Goal: Task Accomplishment & Management: Complete application form

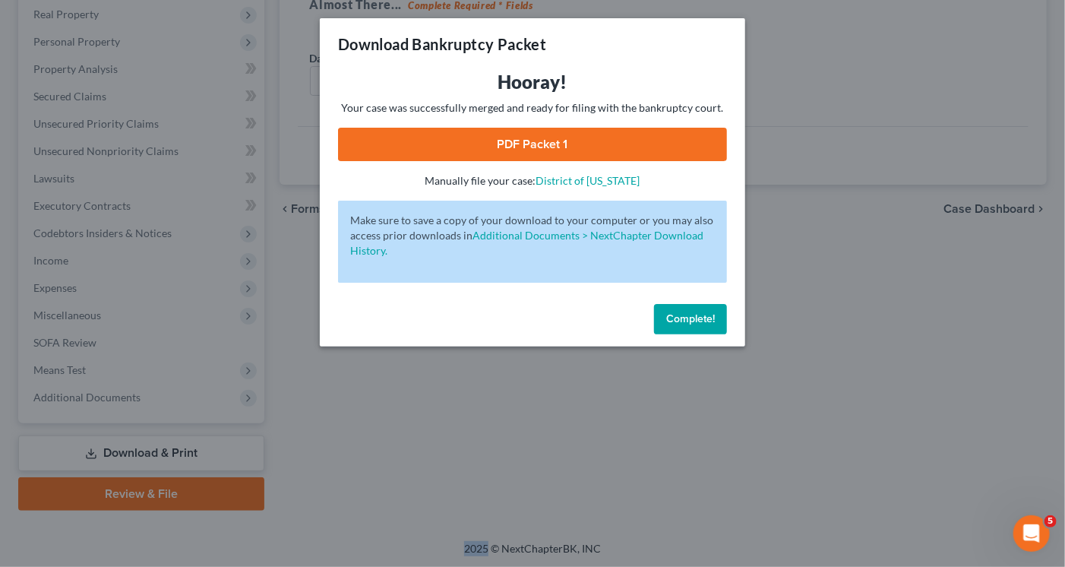
click at [689, 317] on span "Complete!" at bounding box center [690, 318] width 49 height 13
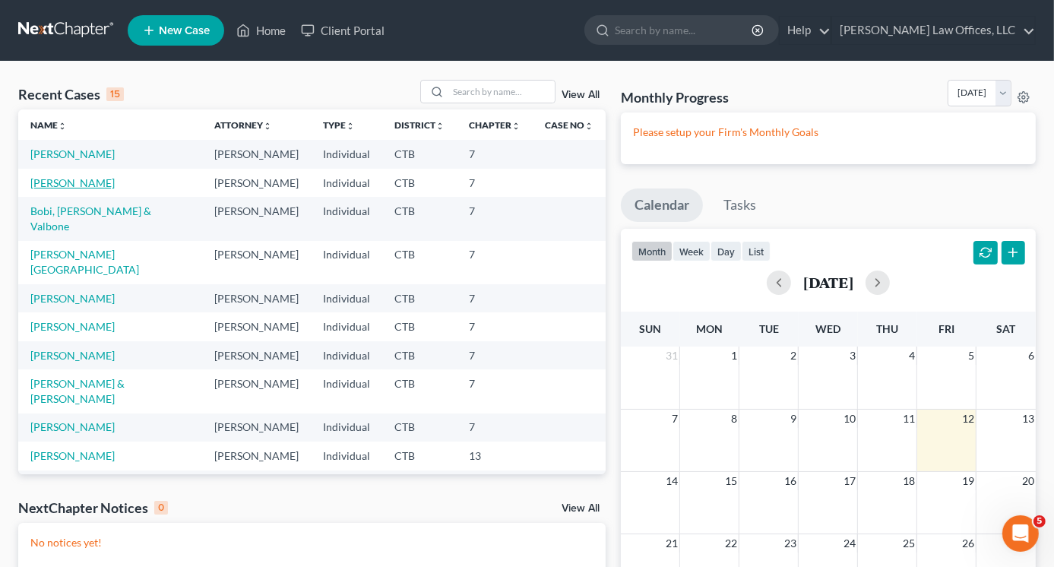
click at [68, 177] on link "[PERSON_NAME]" at bounding box center [72, 182] width 84 height 13
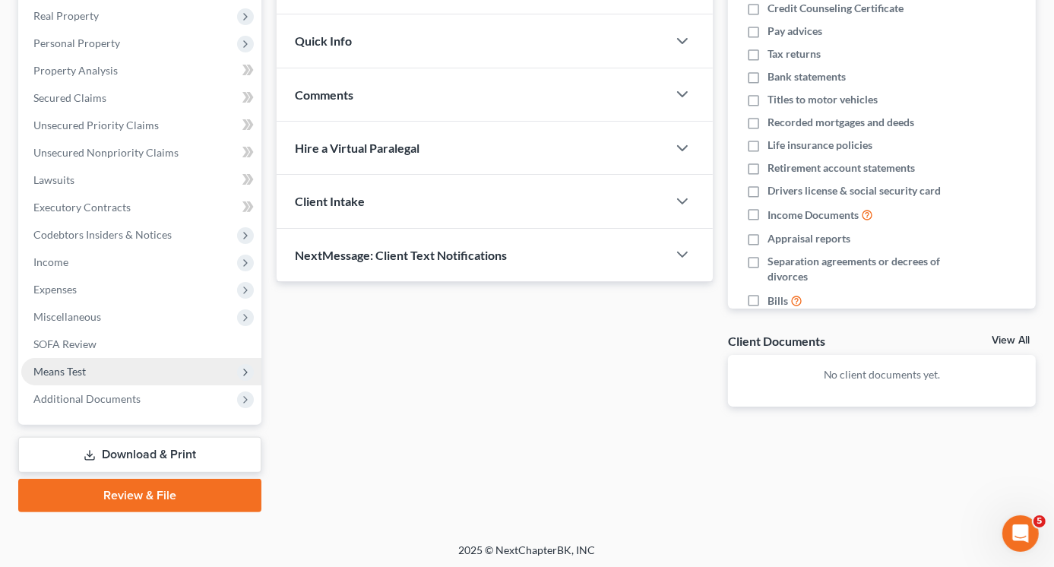
scroll to position [239, 0]
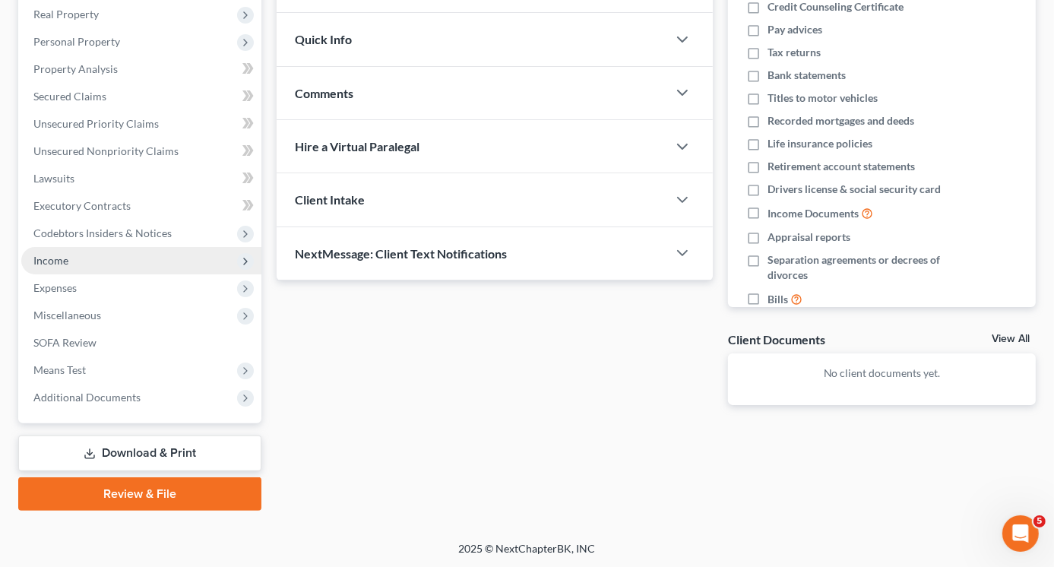
click at [51, 262] on span "Income" at bounding box center [50, 260] width 35 height 13
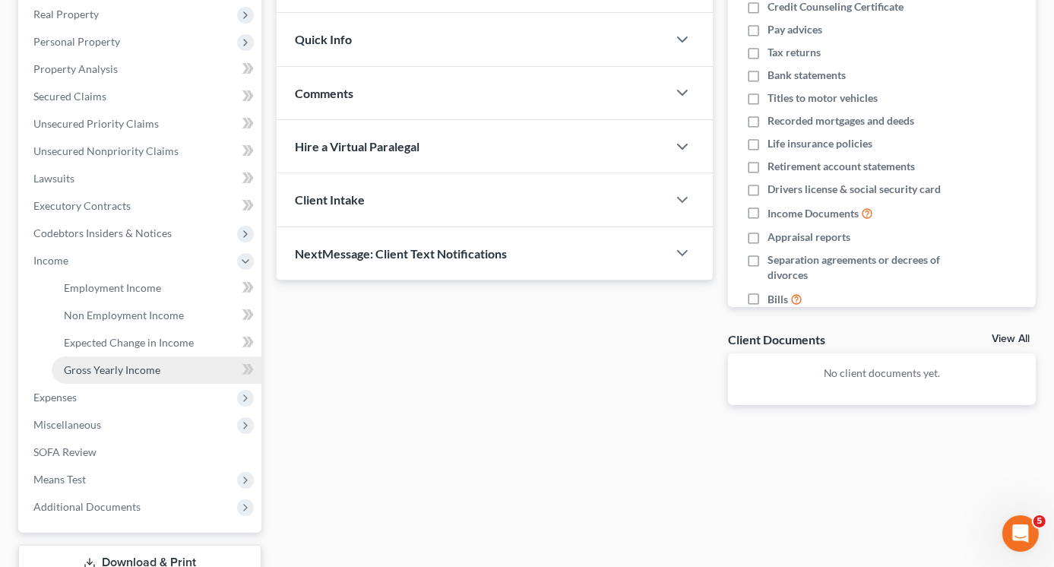
click at [118, 372] on span "Gross Yearly Income" at bounding box center [112, 369] width 97 height 13
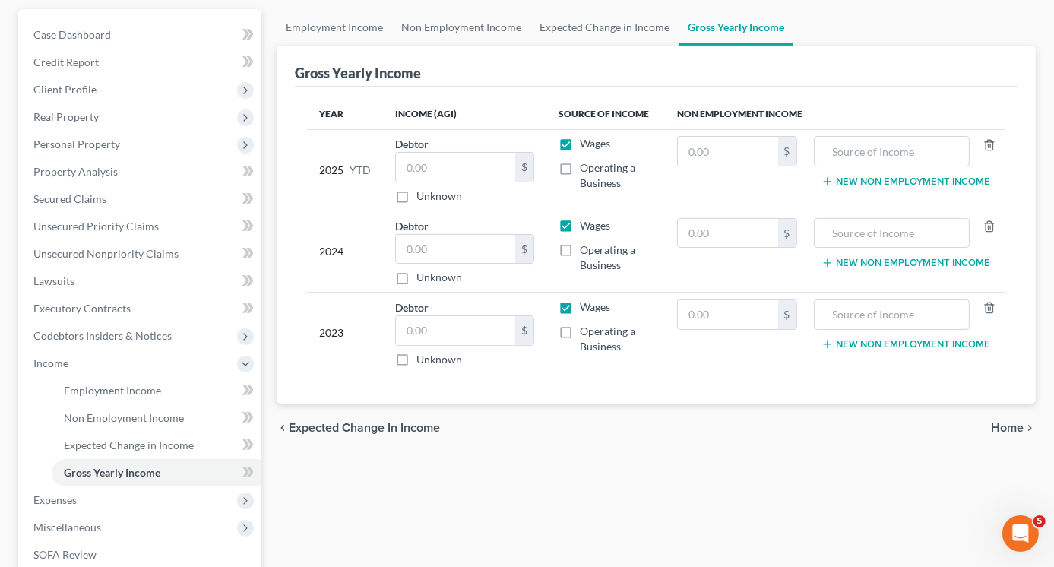
scroll to position [152, 0]
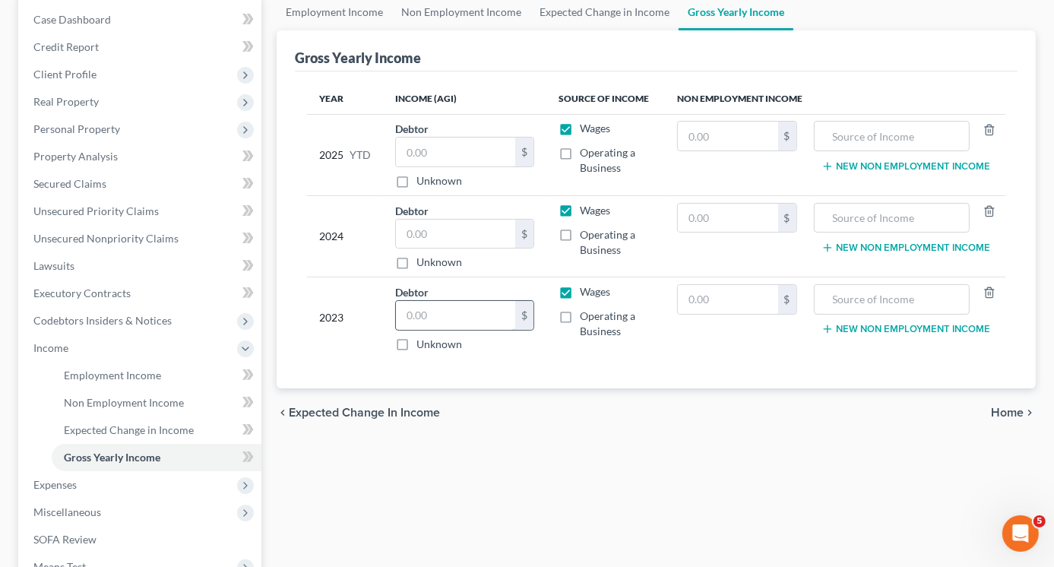
click at [441, 312] on input "text" at bounding box center [455, 315] width 119 height 29
type input "68,155"
click at [429, 230] on input "text" at bounding box center [455, 234] width 119 height 29
click at [440, 238] on input "text" at bounding box center [455, 234] width 119 height 29
type input "46,161"
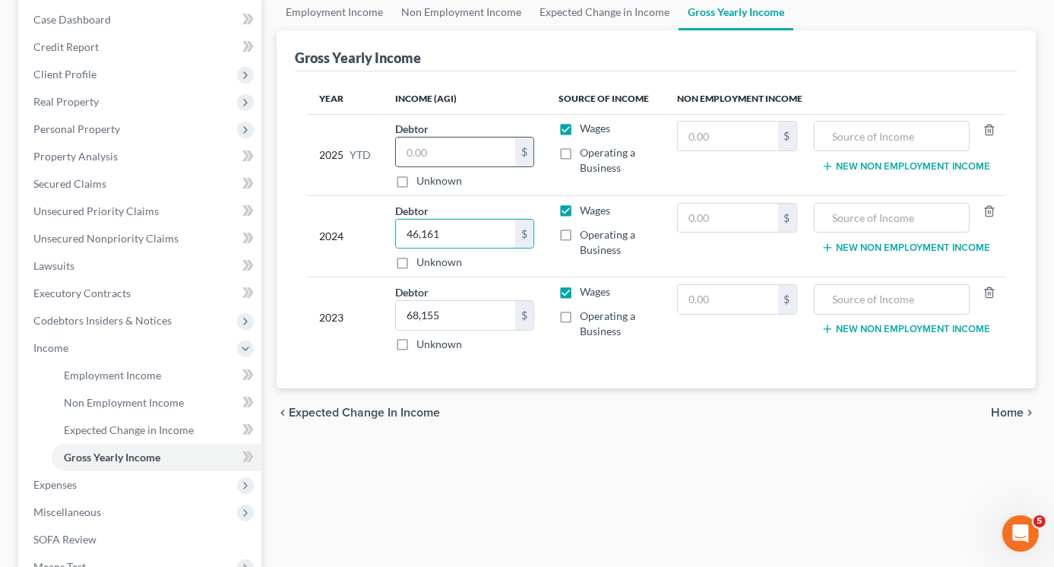
click at [459, 153] on input "text" at bounding box center [455, 152] width 119 height 29
click at [435, 145] on input "text" at bounding box center [455, 152] width 119 height 29
type input "75,896"
click at [580, 148] on label "Operating a Business" at bounding box center [616, 160] width 73 height 30
click at [586, 148] on input "Operating a Business" at bounding box center [591, 150] width 10 height 10
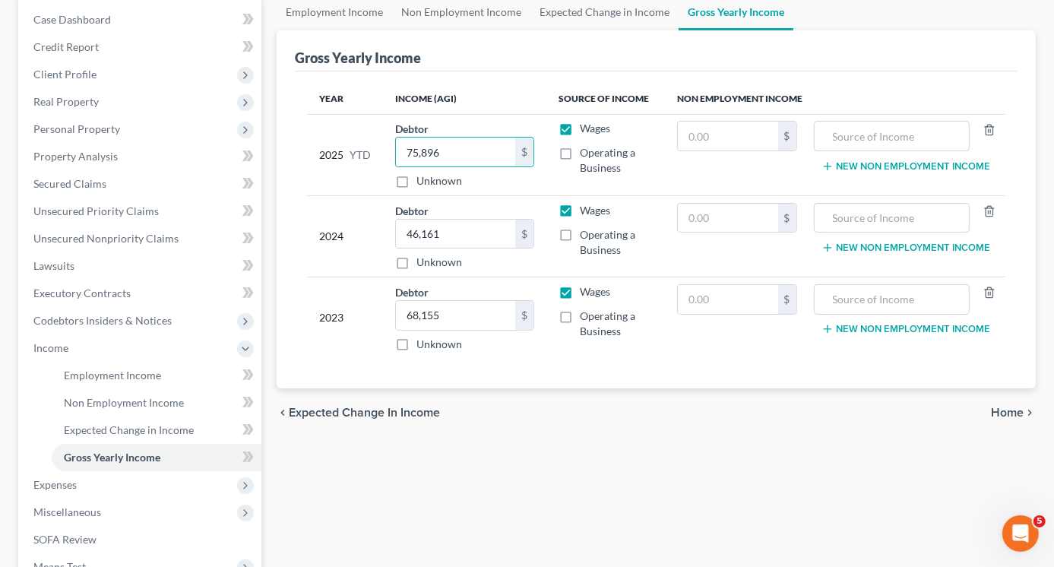
checkbox input "true"
click at [580, 232] on label "Operating a Business" at bounding box center [616, 242] width 73 height 30
click at [586, 232] on input "Operating a Business" at bounding box center [591, 232] width 10 height 10
checkbox input "true"
click at [580, 314] on label "Operating a Business" at bounding box center [616, 324] width 73 height 30
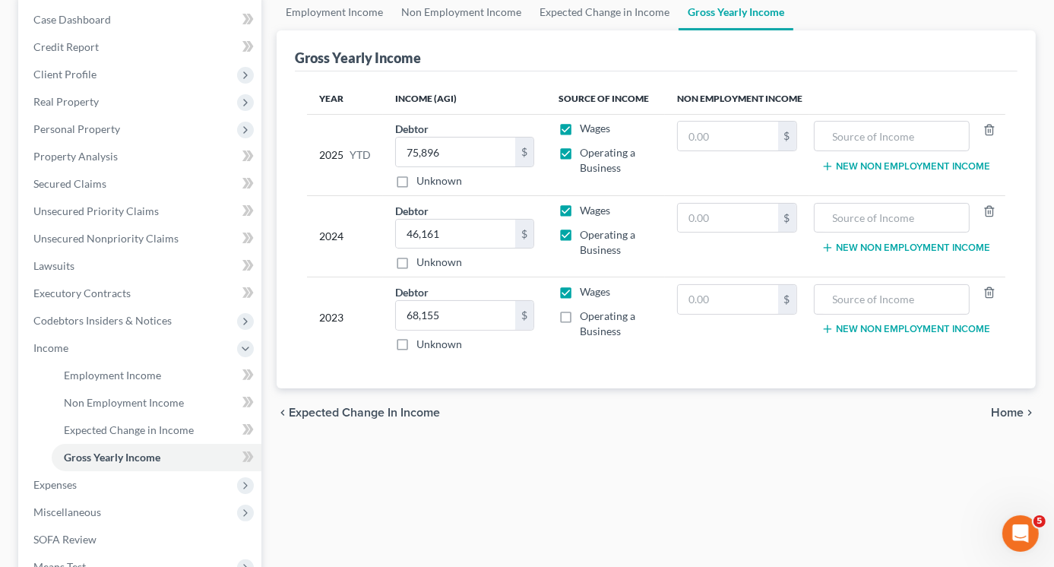
click at [586, 314] on input "Operating a Business" at bounding box center [591, 314] width 10 height 10
checkbox input "true"
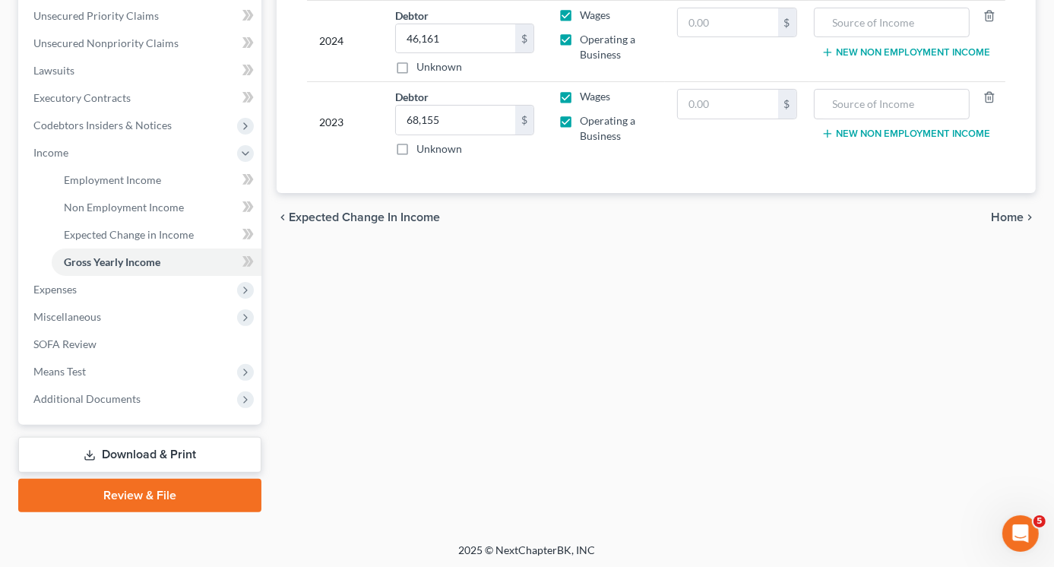
scroll to position [0, 0]
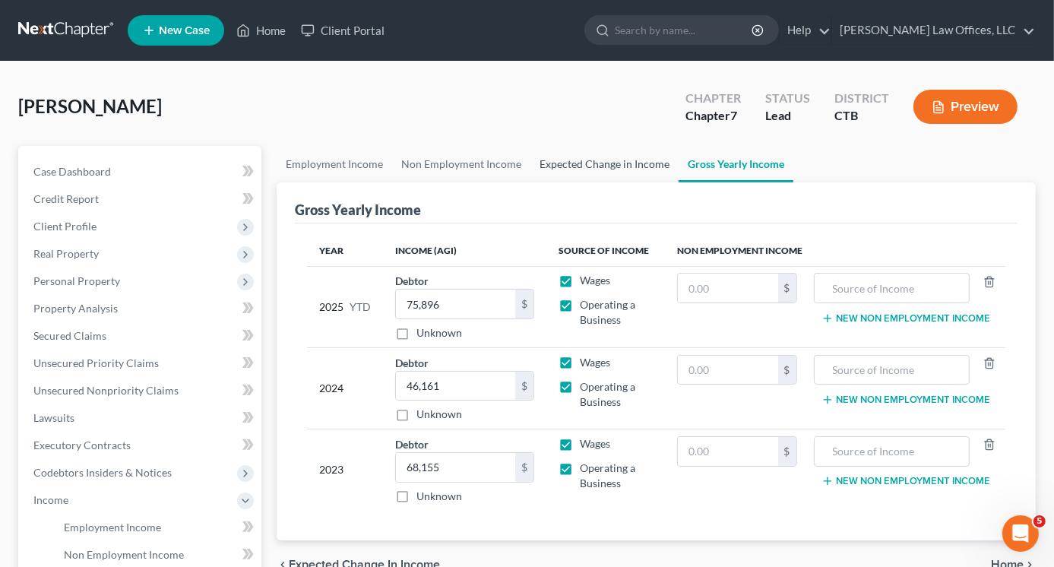
click at [609, 165] on link "Expected Change in Income" at bounding box center [604, 164] width 148 height 36
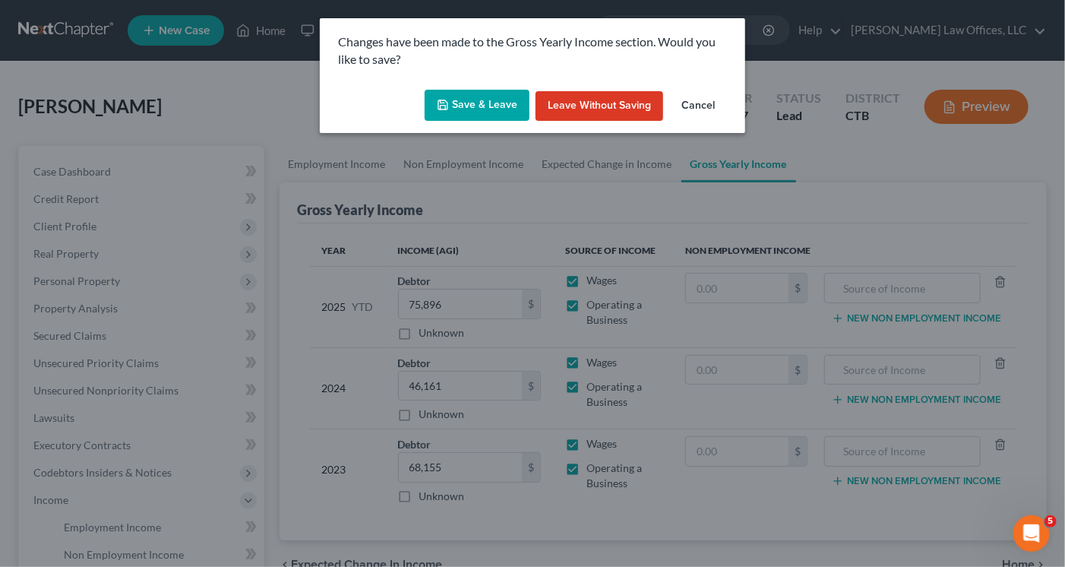
click at [480, 103] on button "Save & Leave" at bounding box center [477, 106] width 105 height 32
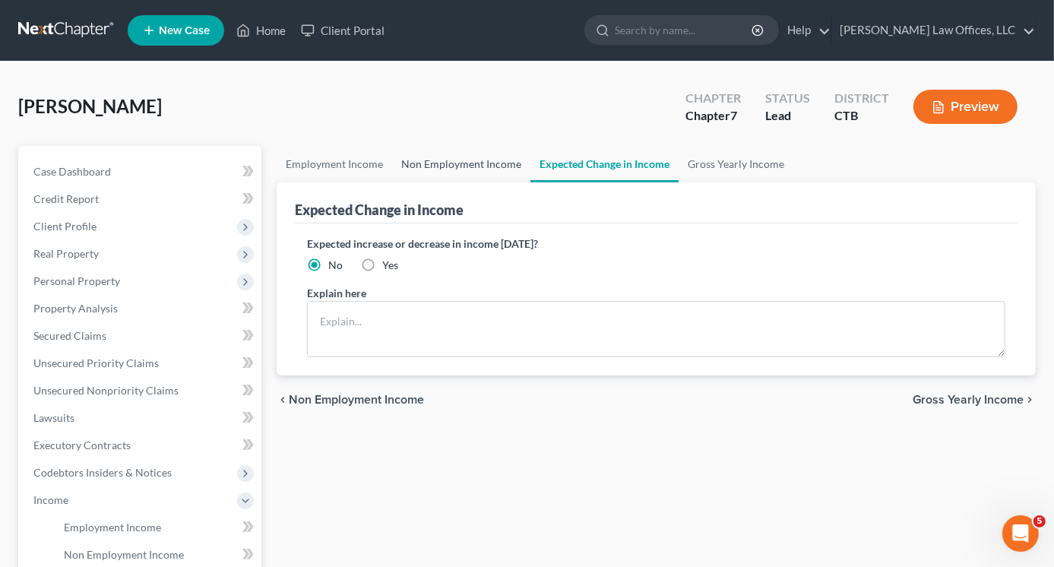
click at [465, 165] on link "Non Employment Income" at bounding box center [461, 164] width 138 height 36
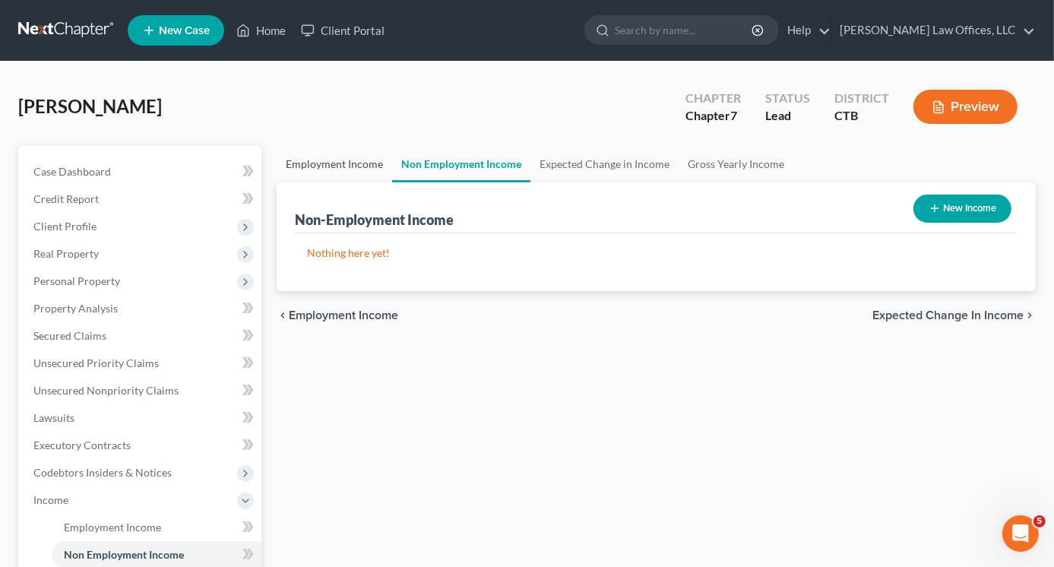
click at [328, 163] on link "Employment Income" at bounding box center [335, 164] width 116 height 36
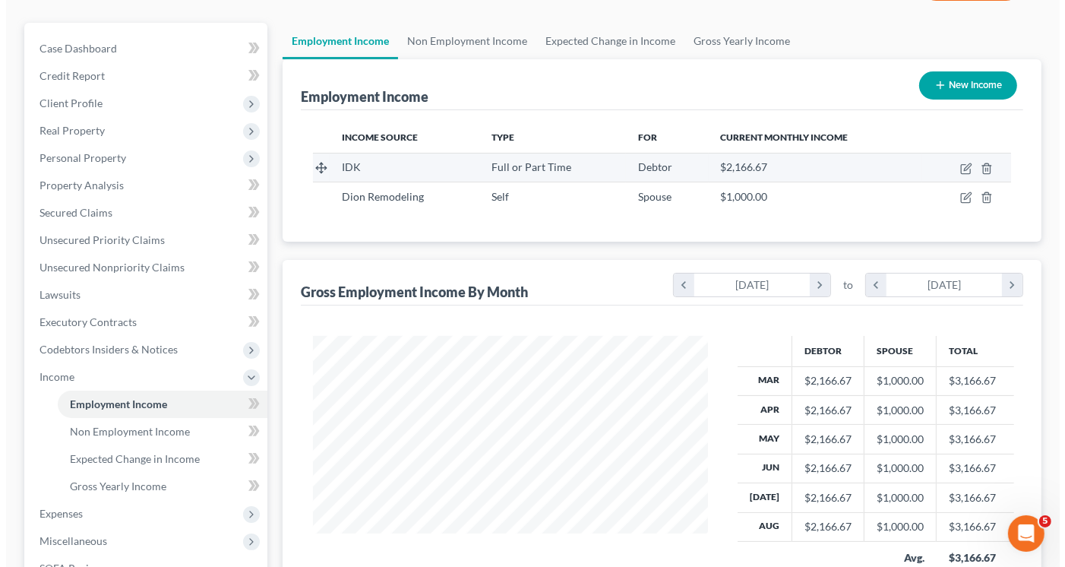
scroll to position [152, 0]
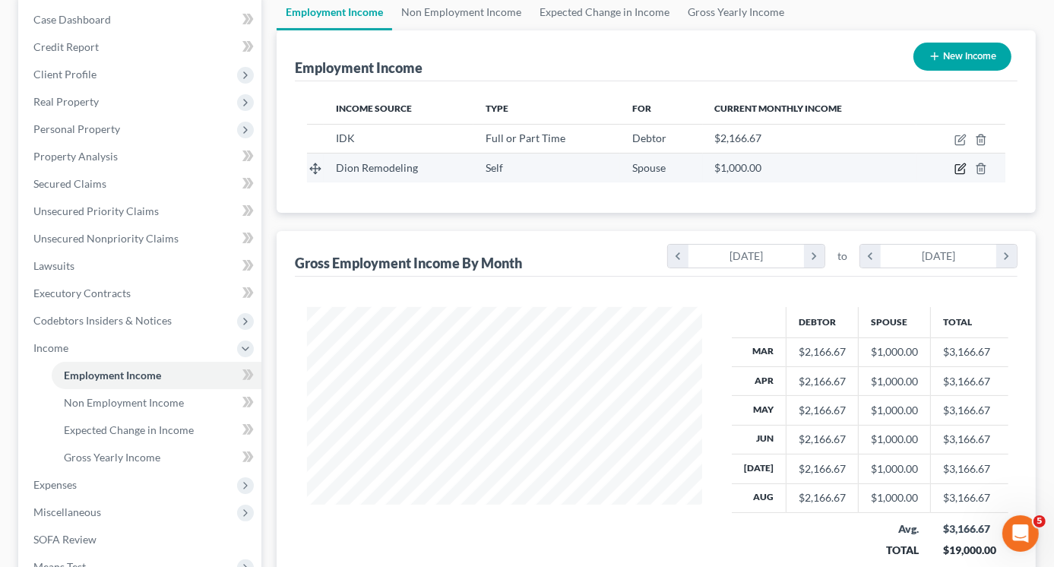
click at [958, 166] on icon "button" at bounding box center [961, 169] width 12 height 12
select select "1"
select select "6"
select select "0"
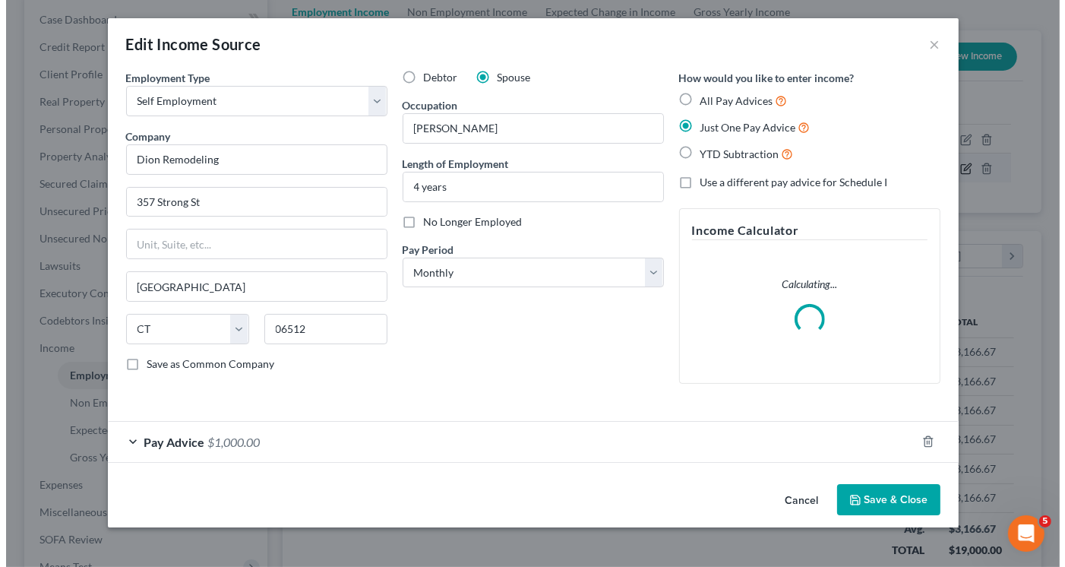
scroll to position [271, 430]
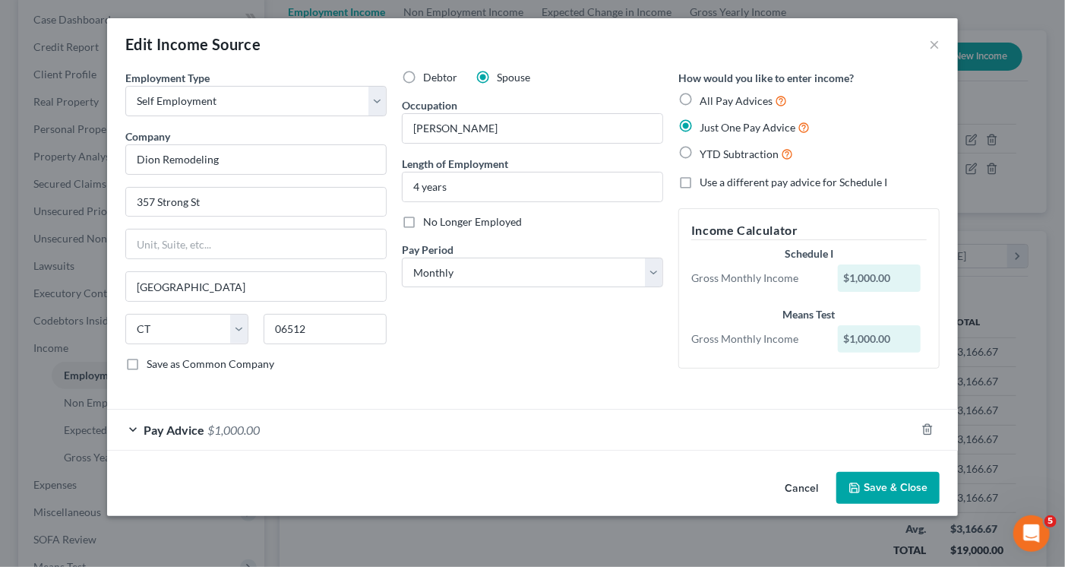
click at [246, 428] on span "$1,000.00" at bounding box center [233, 430] width 52 height 14
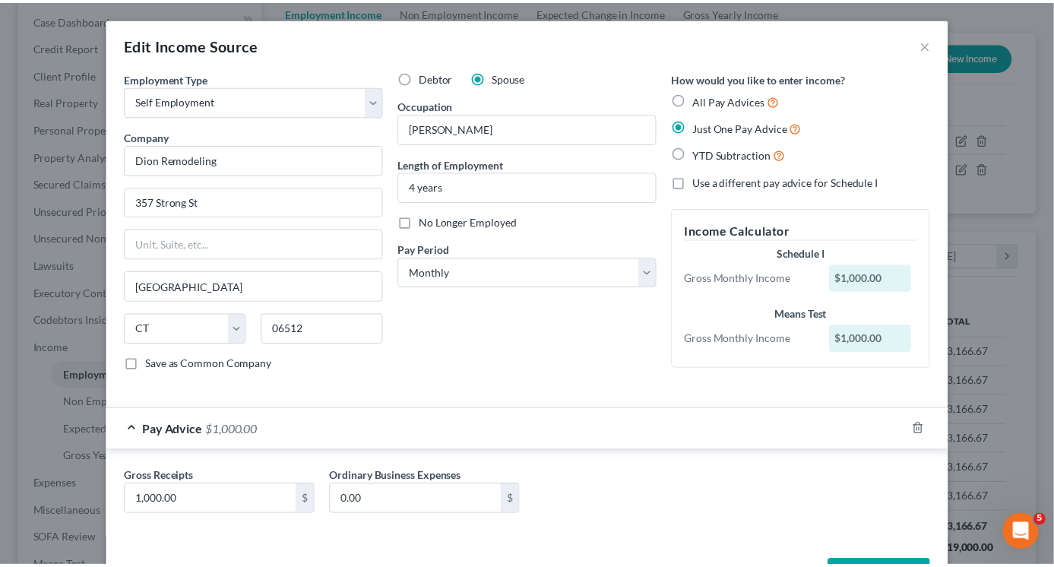
scroll to position [52, 0]
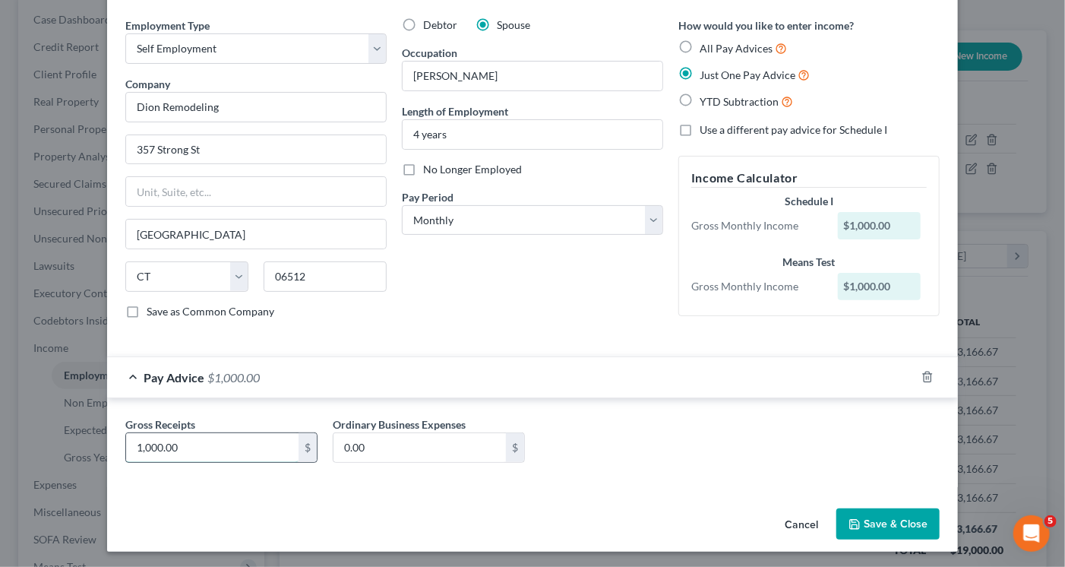
click at [200, 445] on input "1,000.00" at bounding box center [212, 447] width 173 height 29
type input "5,000"
click at [891, 521] on button "Save & Close" at bounding box center [888, 524] width 103 height 32
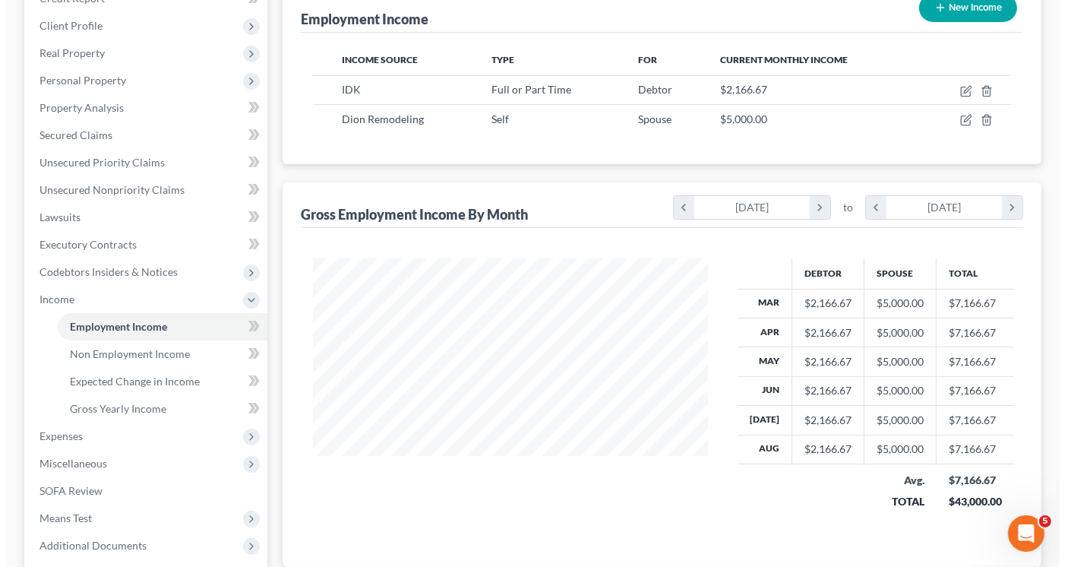
scroll to position [0, 0]
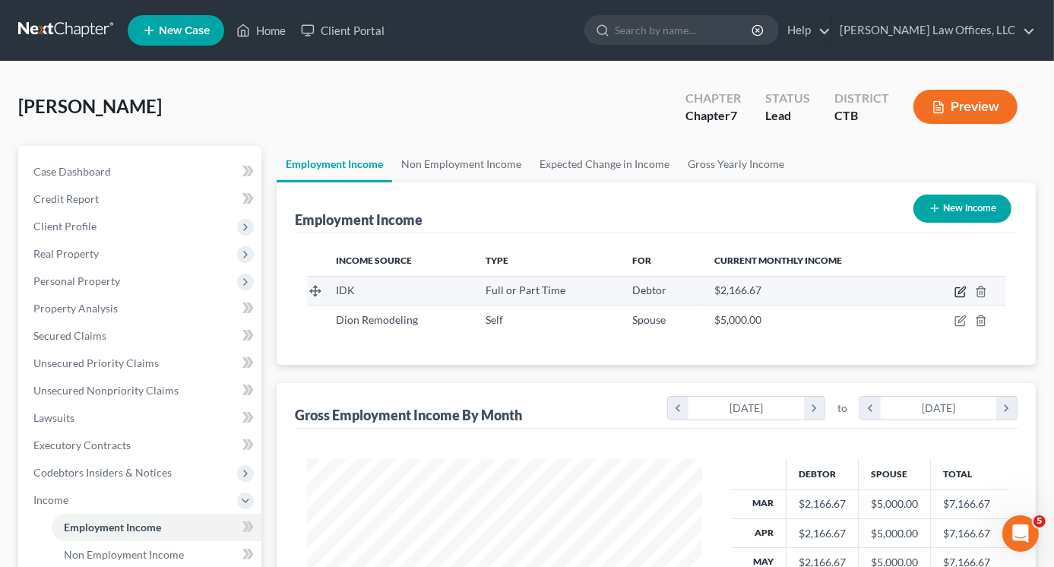
click at [964, 287] on icon "button" at bounding box center [961, 292] width 12 height 12
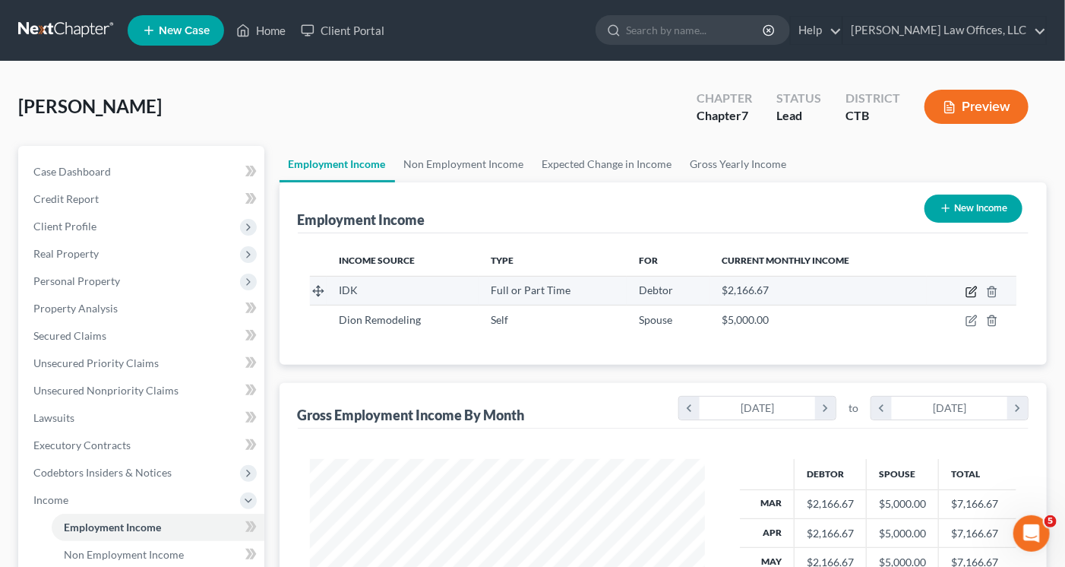
scroll to position [271, 430]
select select "0"
select select "6"
select select "3"
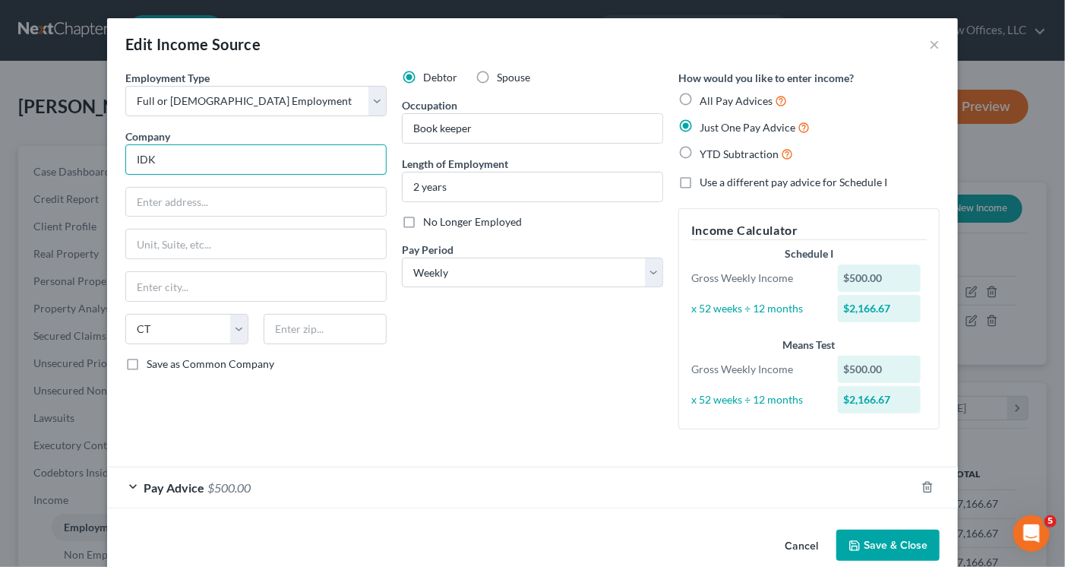
click at [170, 152] on input "IDK" at bounding box center [255, 159] width 261 height 30
type input "I"
type input "7 Star Hospitality Resource, LLC"
click at [149, 211] on input "text" at bounding box center [256, 202] width 260 height 29
drag, startPoint x: 227, startPoint y: 203, endPoint x: 279, endPoint y: 201, distance: 51.7
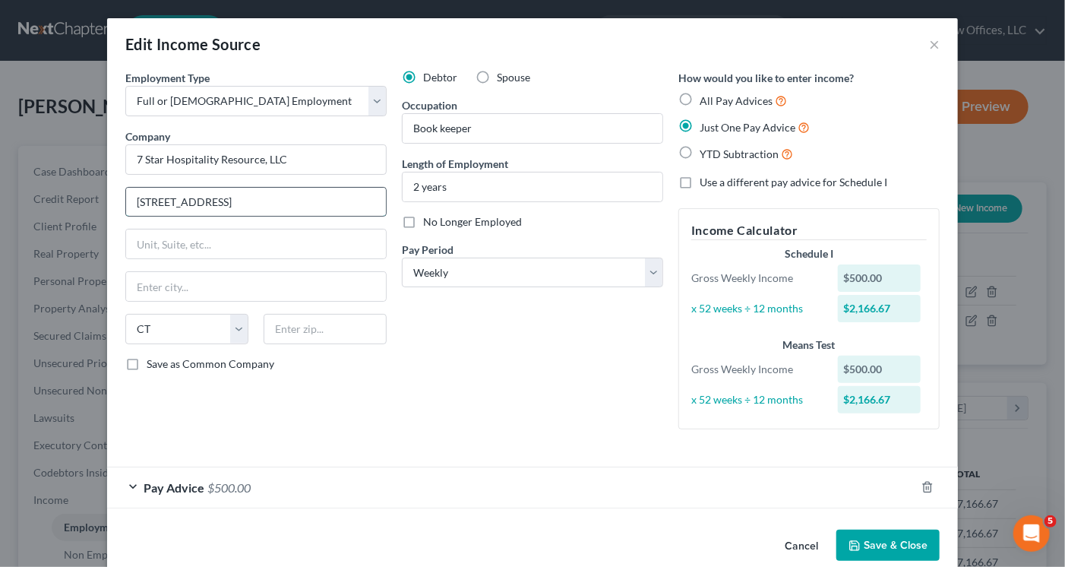
click at [279, 201] on input "[STREET_ADDRESS]" at bounding box center [256, 202] width 260 height 29
type input "1460 Route 9 North"
drag, startPoint x: 258, startPoint y: 202, endPoint x: 290, endPoint y: 262, distance: 68.0
click at [290, 262] on div "Employment Type * Select Full or [DEMOGRAPHIC_DATA] Employment Self Employment …" at bounding box center [256, 256] width 277 height 372
click at [164, 245] on input "text" at bounding box center [256, 244] width 260 height 29
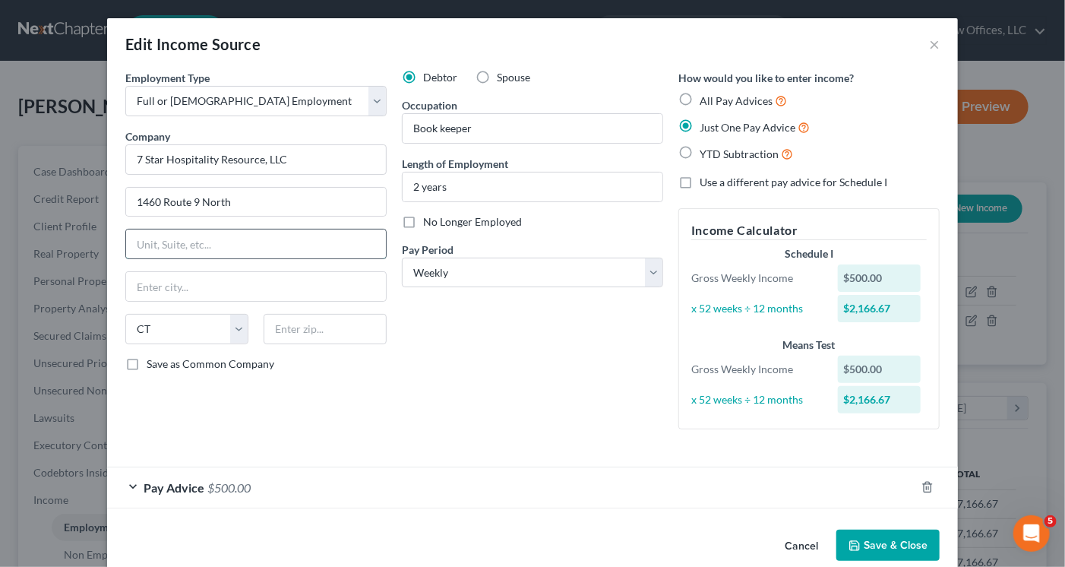
paste input "Suite 203"
type input "Suite 203"
click at [163, 288] on input "text" at bounding box center [256, 286] width 260 height 29
click at [286, 330] on input "text" at bounding box center [325, 329] width 123 height 30
type input "07095"
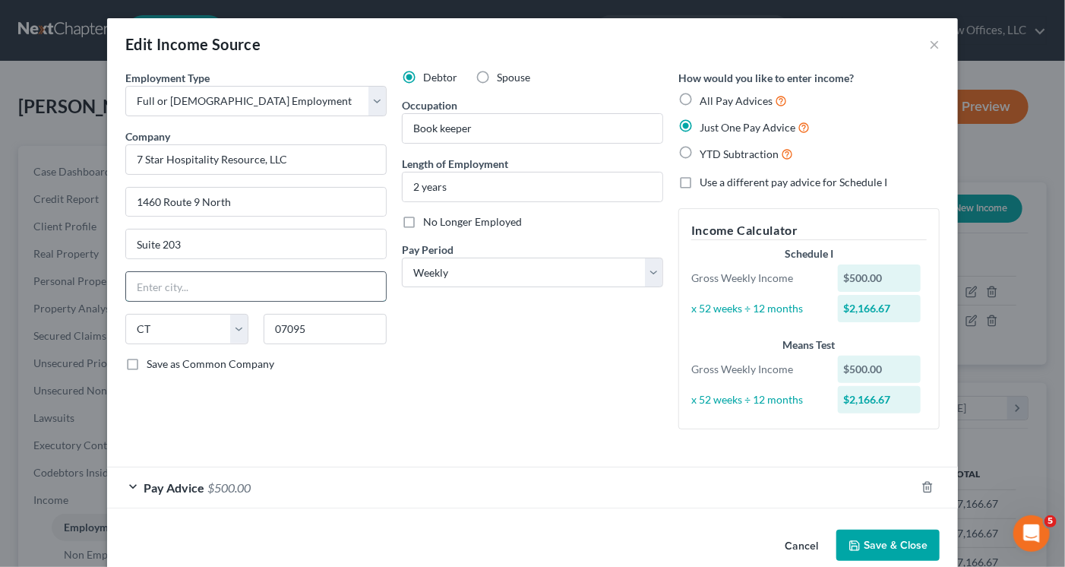
click at [223, 288] on input "text" at bounding box center [256, 286] width 260 height 29
type input "Woodbridge"
select select "33"
click at [495, 368] on div "Debtor Spouse Occupation Book keeper Length of Employment 2 years No Longer Emp…" at bounding box center [532, 256] width 277 height 372
click at [442, 186] on input "2 years" at bounding box center [533, 187] width 260 height 29
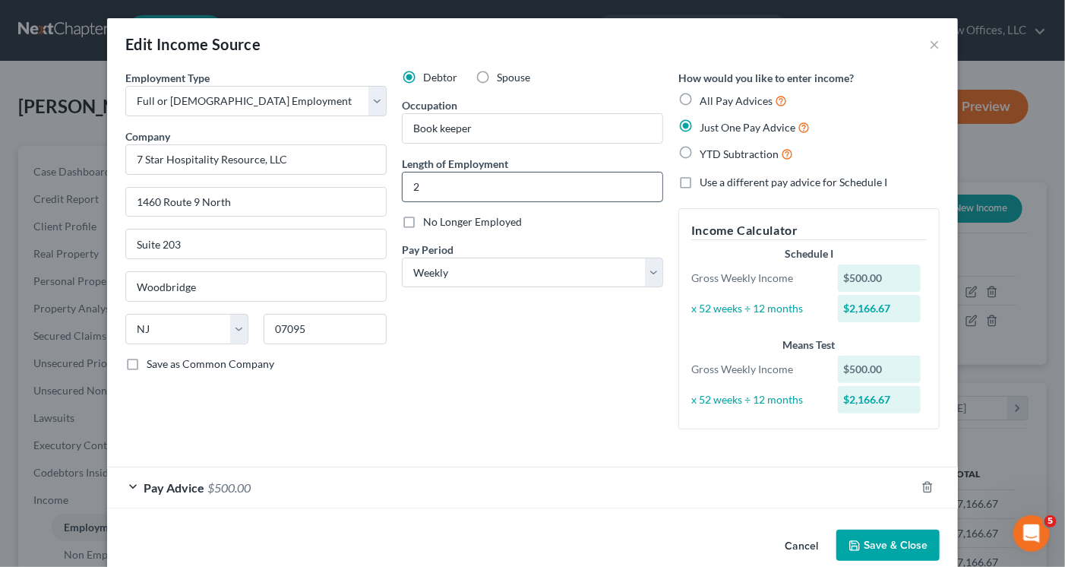
type input "2"
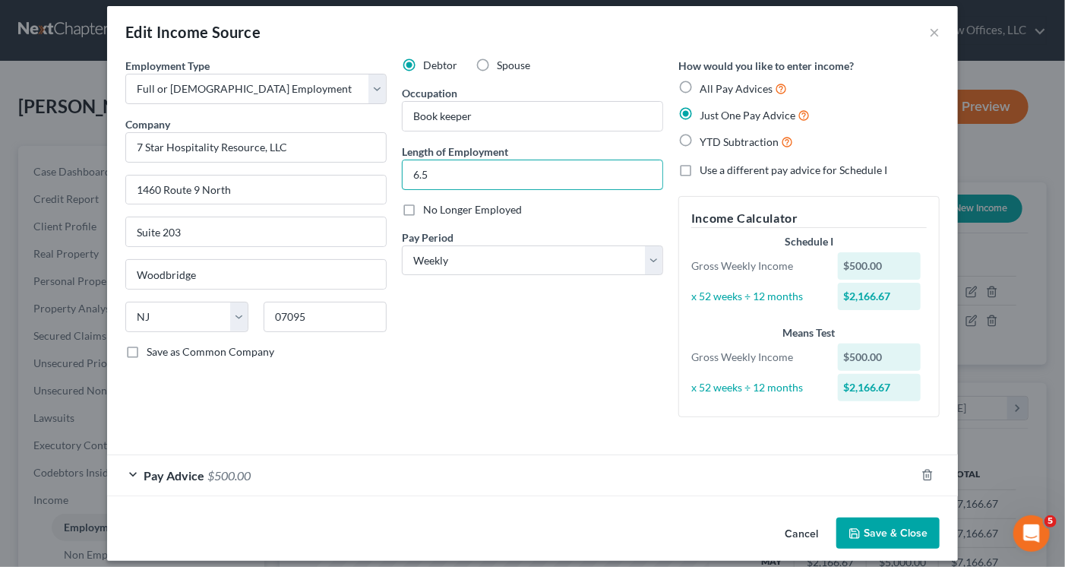
scroll to position [24, 0]
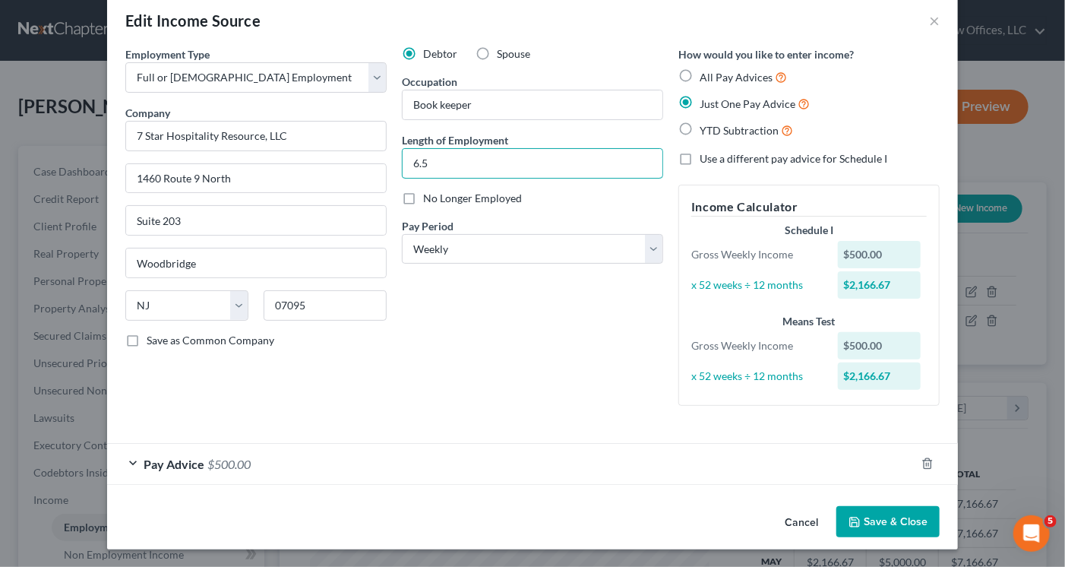
type input "6.5"
click at [217, 461] on span "$500.00" at bounding box center [228, 464] width 43 height 14
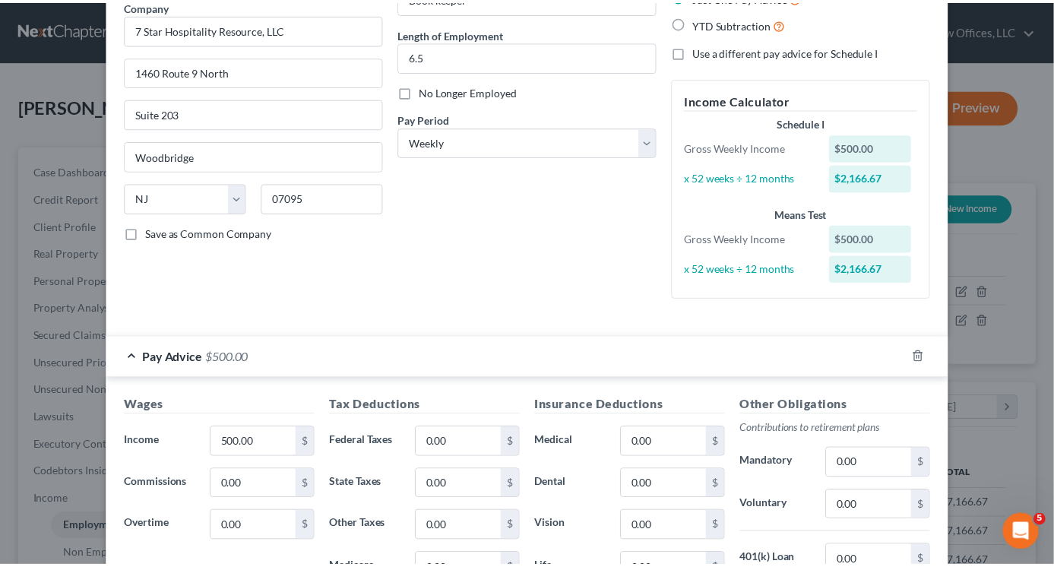
scroll to position [392, 0]
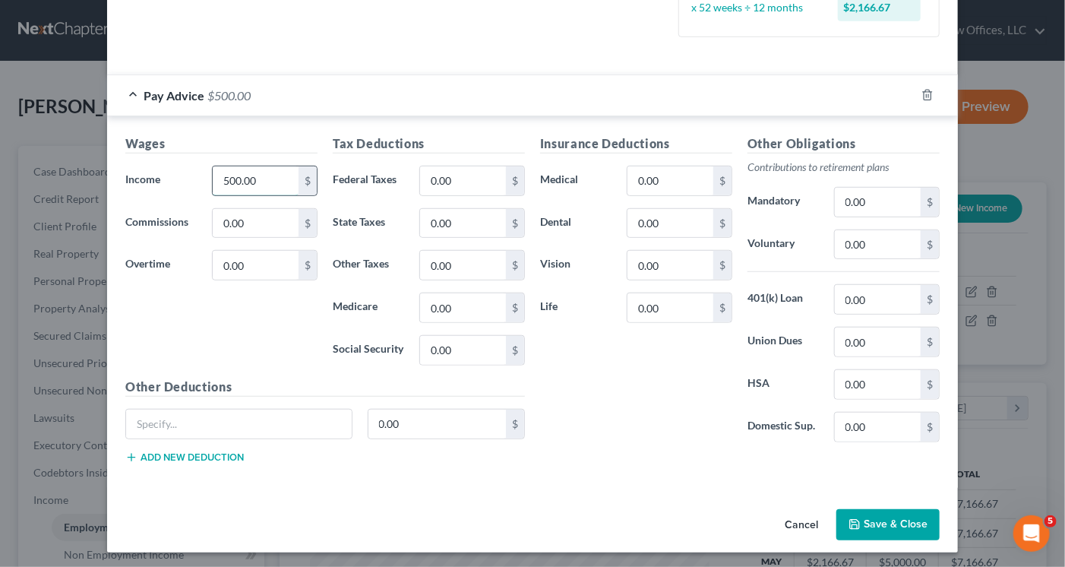
click at [258, 177] on input "500.00" at bounding box center [256, 180] width 86 height 29
type input "953.69"
click at [448, 185] on input "0.00" at bounding box center [463, 180] width 86 height 29
type input "45.78"
click at [464, 218] on input "0.00" at bounding box center [463, 223] width 86 height 29
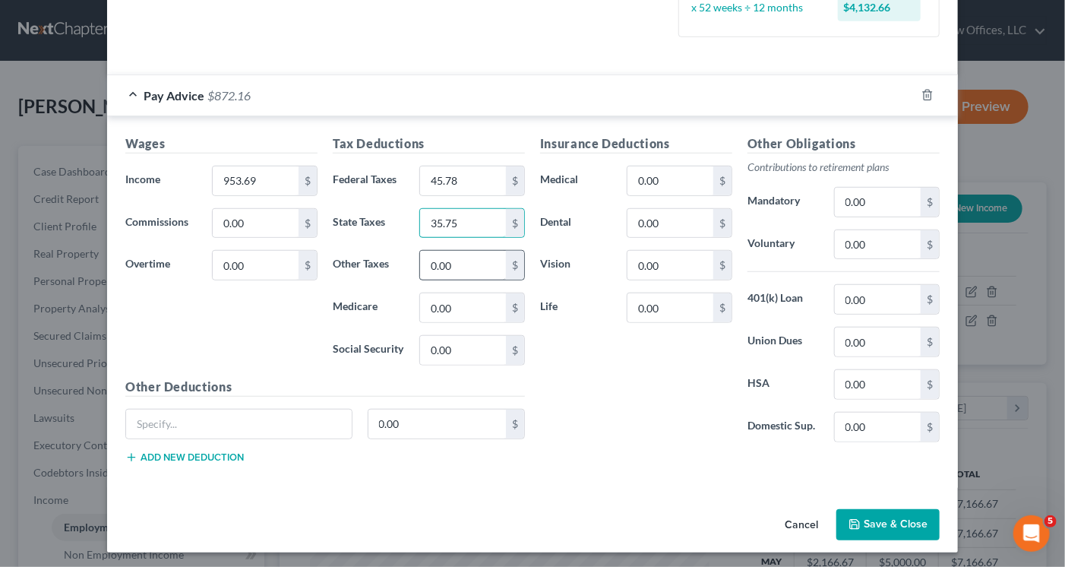
type input "35.75"
click at [464, 306] on input "0.00" at bounding box center [463, 307] width 86 height 29
type input "13.80"
click at [451, 356] on input "0.00" at bounding box center [463, 350] width 86 height 29
type input "59.02"
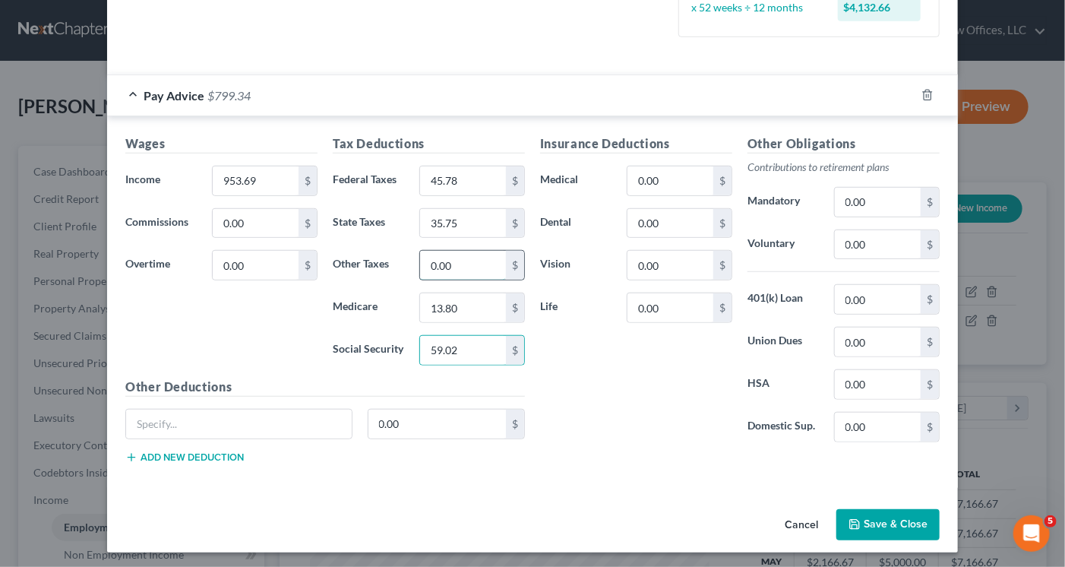
click at [468, 258] on input "0.00" at bounding box center [463, 265] width 86 height 29
type input "4.76"
click at [669, 173] on input "0.00" at bounding box center [671, 180] width 86 height 29
click at [872, 521] on button "Save & Close" at bounding box center [888, 525] width 103 height 32
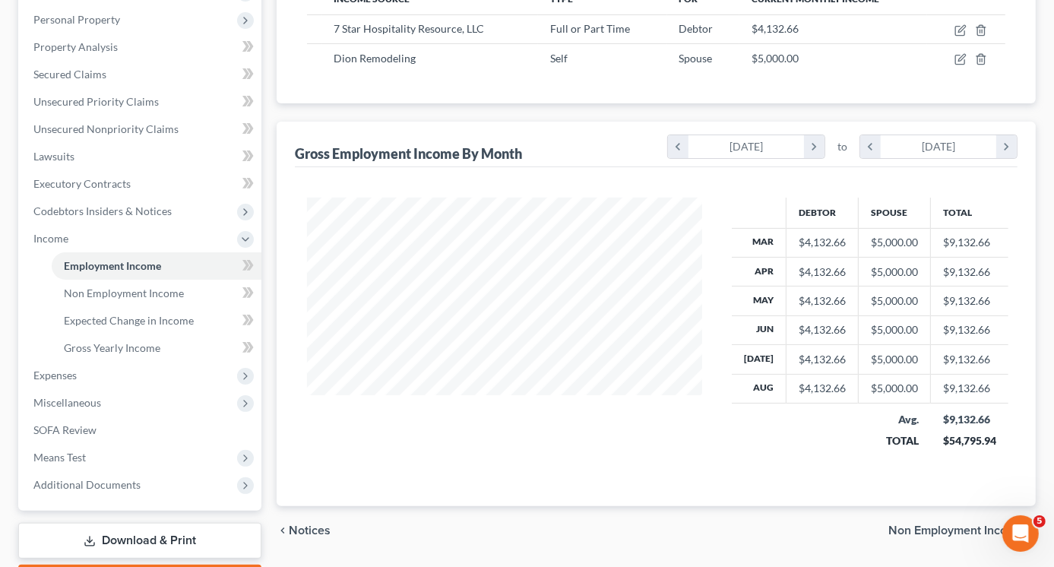
scroll to position [273, 0]
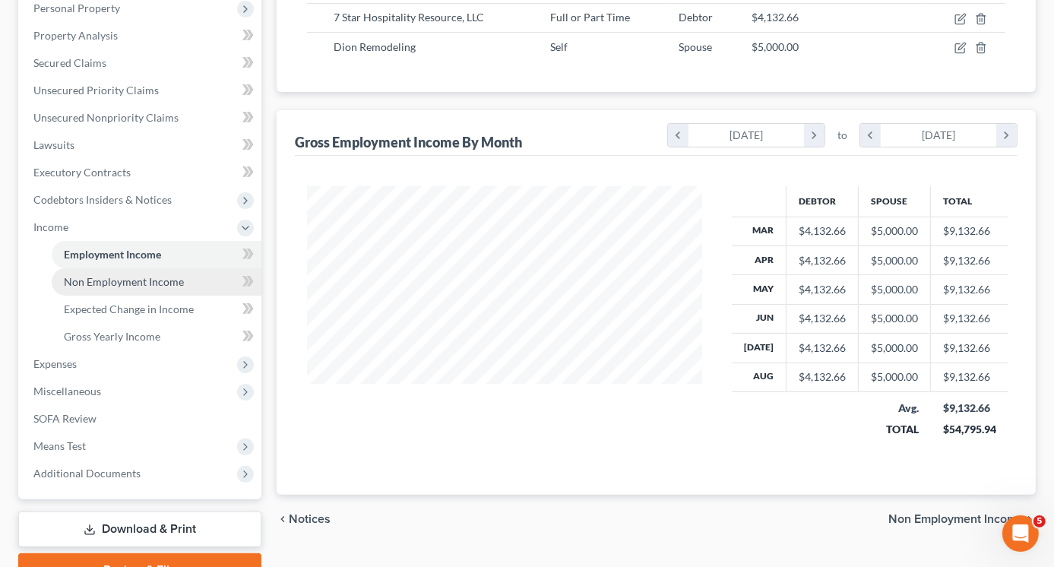
click at [125, 283] on span "Non Employment Income" at bounding box center [124, 281] width 120 height 13
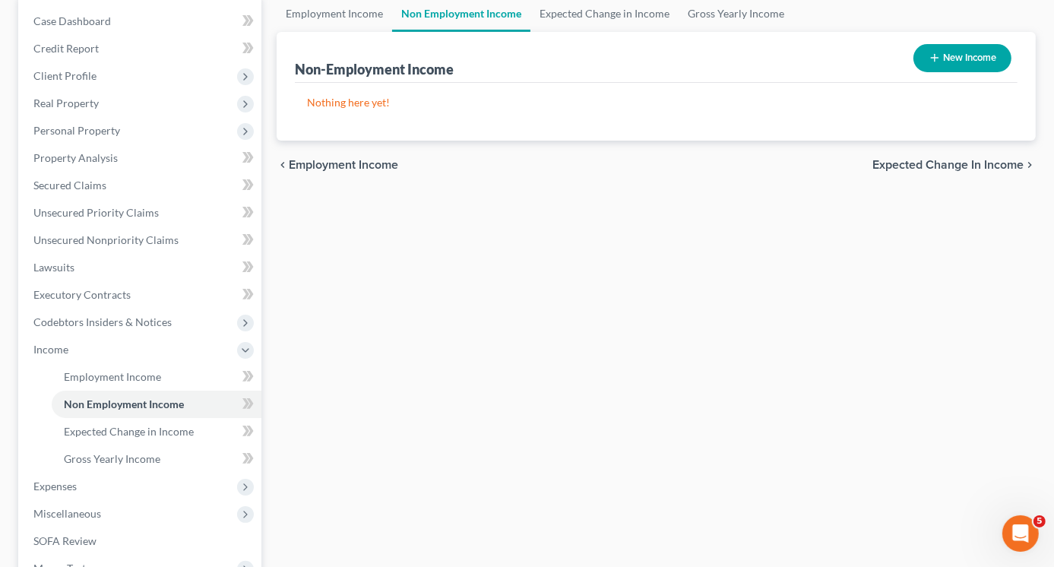
scroll to position [152, 0]
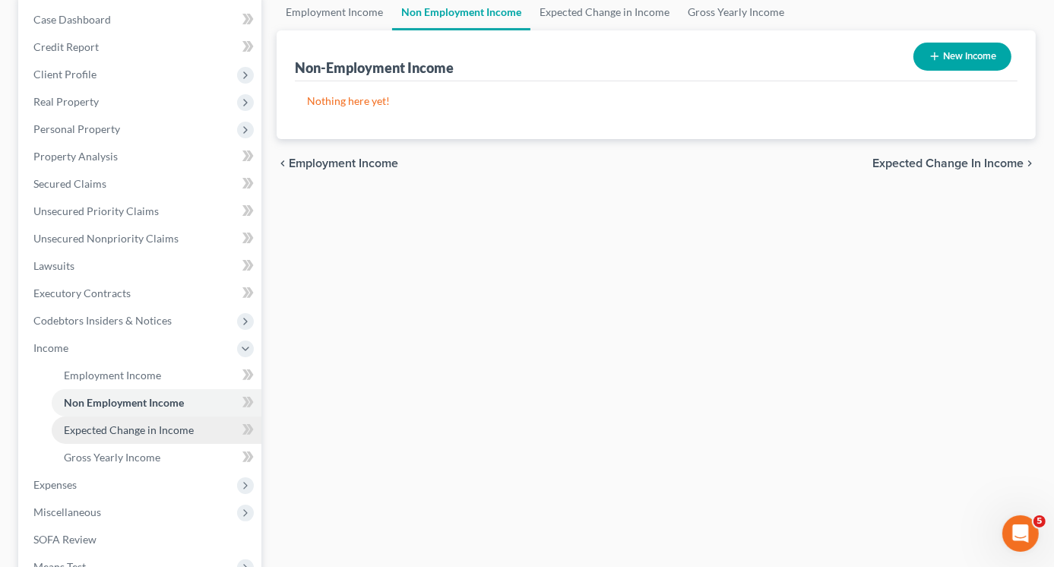
click at [145, 431] on span "Expected Change in Income" at bounding box center [129, 429] width 130 height 13
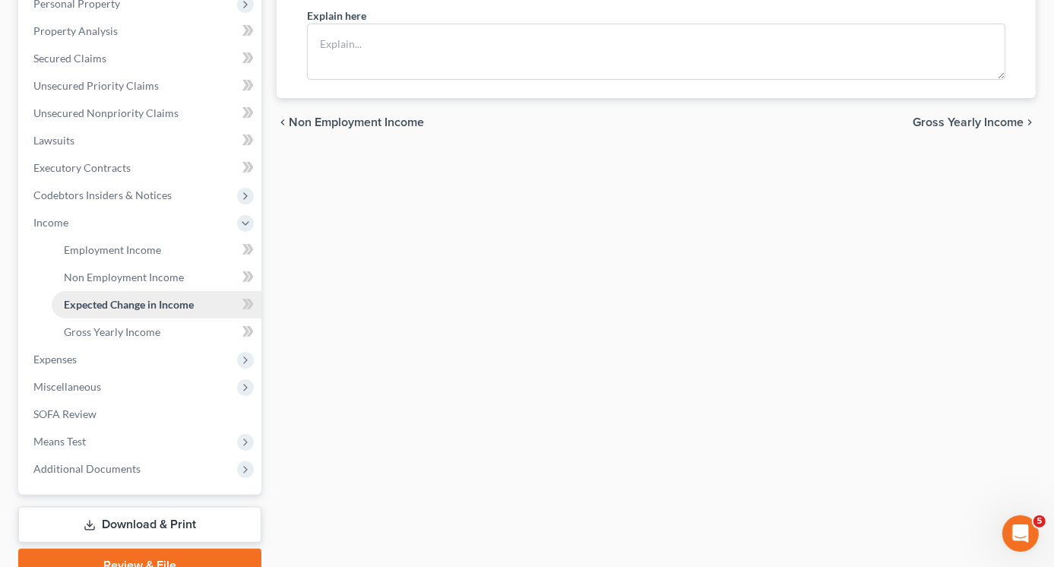
scroll to position [228, 0]
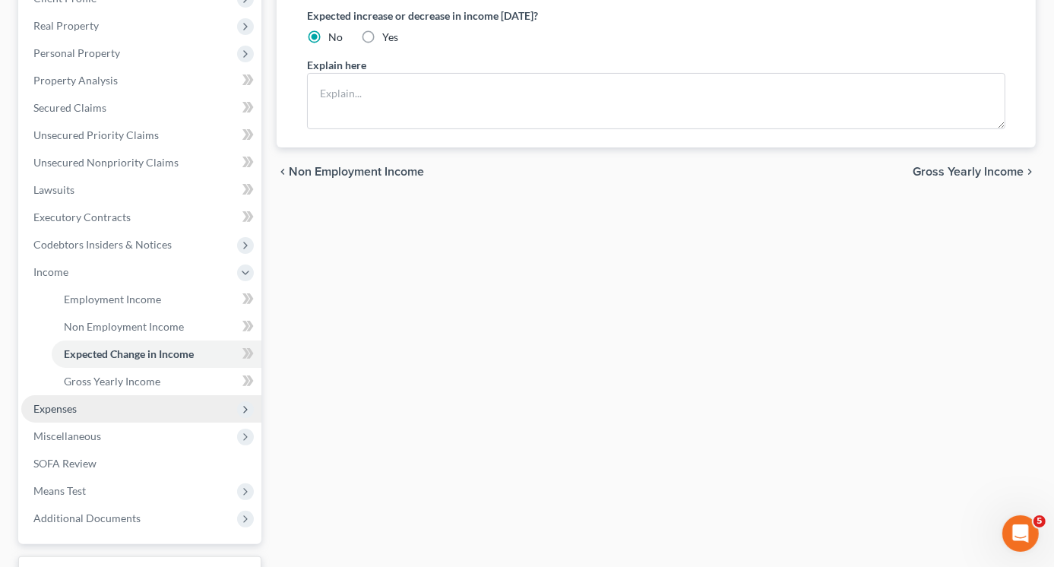
click at [65, 407] on span "Expenses" at bounding box center [54, 408] width 43 height 13
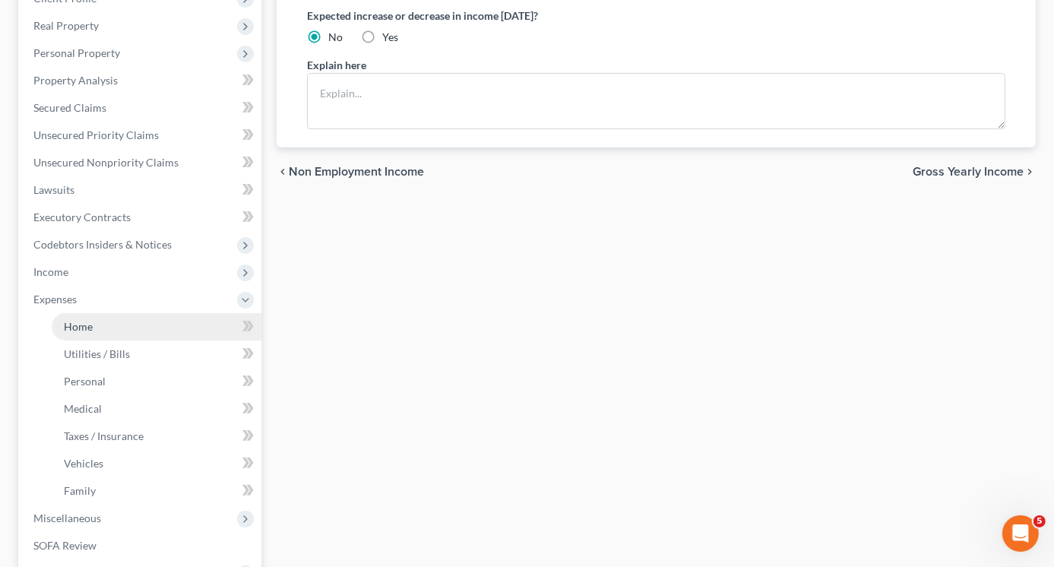
click at [107, 334] on link "Home" at bounding box center [157, 326] width 210 height 27
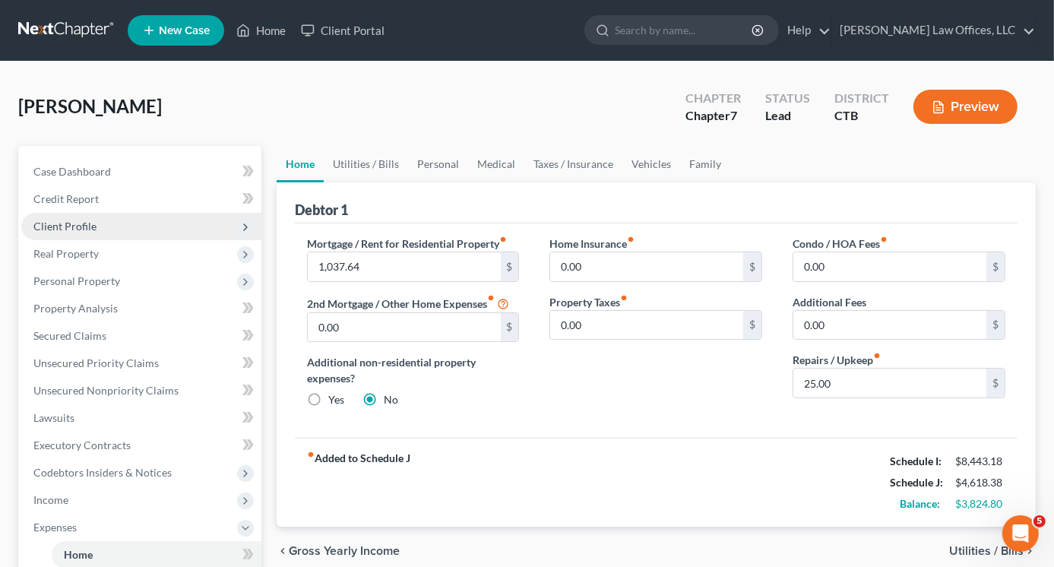
click at [84, 224] on span "Client Profile" at bounding box center [64, 226] width 63 height 13
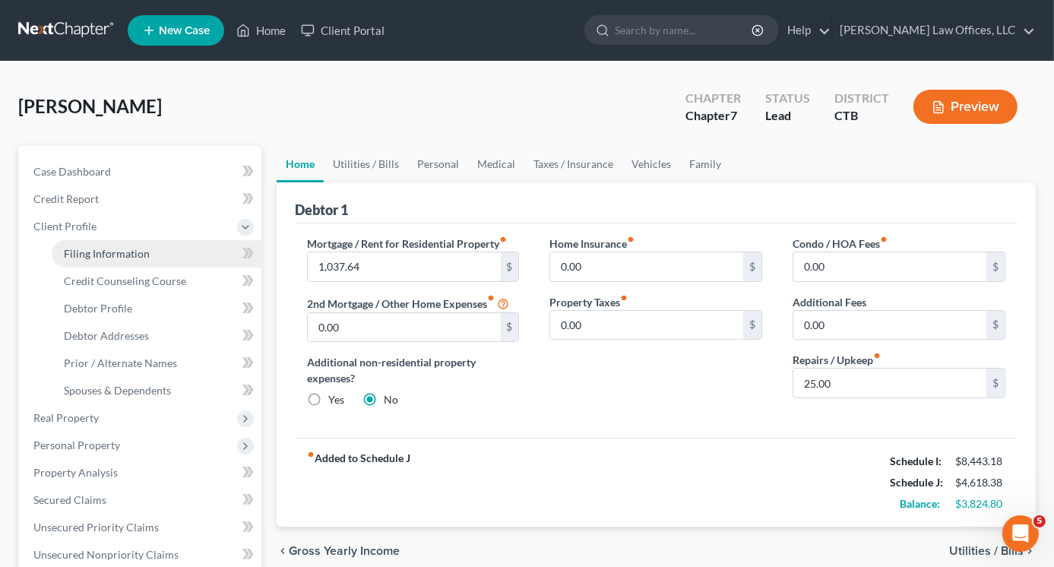
click at [103, 247] on span "Filing Information" at bounding box center [107, 253] width 86 height 13
select select "1"
select select "0"
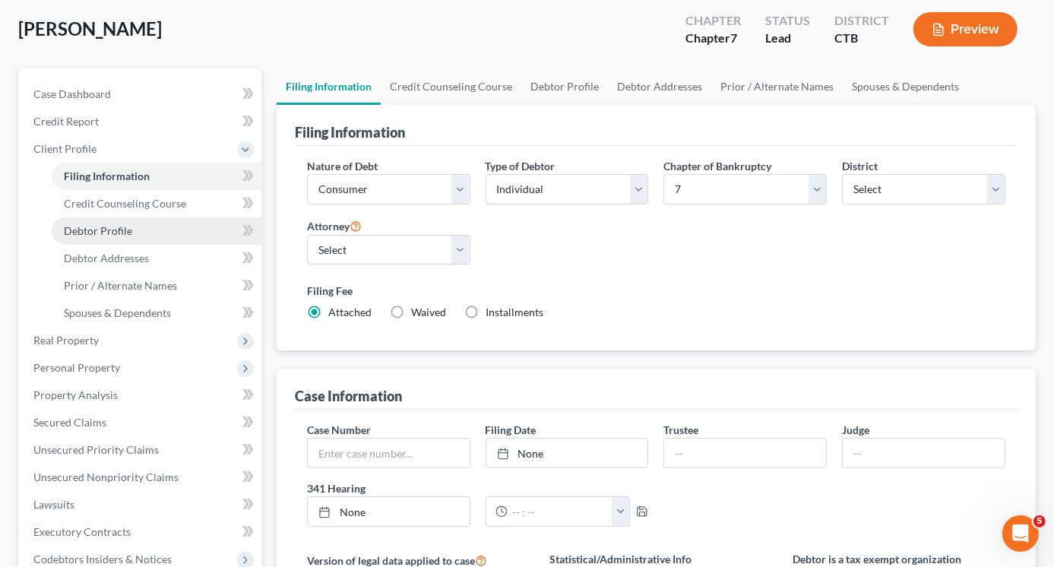
scroll to position [76, 0]
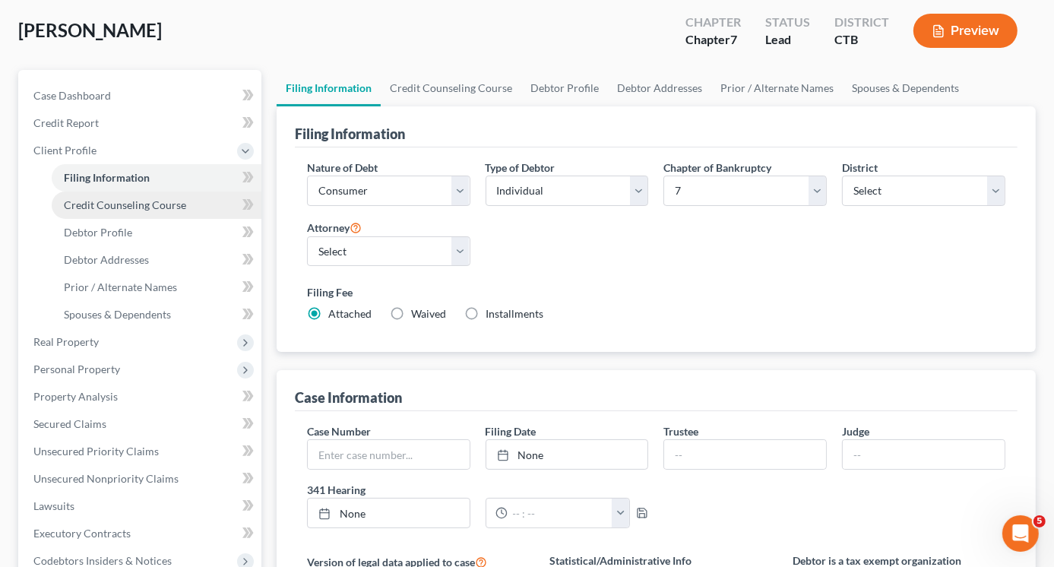
click at [103, 204] on span "Credit Counseling Course" at bounding box center [125, 204] width 122 height 13
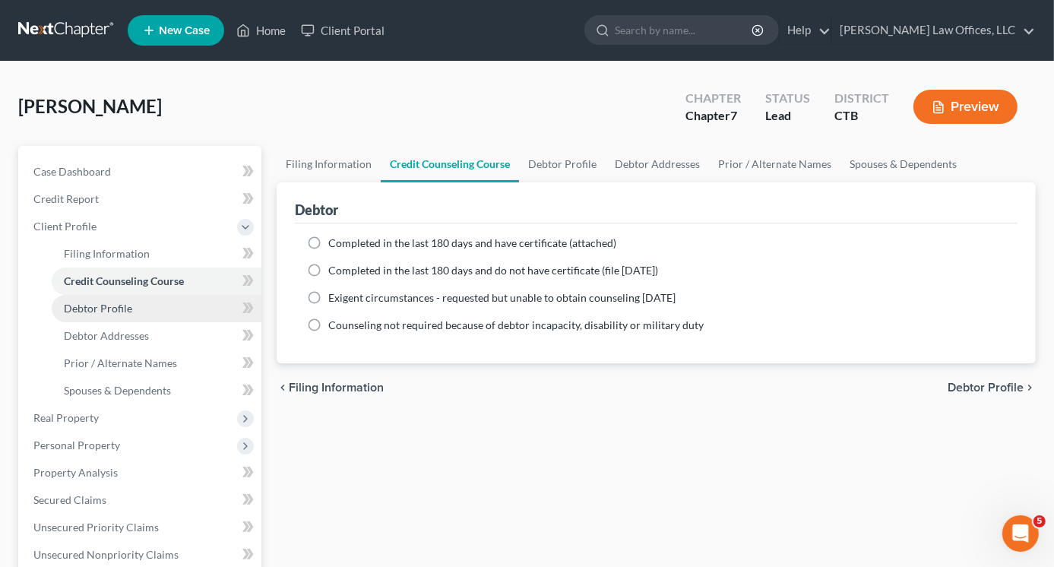
click at [112, 312] on span "Debtor Profile" at bounding box center [98, 308] width 68 height 13
select select "1"
select select "3"
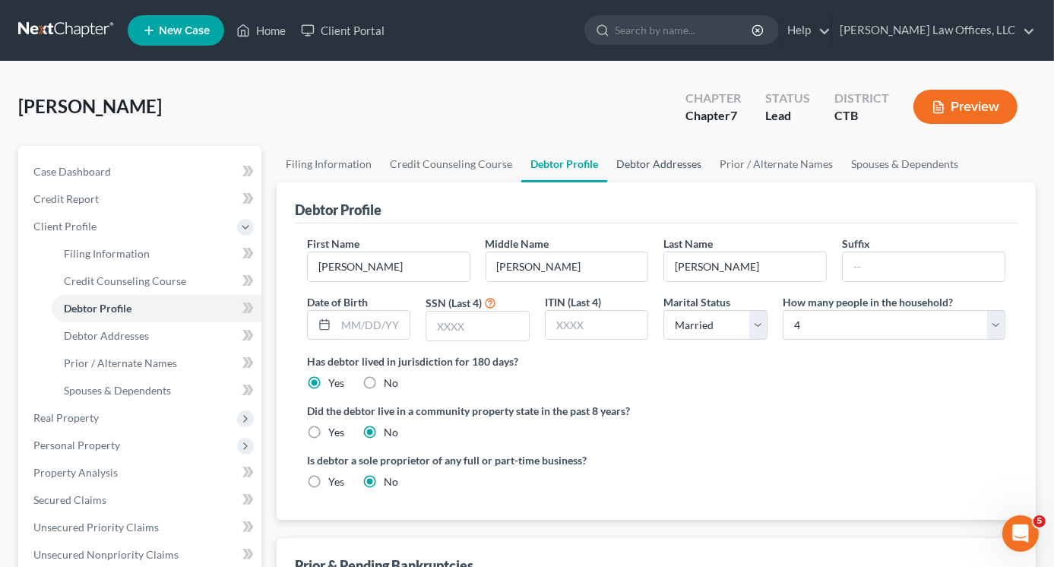
click at [661, 156] on link "Debtor Addresses" at bounding box center [658, 164] width 103 height 36
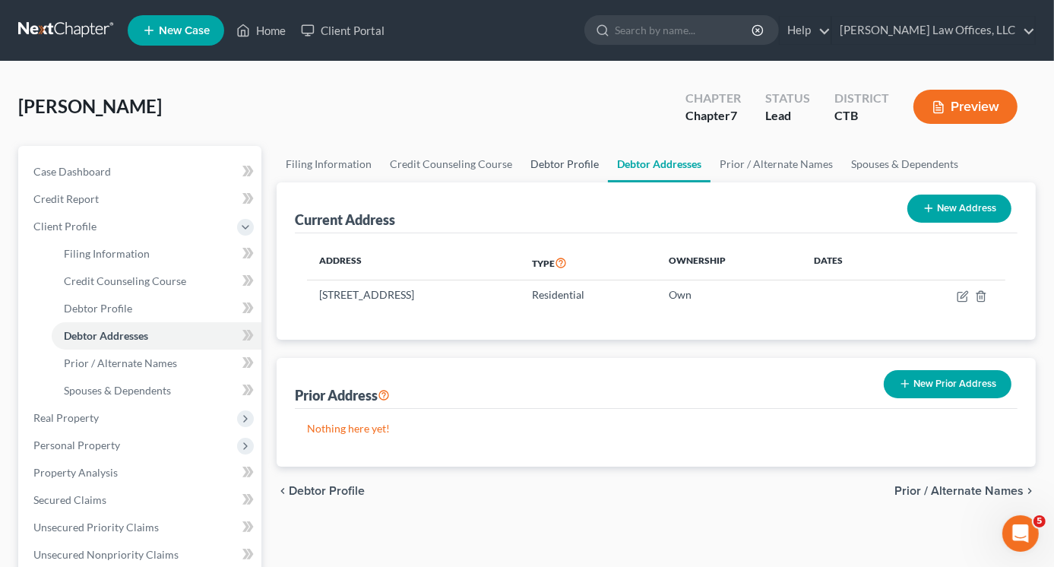
click at [557, 158] on link "Debtor Profile" at bounding box center [564, 164] width 87 height 36
select select "1"
select select "3"
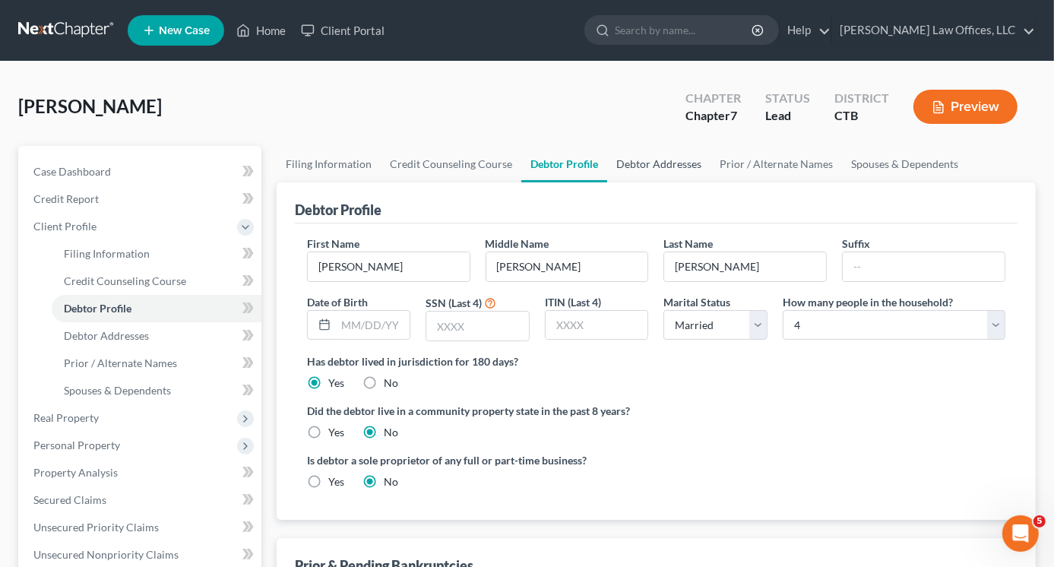
click at [647, 161] on link "Debtor Addresses" at bounding box center [658, 164] width 103 height 36
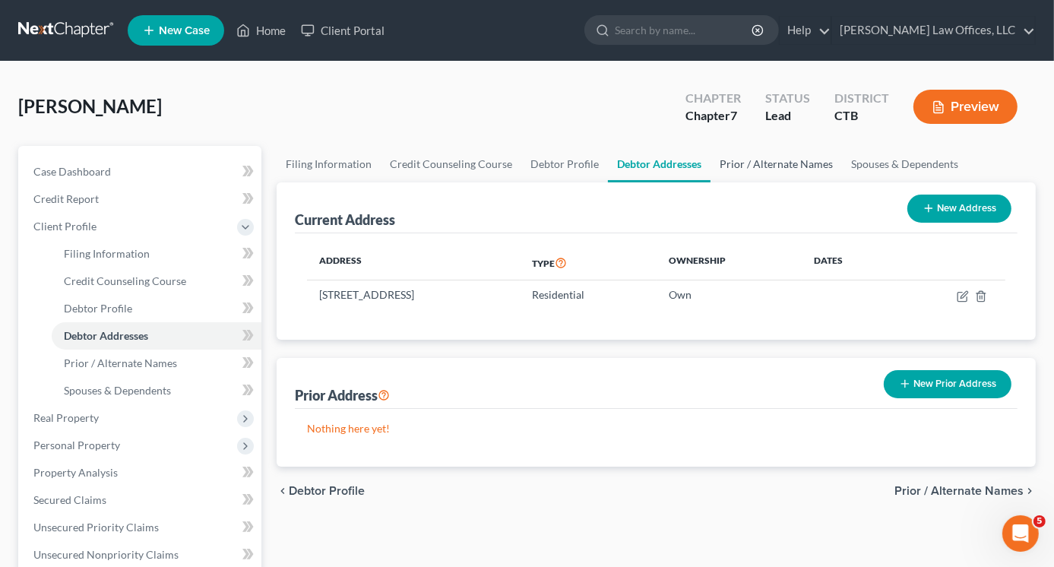
click at [772, 165] on link "Prior / Alternate Names" at bounding box center [776, 164] width 131 height 36
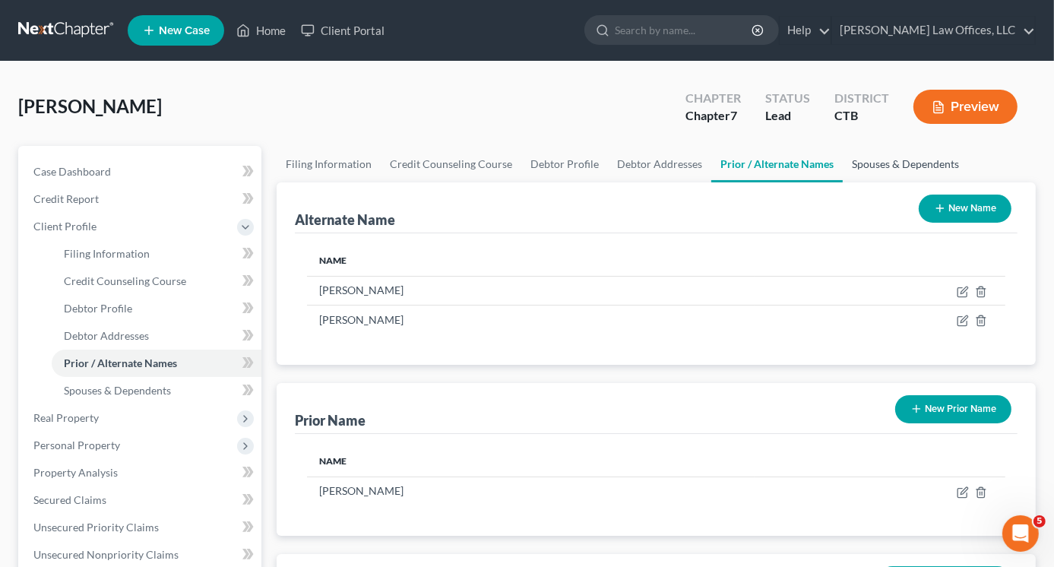
click at [879, 161] on link "Spouses & Dependents" at bounding box center [905, 164] width 125 height 36
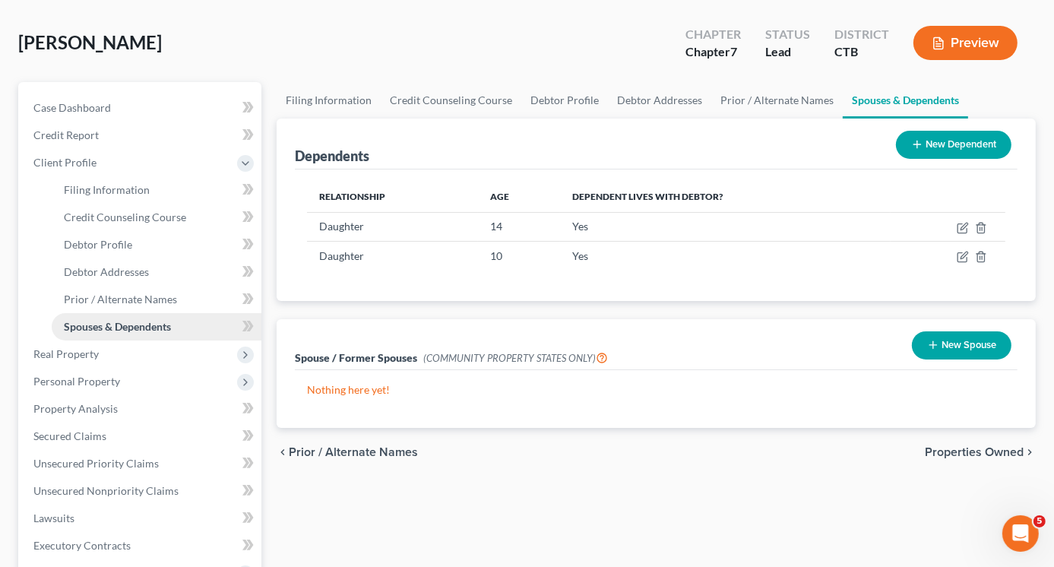
scroll to position [152, 0]
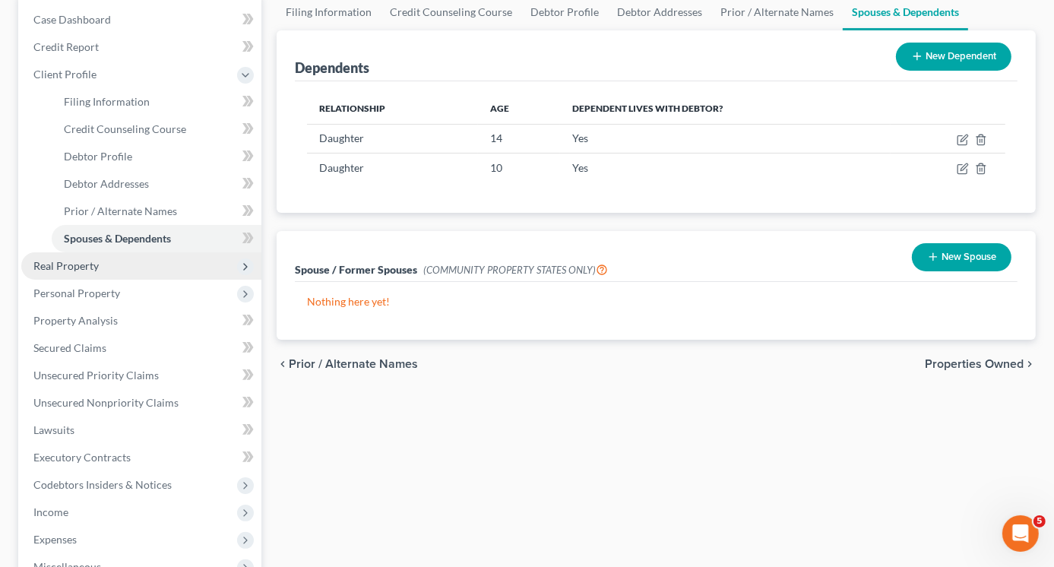
click at [91, 270] on span "Real Property" at bounding box center [65, 265] width 65 height 13
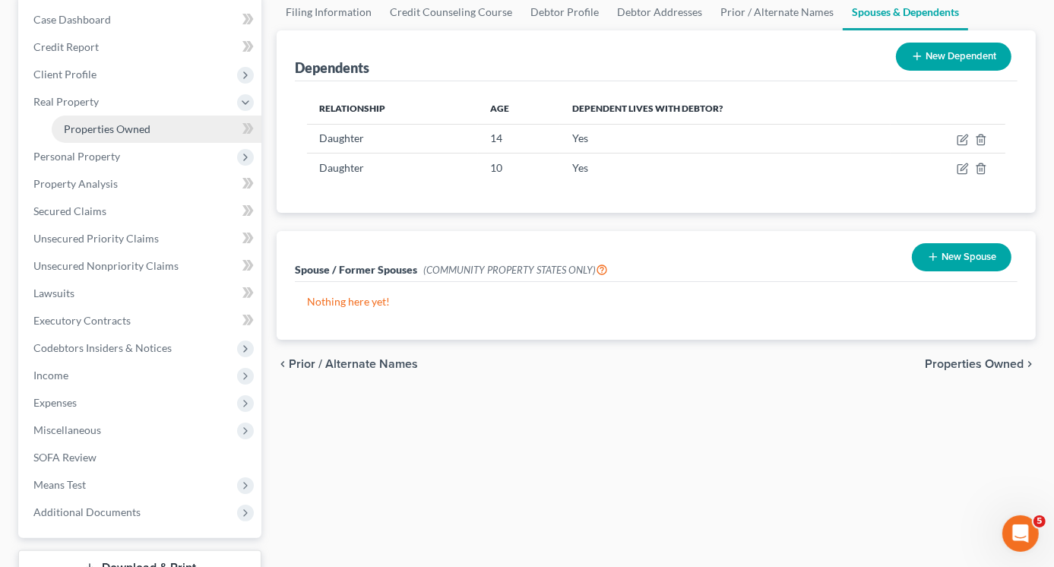
click at [102, 131] on span "Properties Owned" at bounding box center [107, 128] width 87 height 13
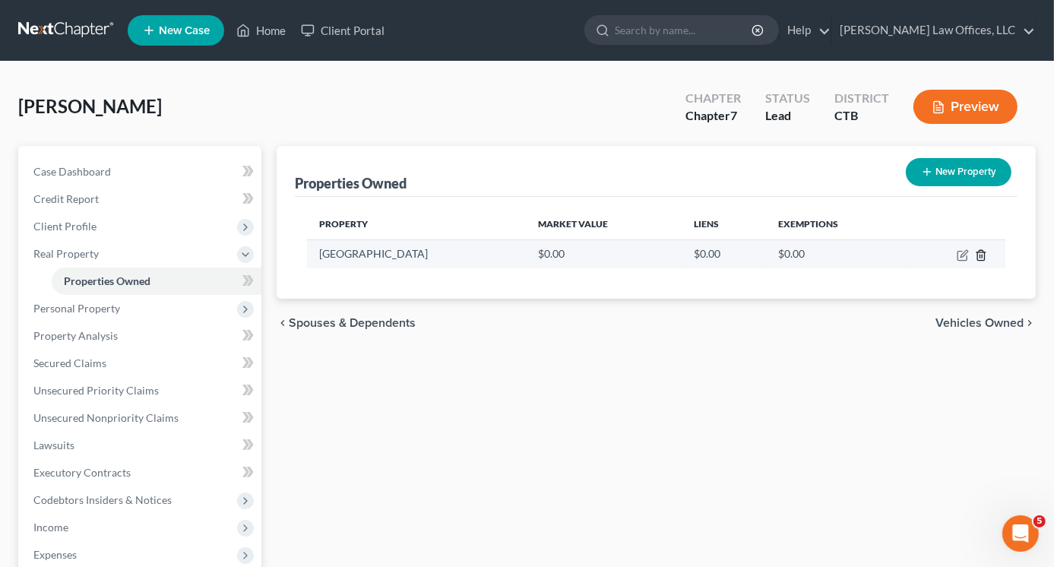
click at [982, 253] on icon "button" at bounding box center [981, 255] width 12 height 12
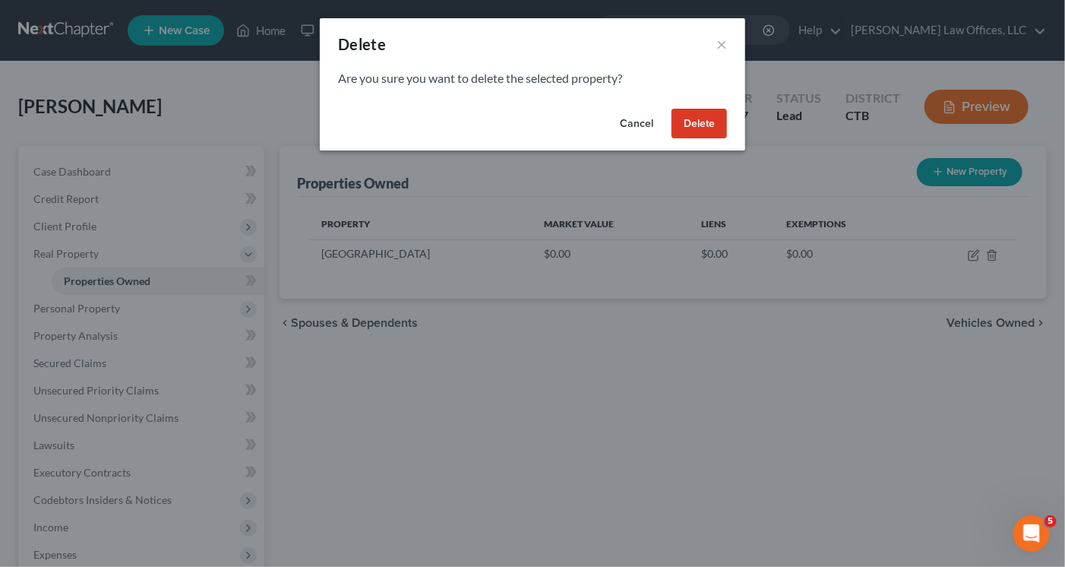
click at [706, 121] on button "Delete" at bounding box center [699, 124] width 55 height 30
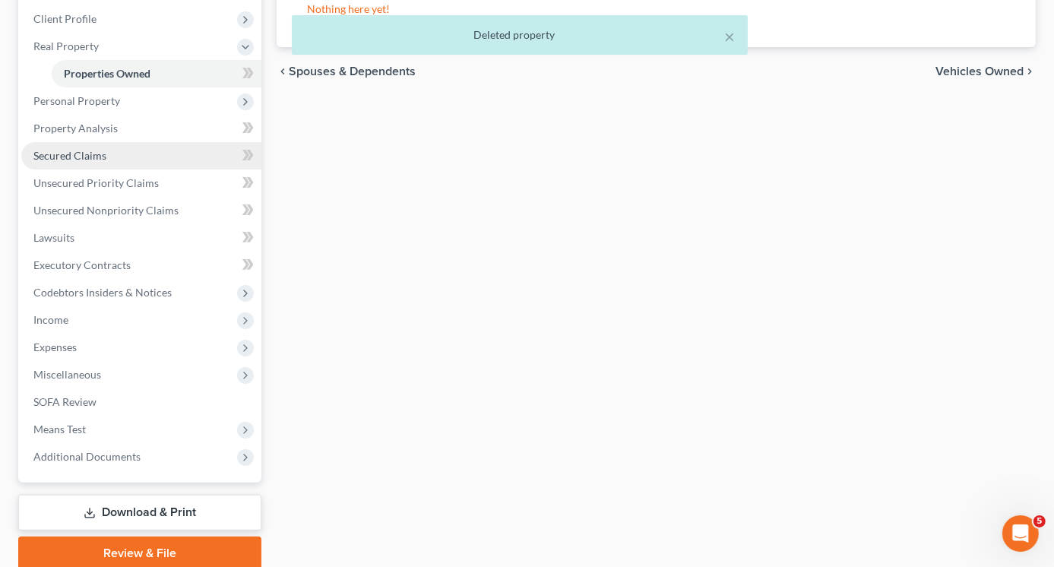
scroll to position [115, 0]
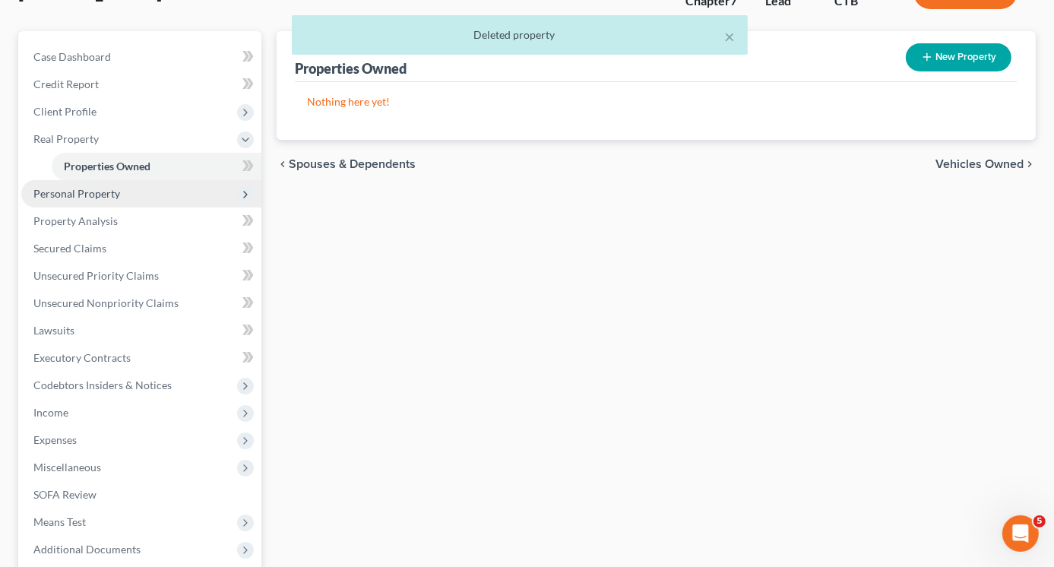
click at [76, 195] on span "Personal Property" at bounding box center [76, 193] width 87 height 13
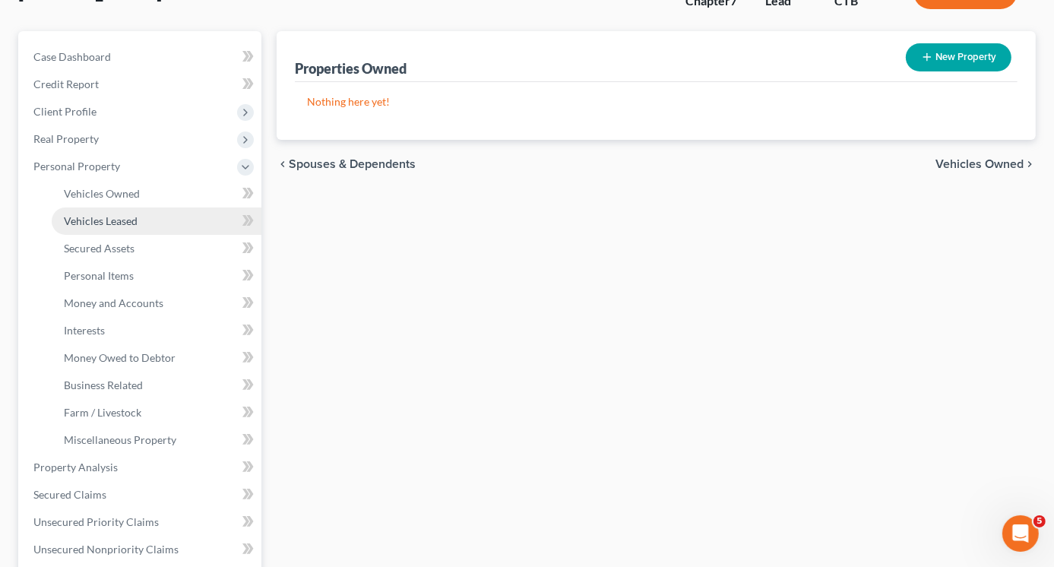
click at [128, 221] on span "Vehicles Leased" at bounding box center [101, 220] width 74 height 13
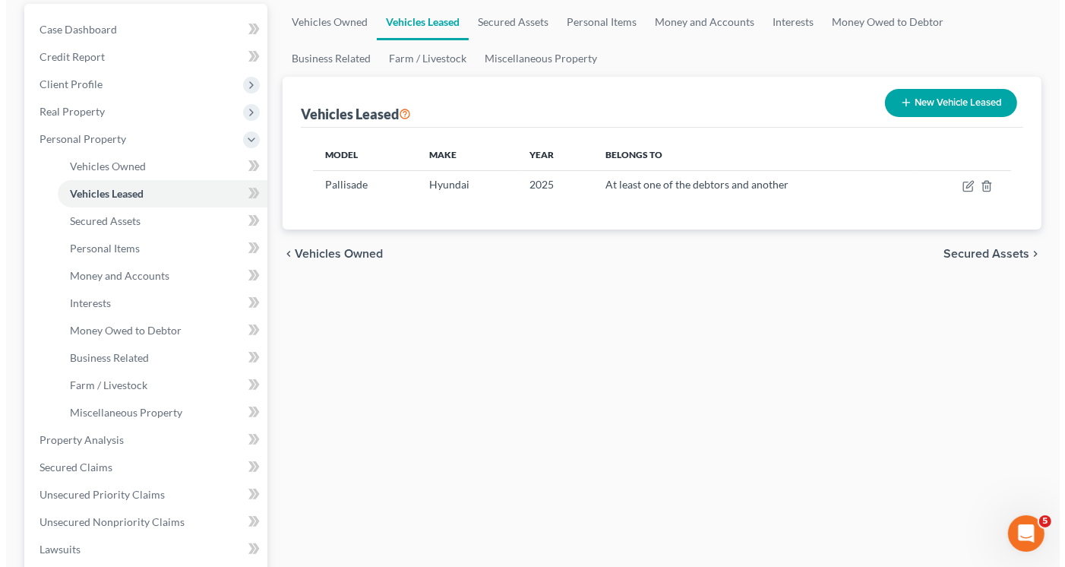
scroll to position [152, 0]
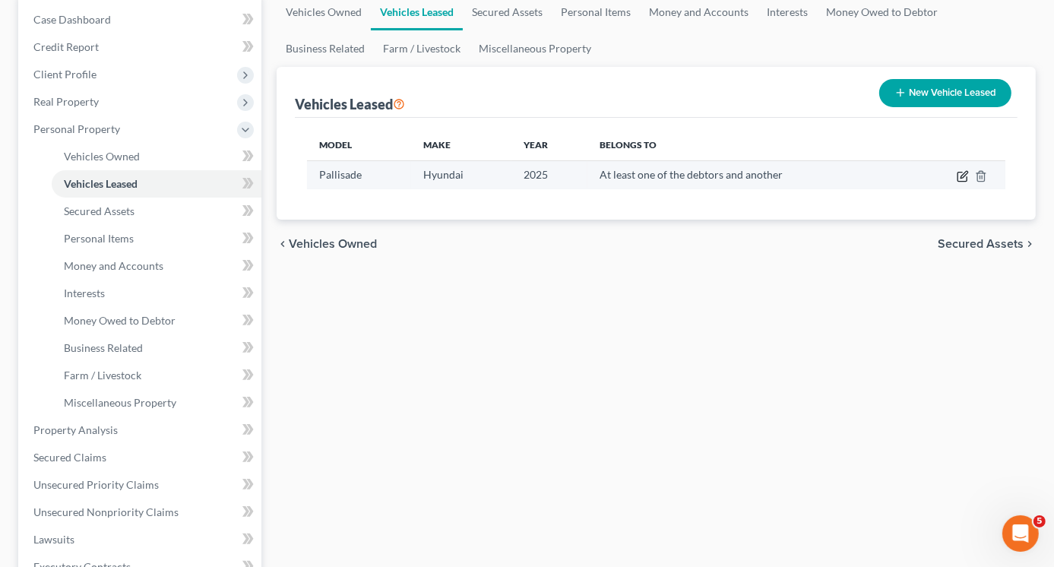
click at [962, 178] on icon "button" at bounding box center [963, 176] width 12 height 12
select select "0"
select select "1"
select select "3"
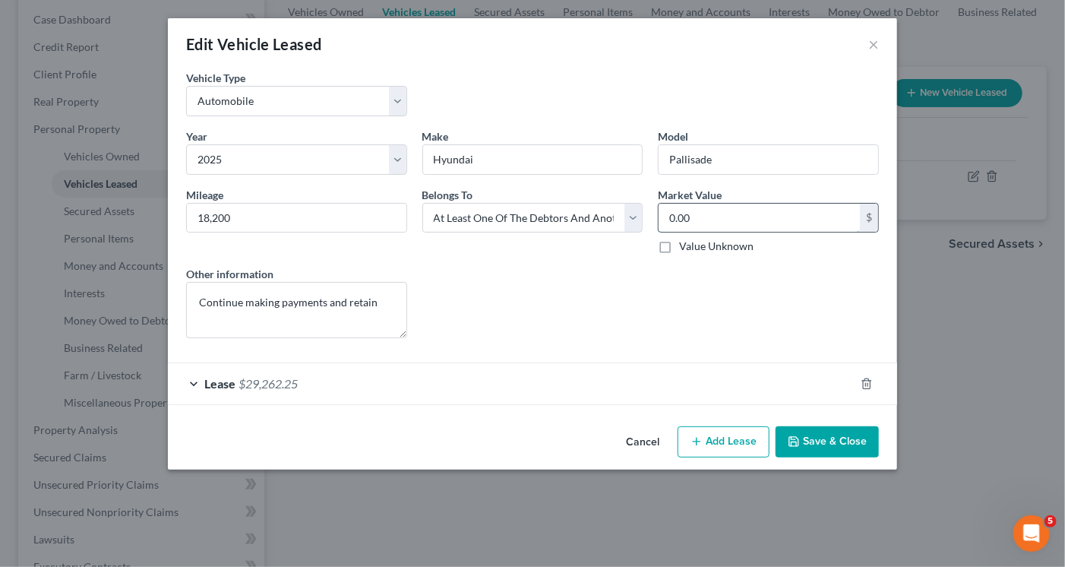
click at [693, 212] on input "0.00" at bounding box center [759, 218] width 201 height 29
click at [720, 217] on input "0.00" at bounding box center [759, 218] width 201 height 29
type input "0"
type input "36,148"
click at [307, 384] on div "Lease $29,262.25" at bounding box center [511, 383] width 687 height 40
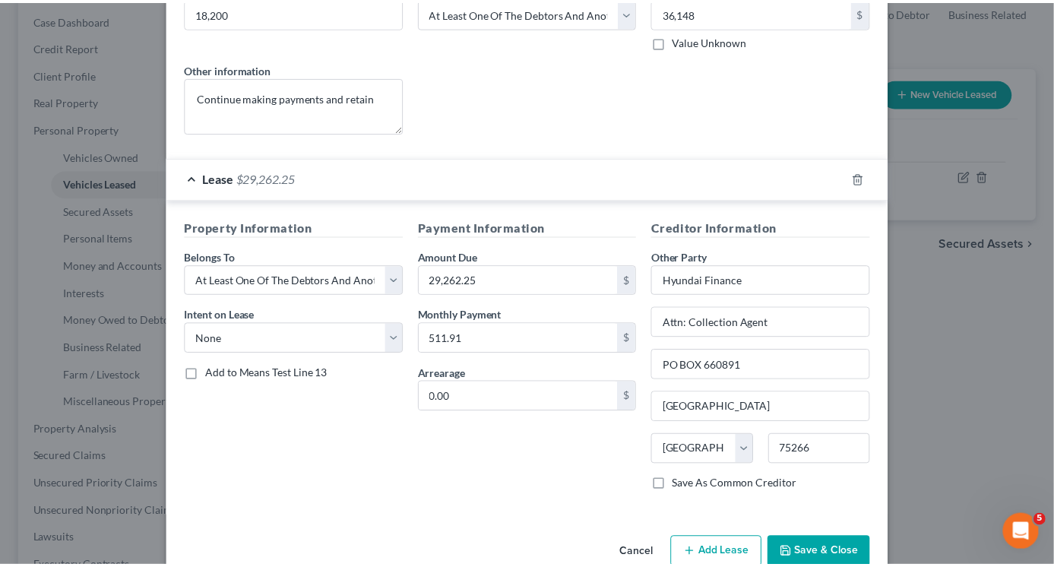
scroll to position [228, 0]
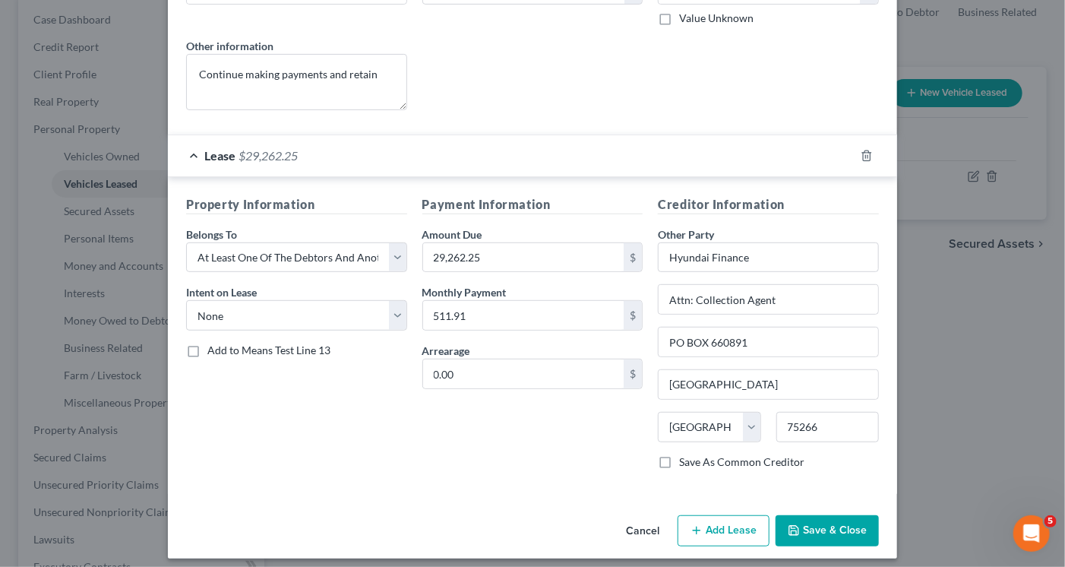
click at [821, 529] on button "Save & Close" at bounding box center [827, 531] width 103 height 32
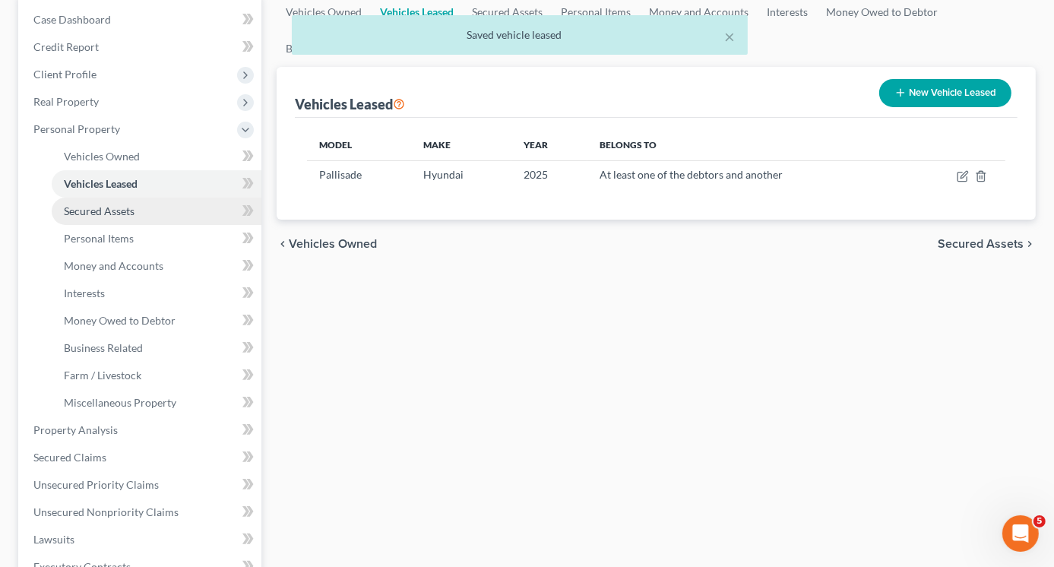
click at [100, 217] on span "Secured Assets" at bounding box center [99, 210] width 71 height 13
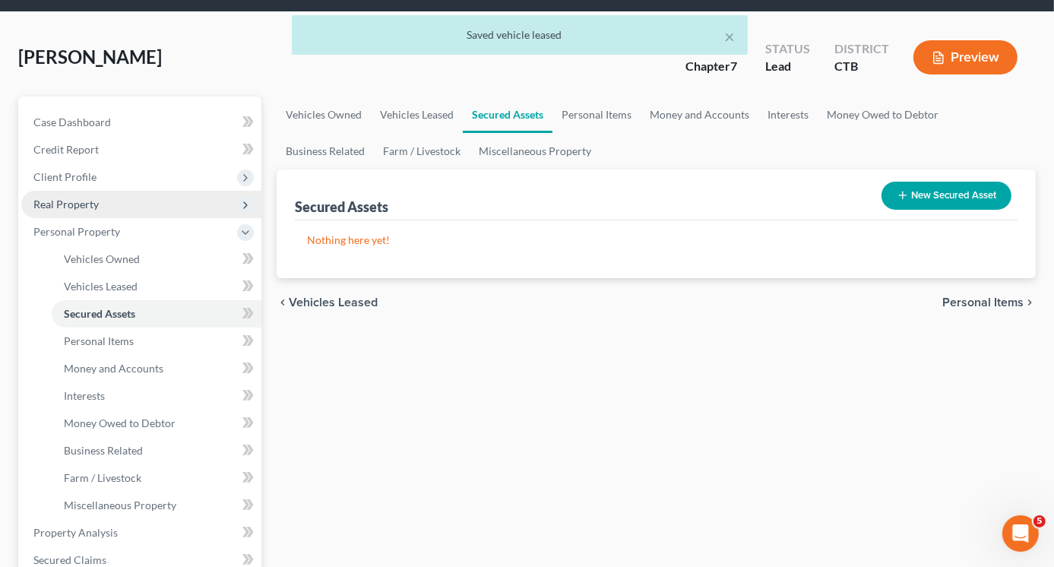
scroll to position [76, 0]
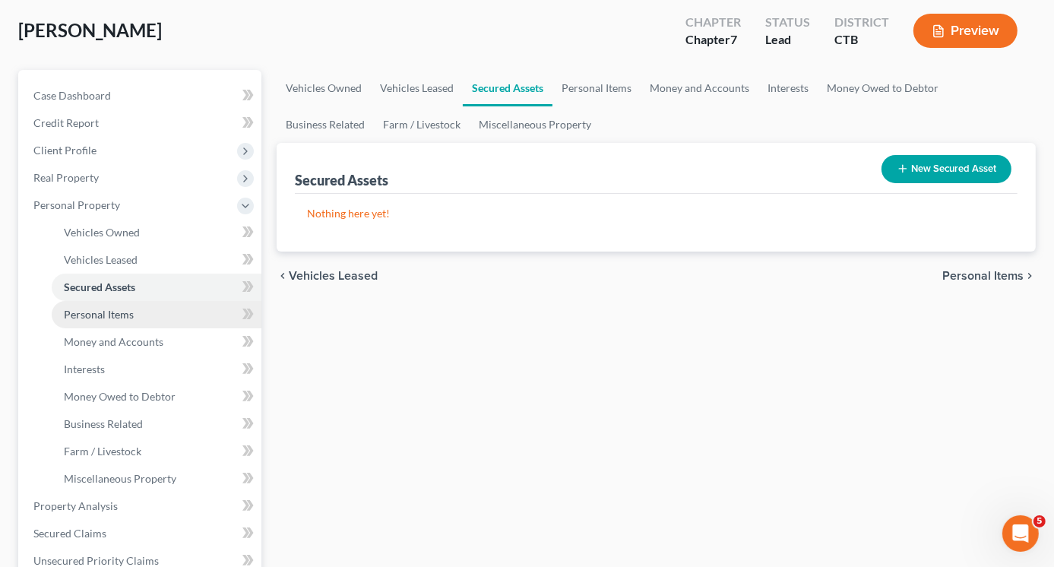
click at [105, 320] on span "Personal Items" at bounding box center [99, 314] width 70 height 13
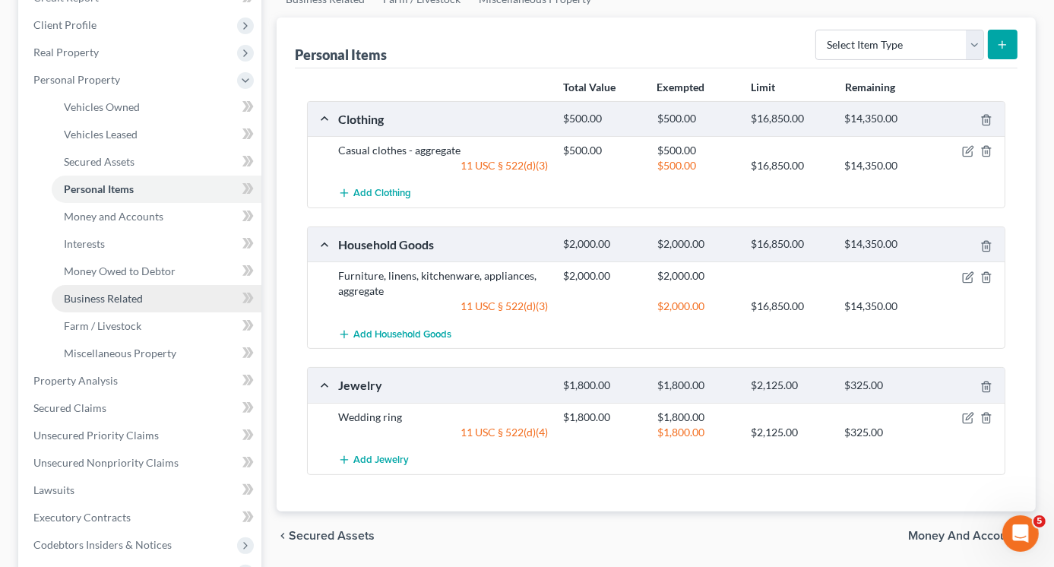
scroll to position [228, 0]
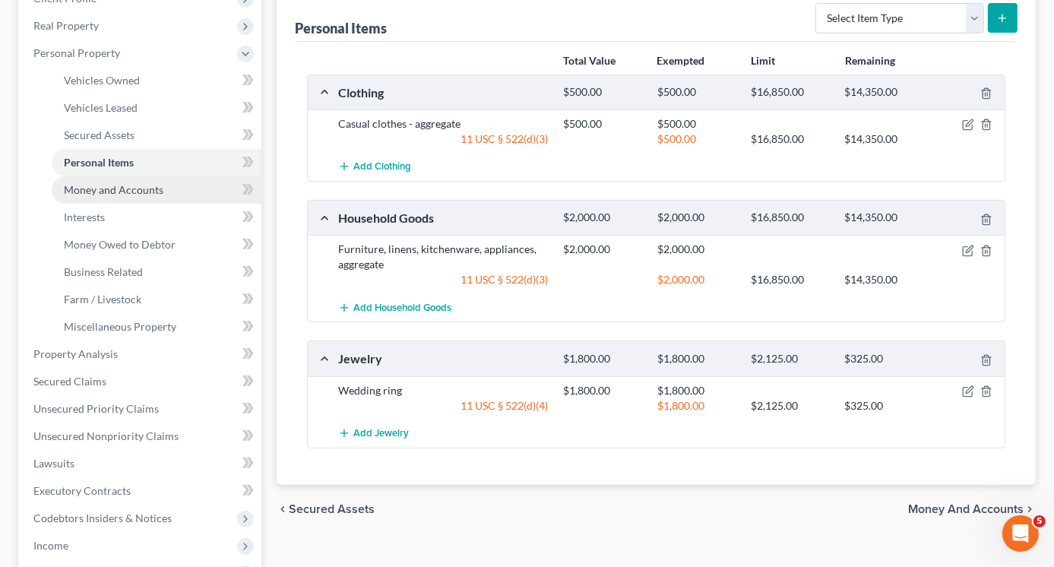
click at [119, 192] on span "Money and Accounts" at bounding box center [114, 189] width 100 height 13
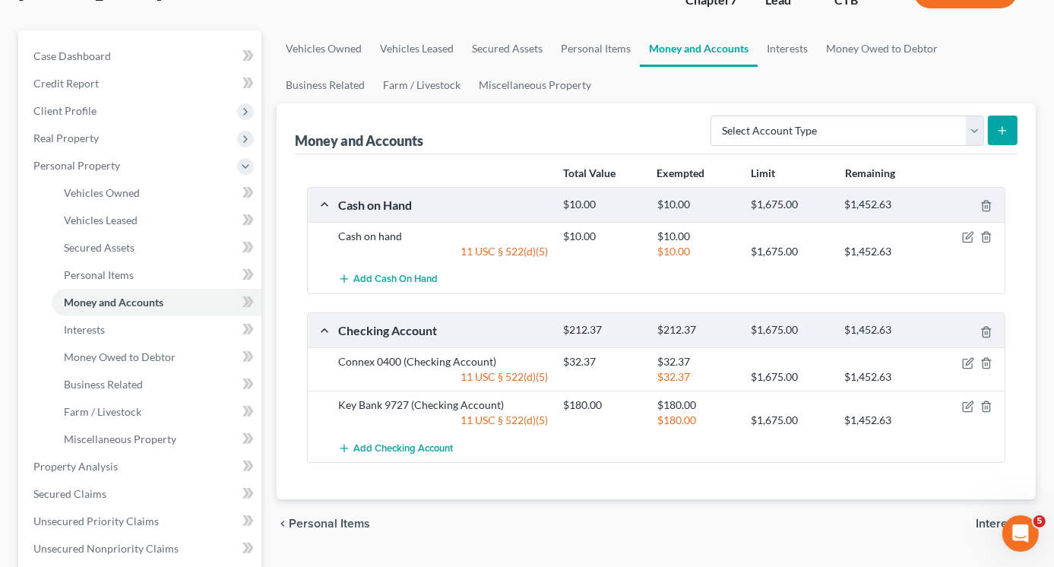
scroll to position [152, 0]
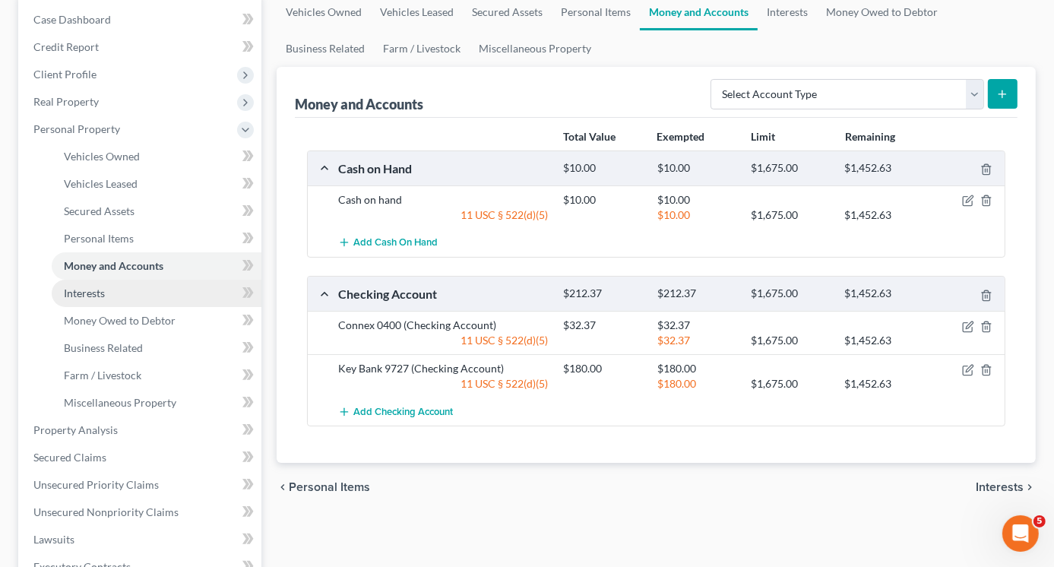
click at [97, 290] on span "Interests" at bounding box center [84, 293] width 41 height 13
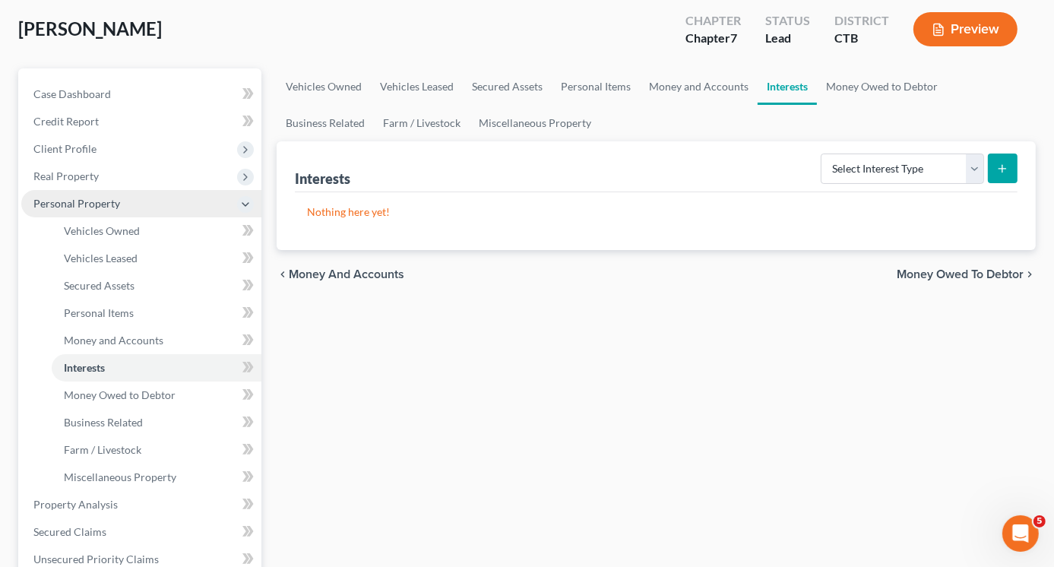
scroll to position [228, 0]
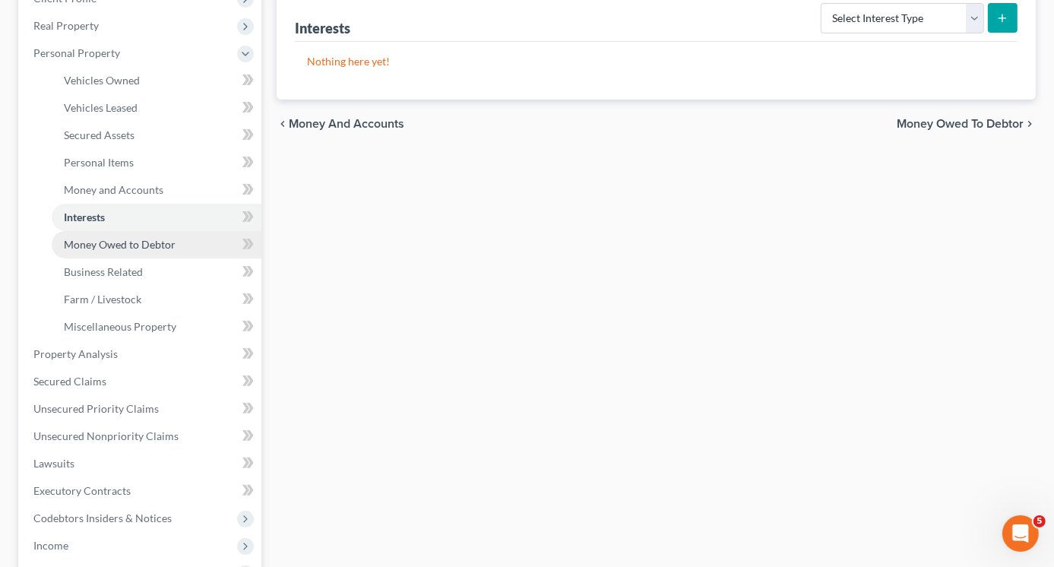
click at [109, 245] on span "Money Owed to Debtor" at bounding box center [120, 244] width 112 height 13
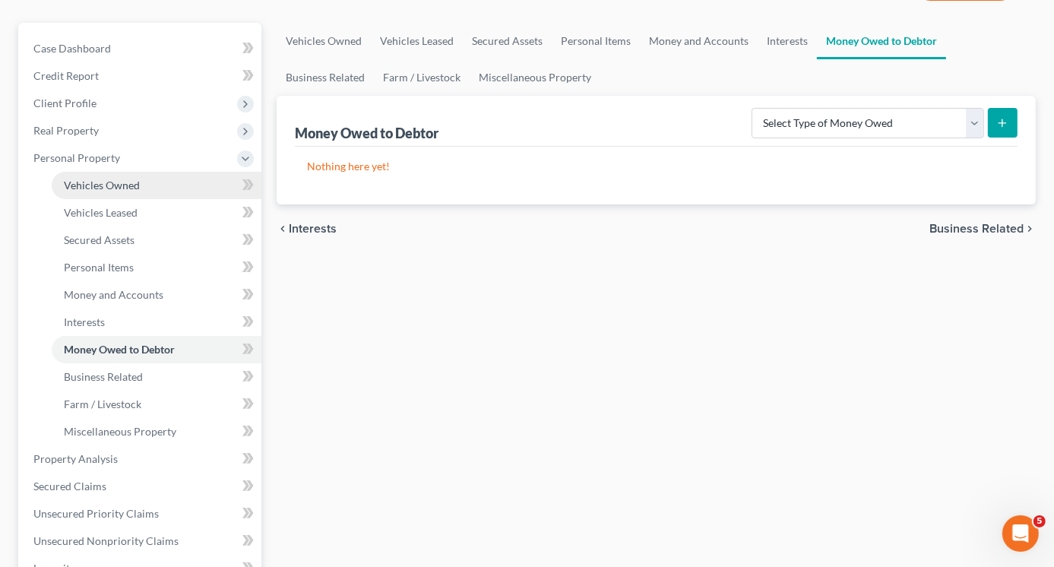
scroll to position [228, 0]
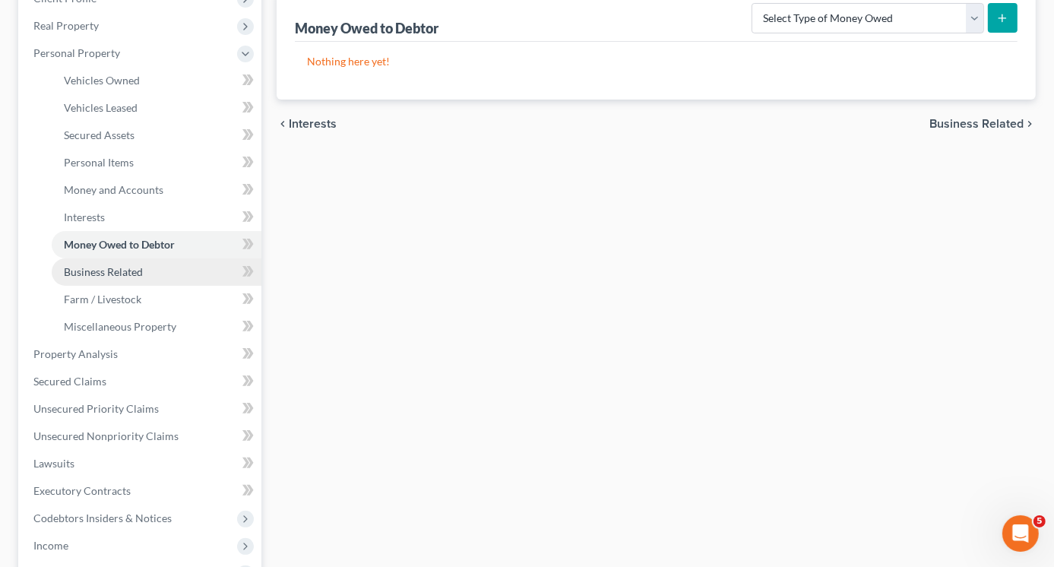
click at [119, 273] on span "Business Related" at bounding box center [103, 271] width 79 height 13
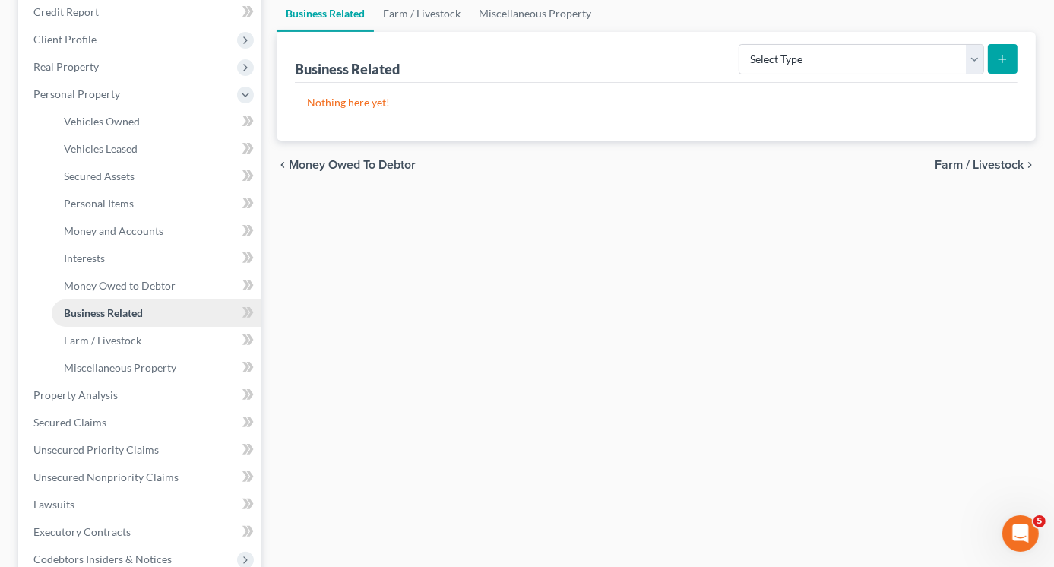
scroll to position [228, 0]
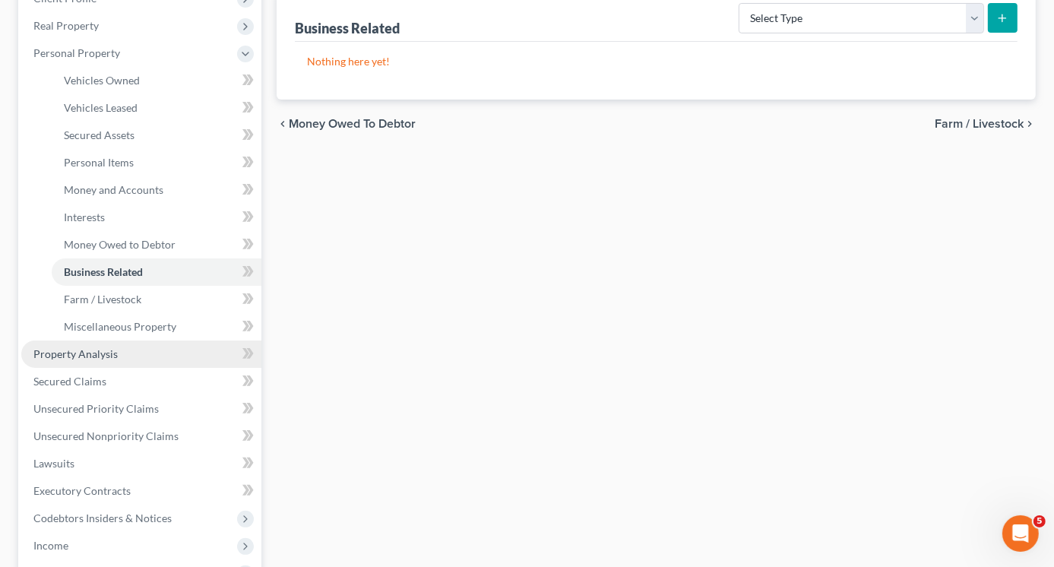
click at [109, 352] on span "Property Analysis" at bounding box center [75, 353] width 84 height 13
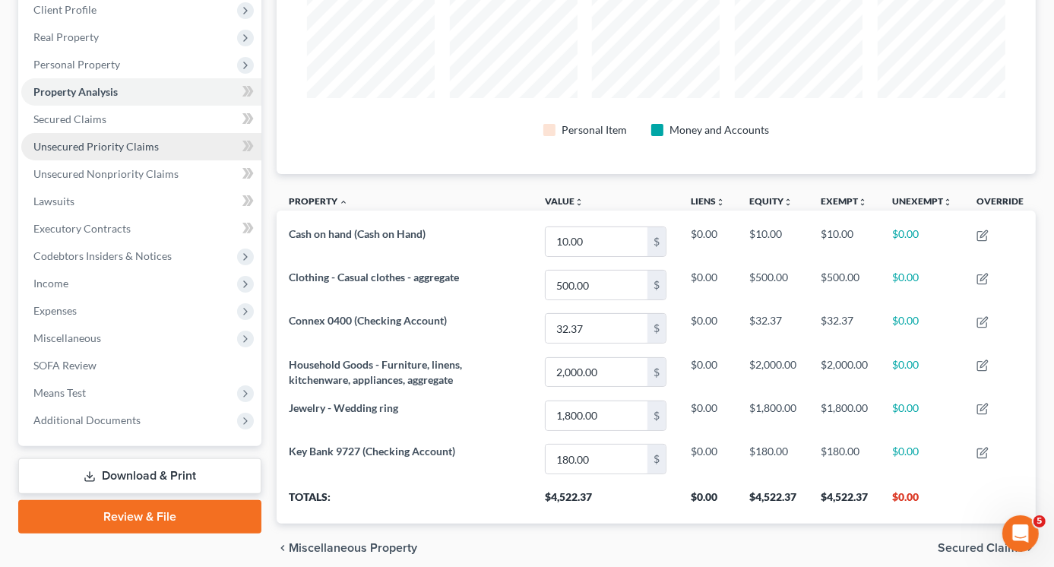
scroll to position [228, 0]
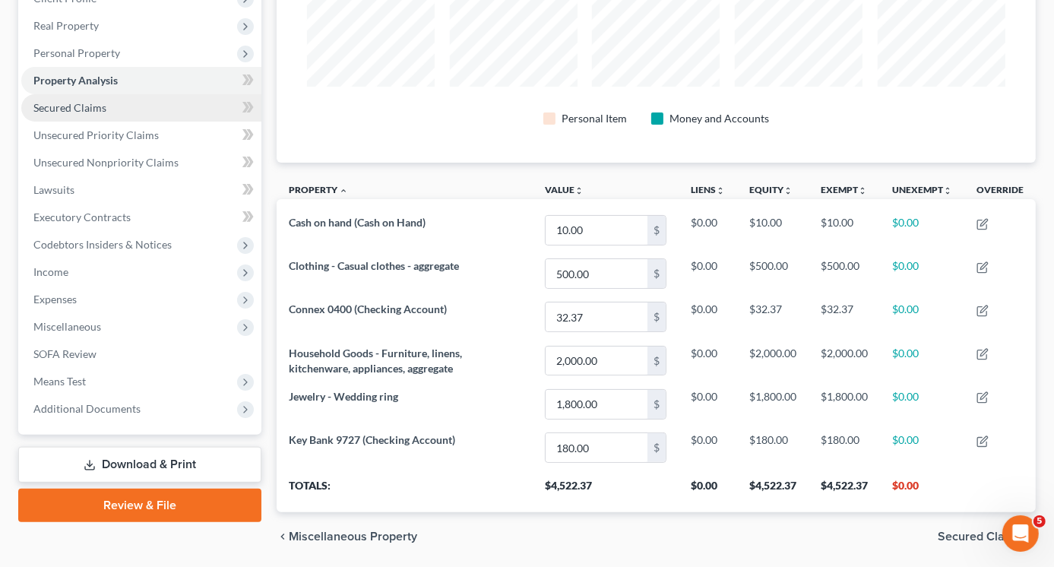
click at [85, 104] on span "Secured Claims" at bounding box center [69, 107] width 73 height 13
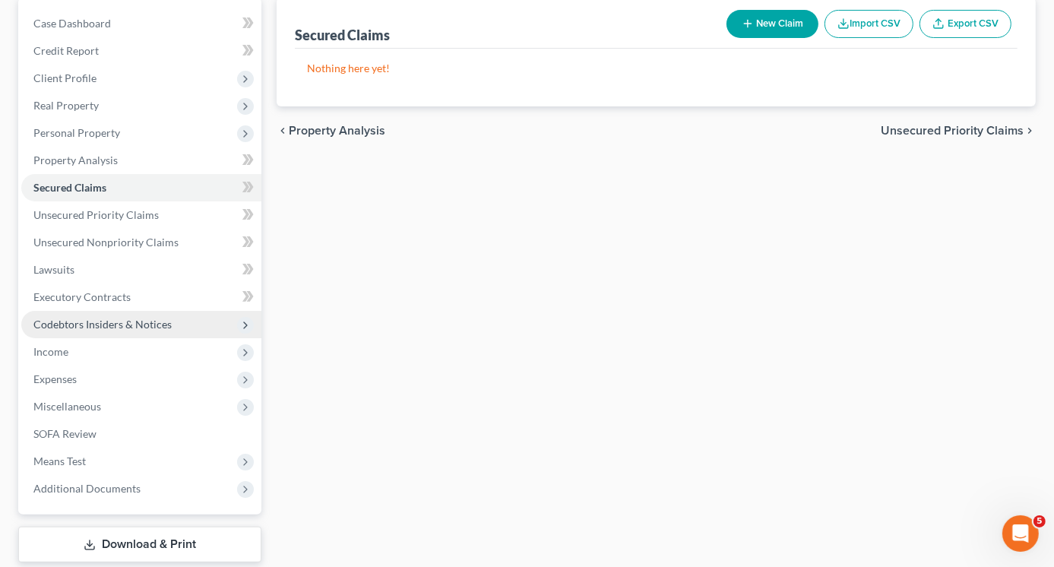
scroll to position [152, 0]
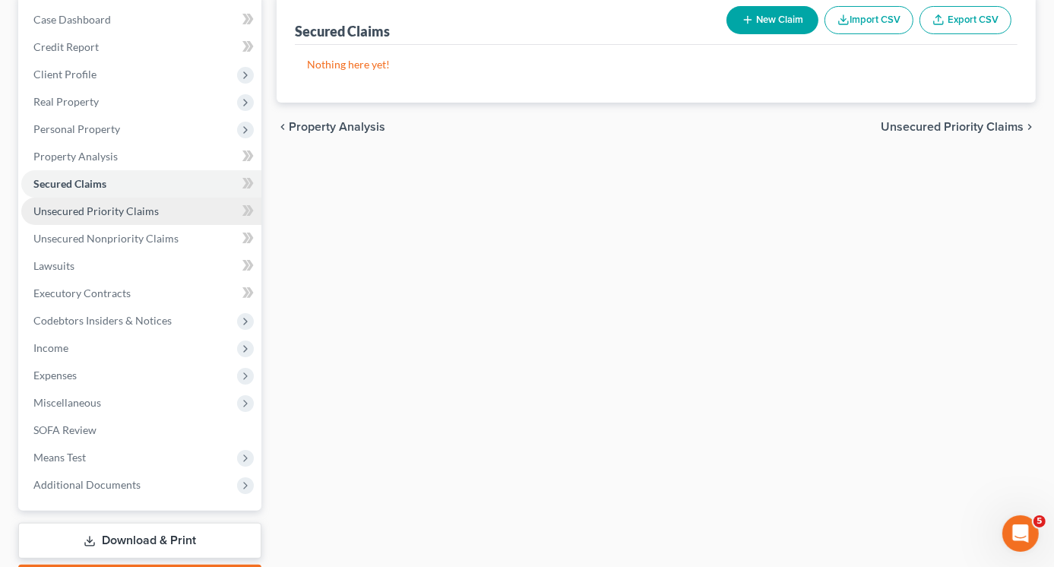
click at [125, 214] on span "Unsecured Priority Claims" at bounding box center [95, 210] width 125 height 13
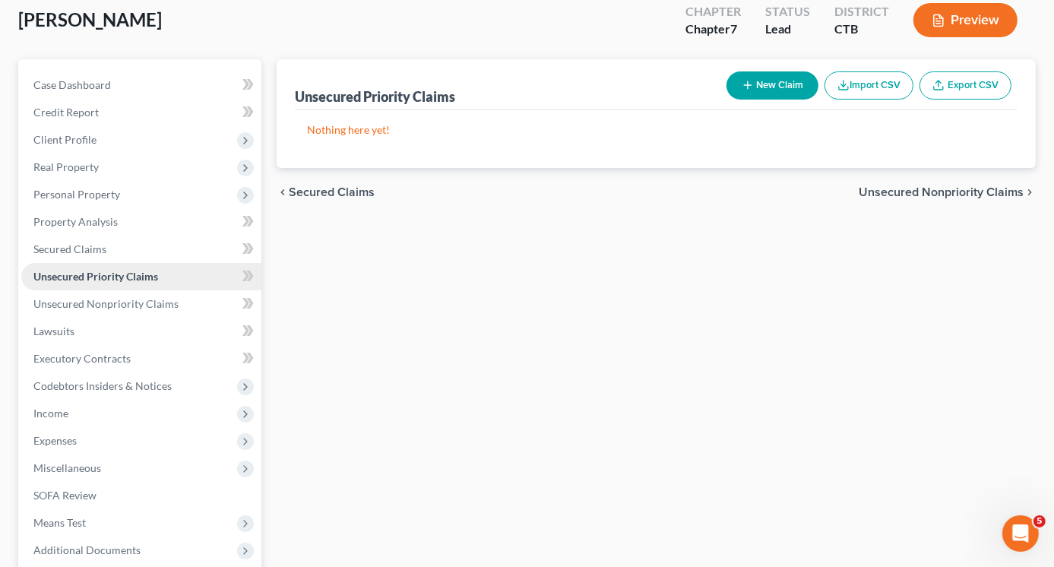
scroll to position [152, 0]
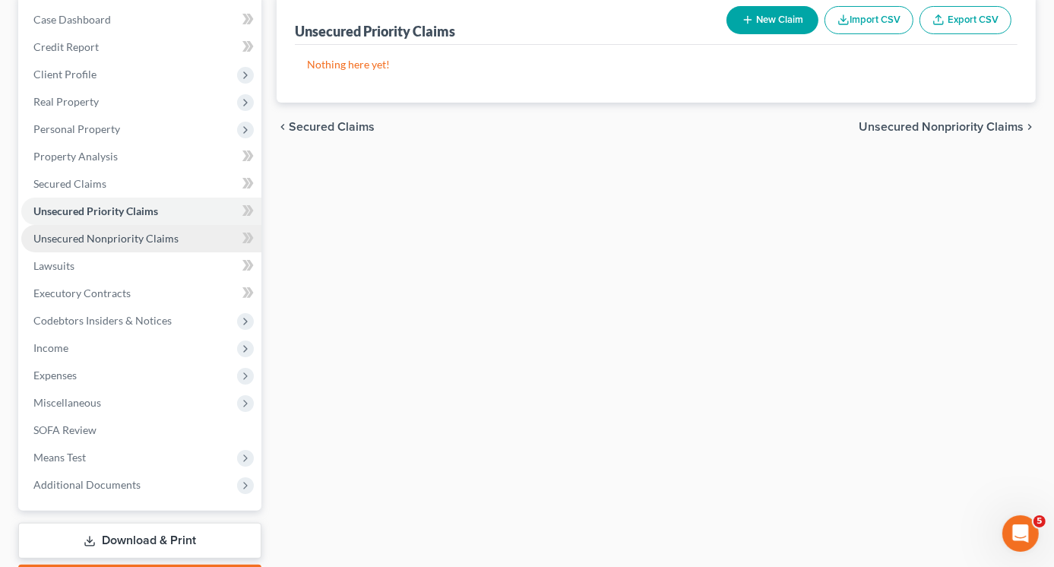
click at [128, 247] on link "Unsecured Nonpriority Claims" at bounding box center [141, 238] width 240 height 27
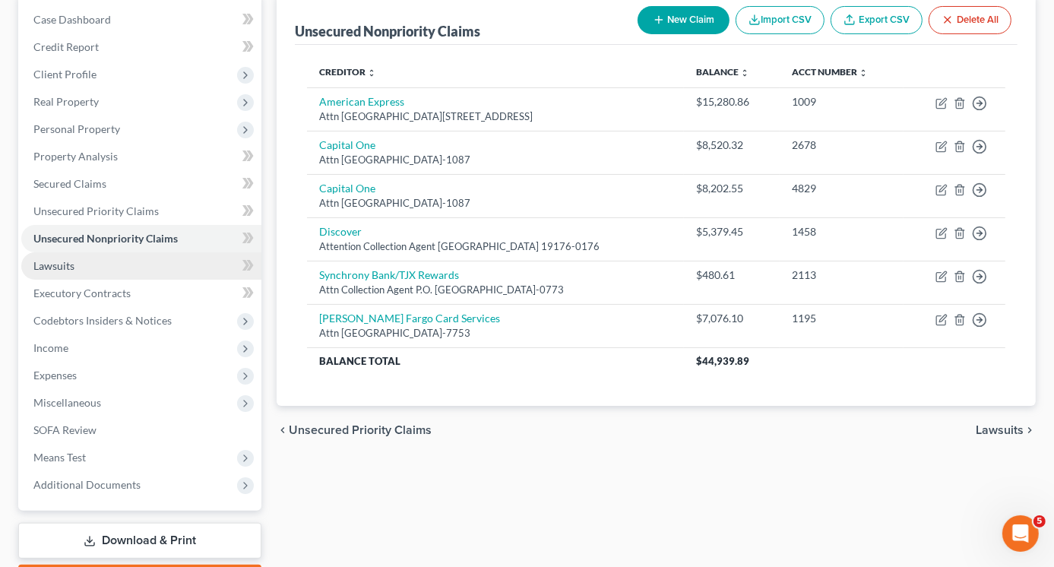
click at [62, 268] on span "Lawsuits" at bounding box center [53, 265] width 41 height 13
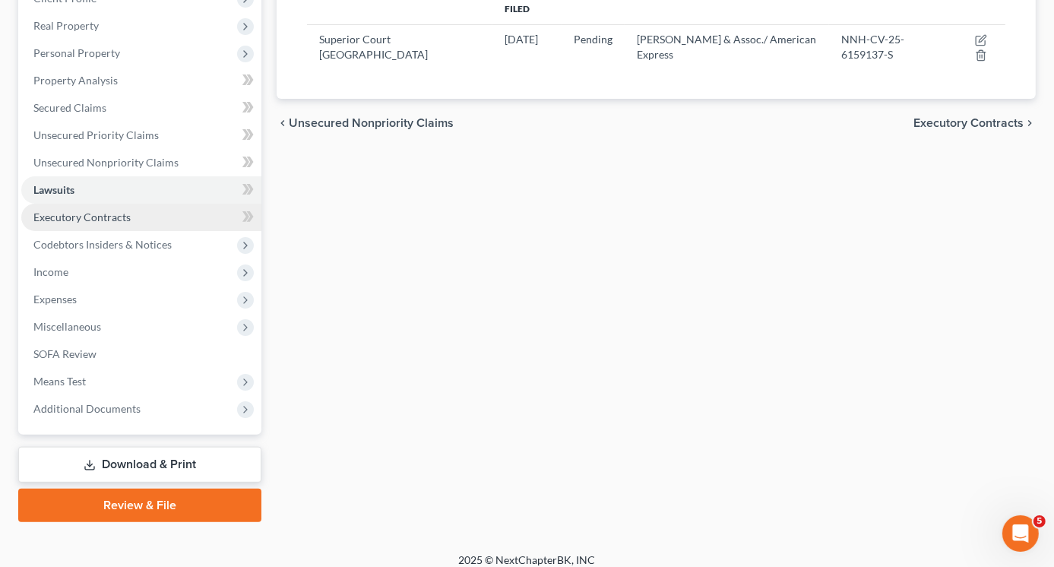
click at [79, 217] on span "Executory Contracts" at bounding box center [81, 217] width 97 height 13
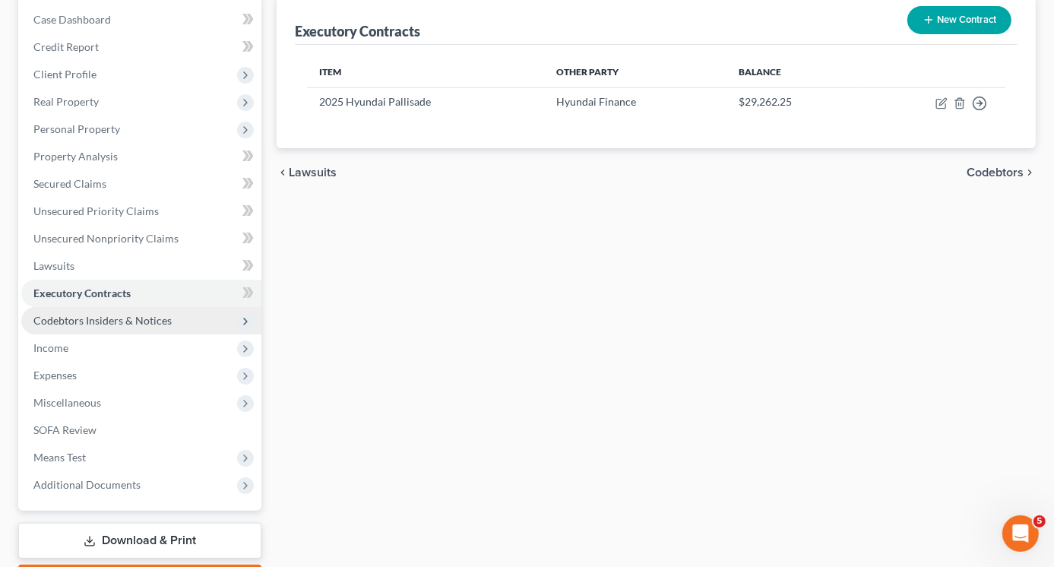
click at [88, 324] on span "Codebtors Insiders & Notices" at bounding box center [102, 320] width 138 height 13
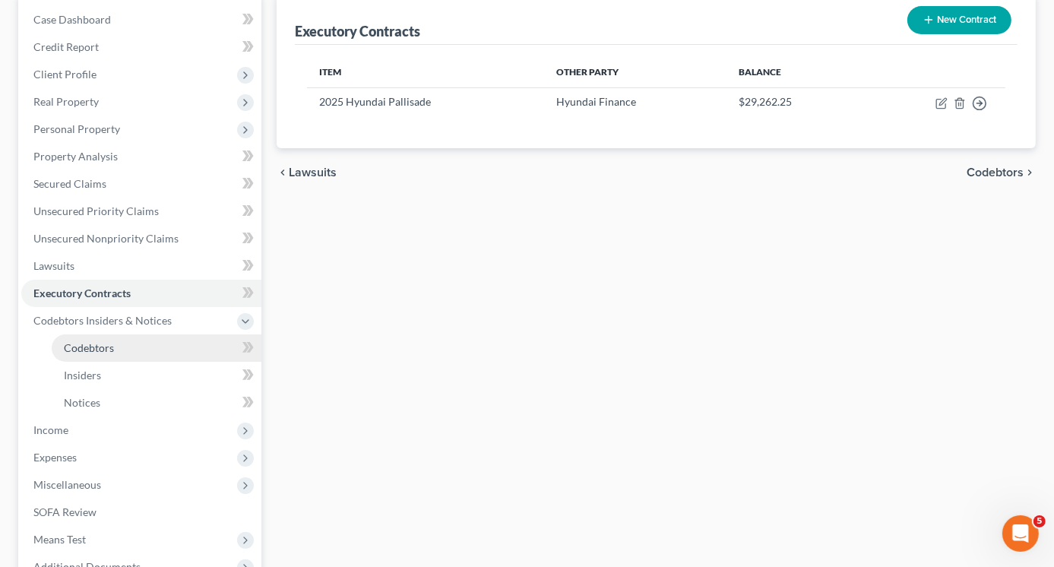
click at [106, 347] on span "Codebtors" at bounding box center [89, 347] width 50 height 13
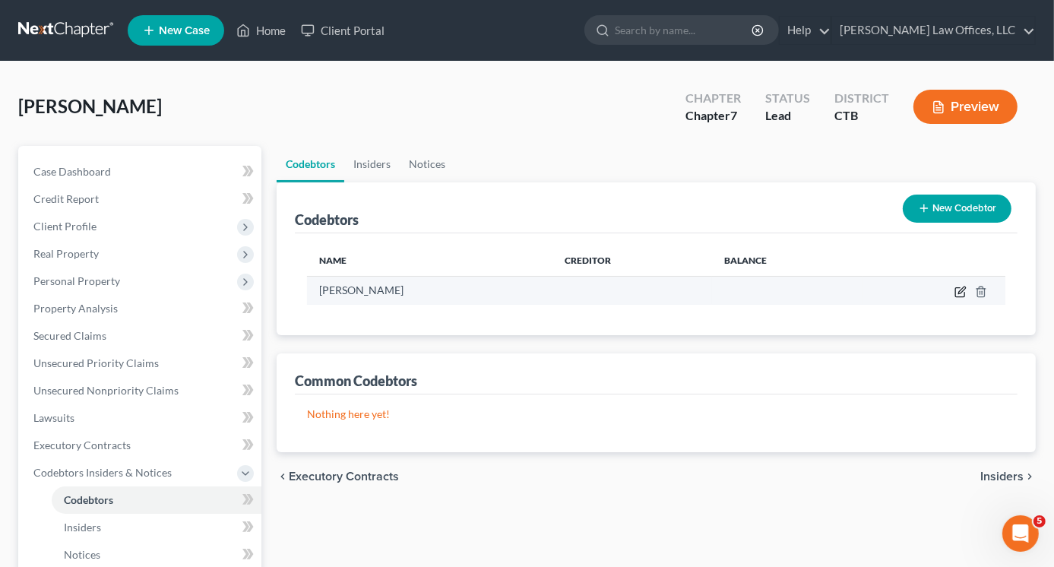
click at [961, 291] on icon "button" at bounding box center [961, 292] width 12 height 12
select select "6"
select select "7"
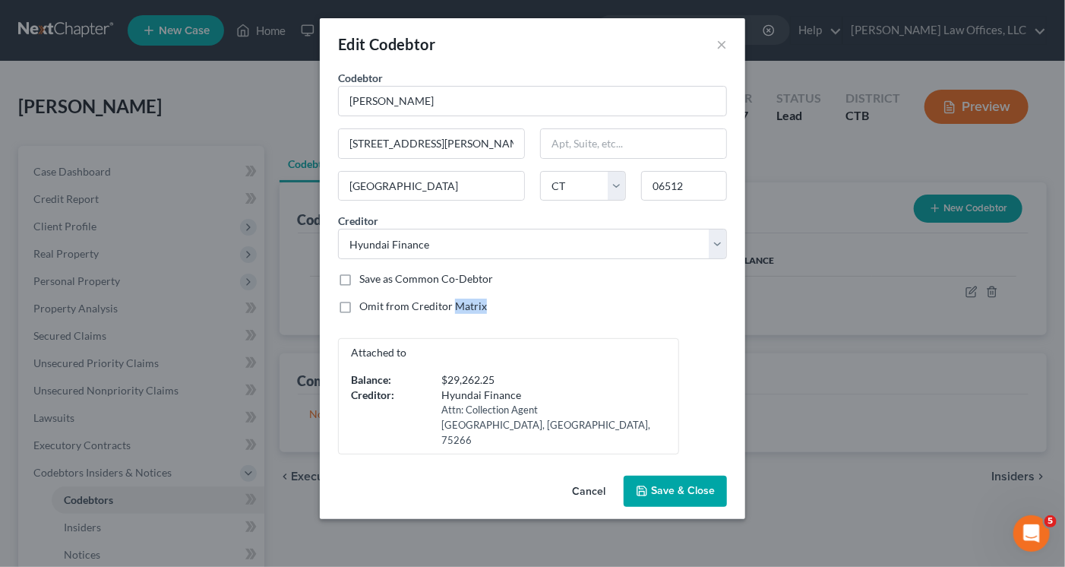
click at [359, 306] on label "Omit from Creditor Matrix" at bounding box center [423, 306] width 128 height 15
click at [366, 306] on input "Omit from Creditor Matrix" at bounding box center [371, 304] width 10 height 10
checkbox input "true"
click at [669, 481] on button "Save & Close" at bounding box center [675, 492] width 103 height 32
select select
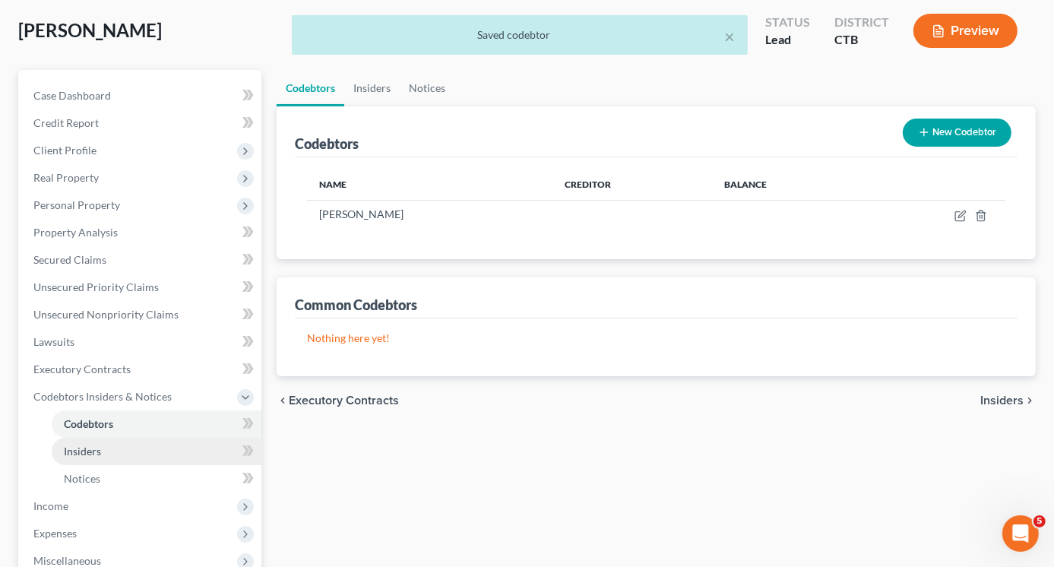
click at [103, 439] on link "Insiders" at bounding box center [157, 451] width 210 height 27
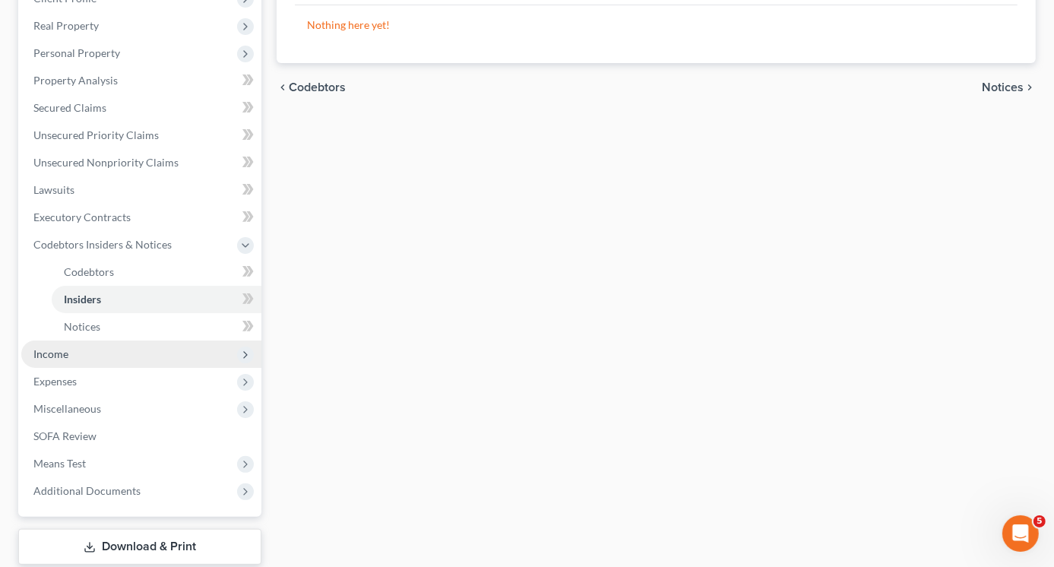
click at [62, 351] on span "Income" at bounding box center [50, 353] width 35 height 13
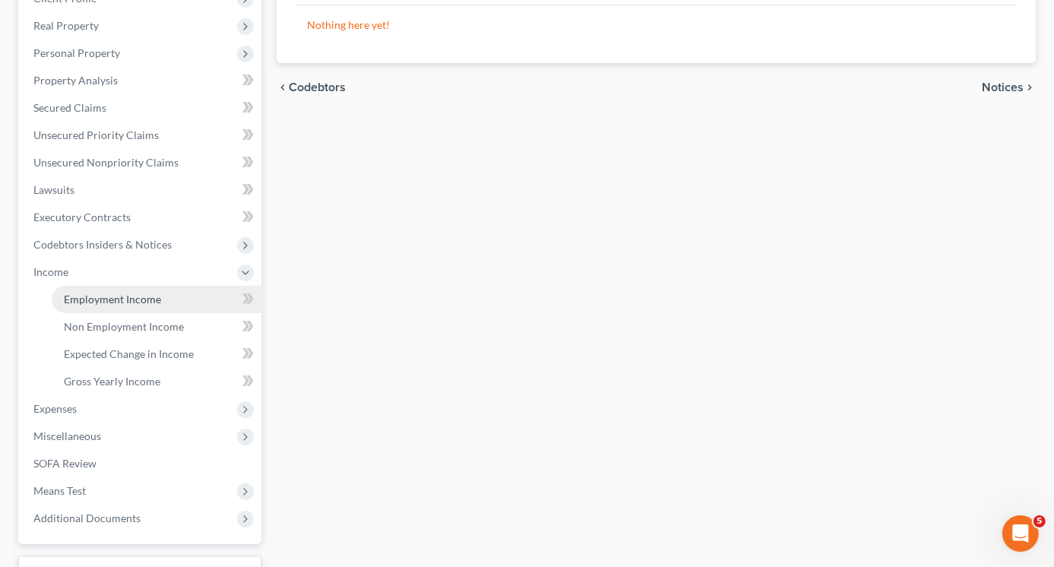
click at [131, 299] on span "Employment Income" at bounding box center [112, 299] width 97 height 13
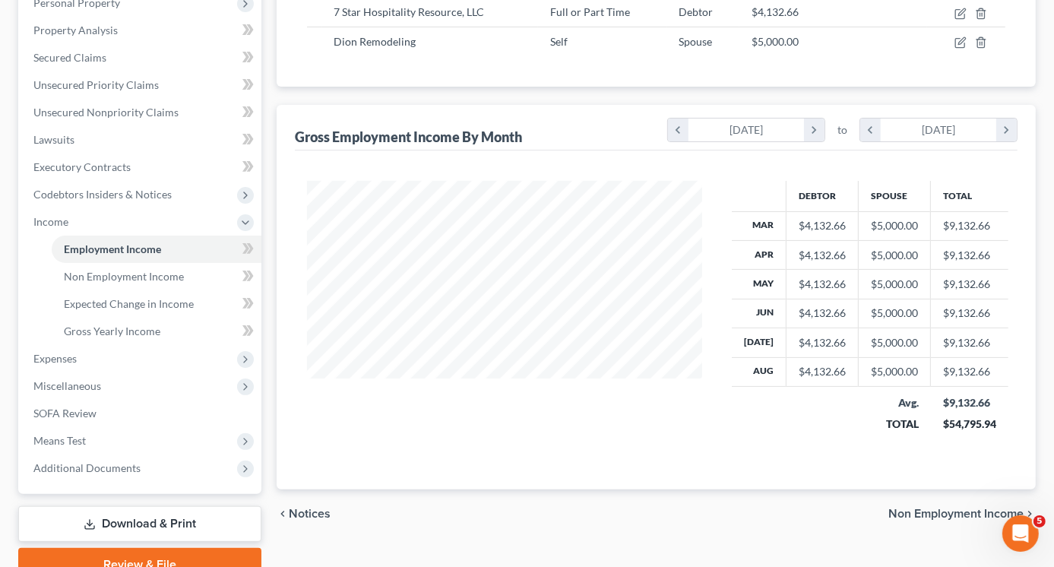
scroll to position [304, 0]
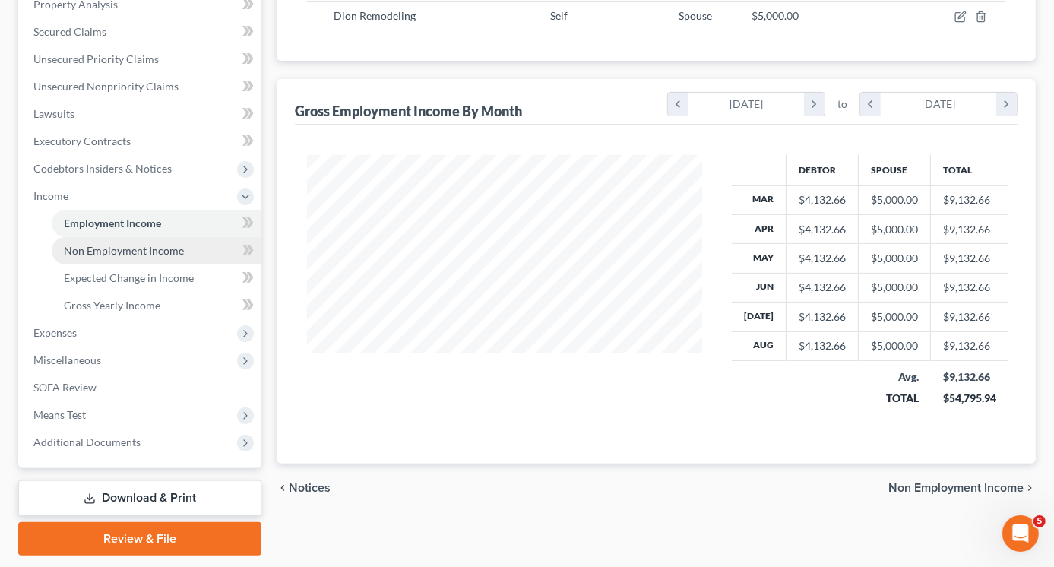
click at [120, 251] on span "Non Employment Income" at bounding box center [124, 250] width 120 height 13
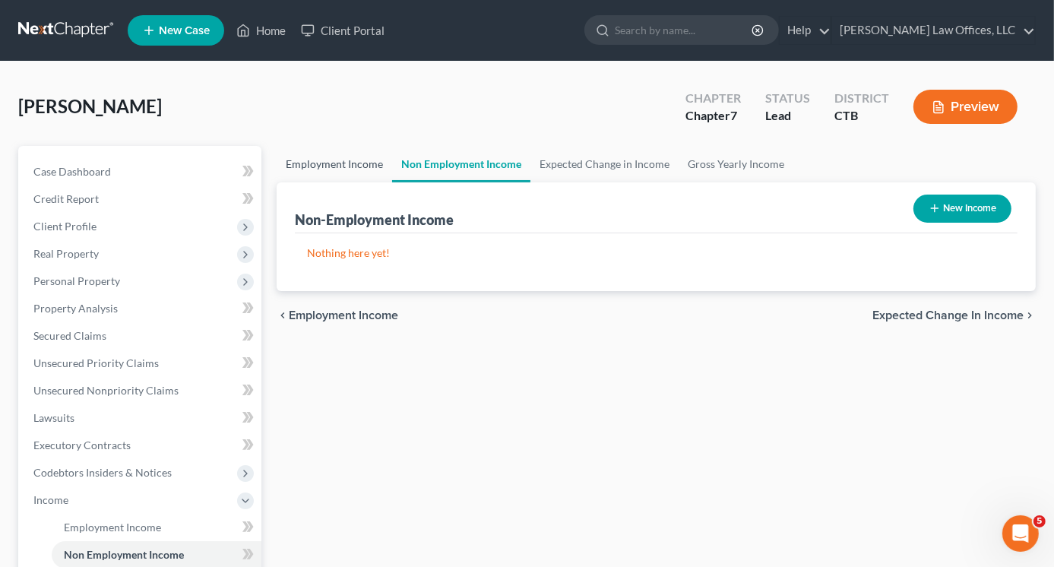
click at [347, 161] on link "Employment Income" at bounding box center [335, 164] width 116 height 36
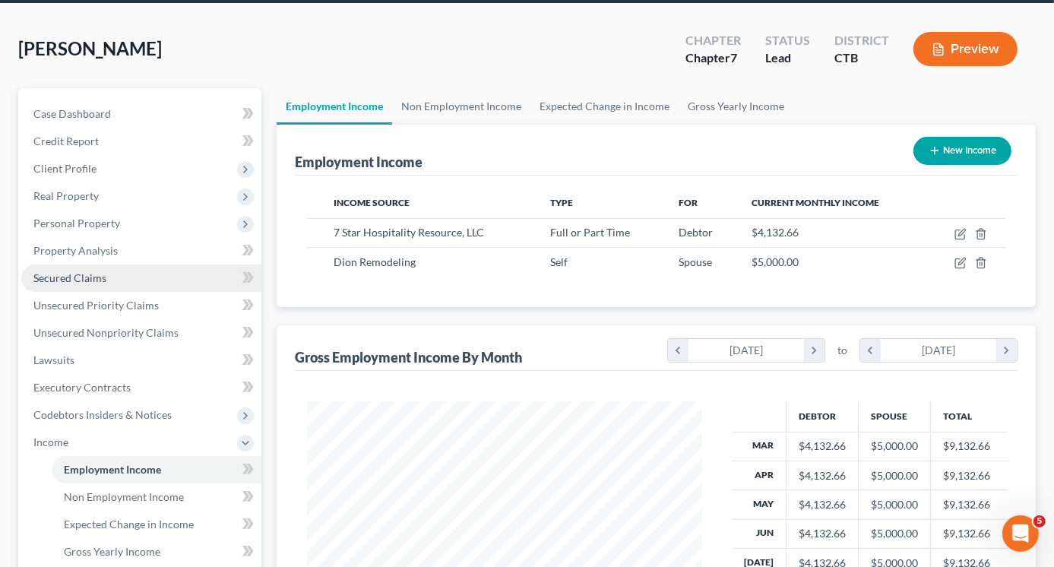
scroll to position [152, 0]
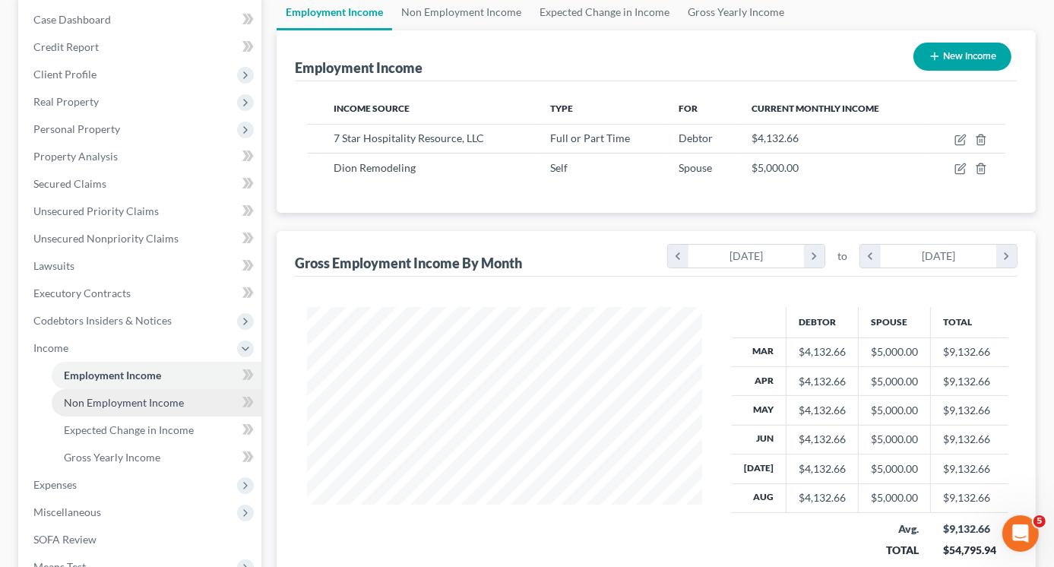
click at [149, 406] on span "Non Employment Income" at bounding box center [124, 402] width 120 height 13
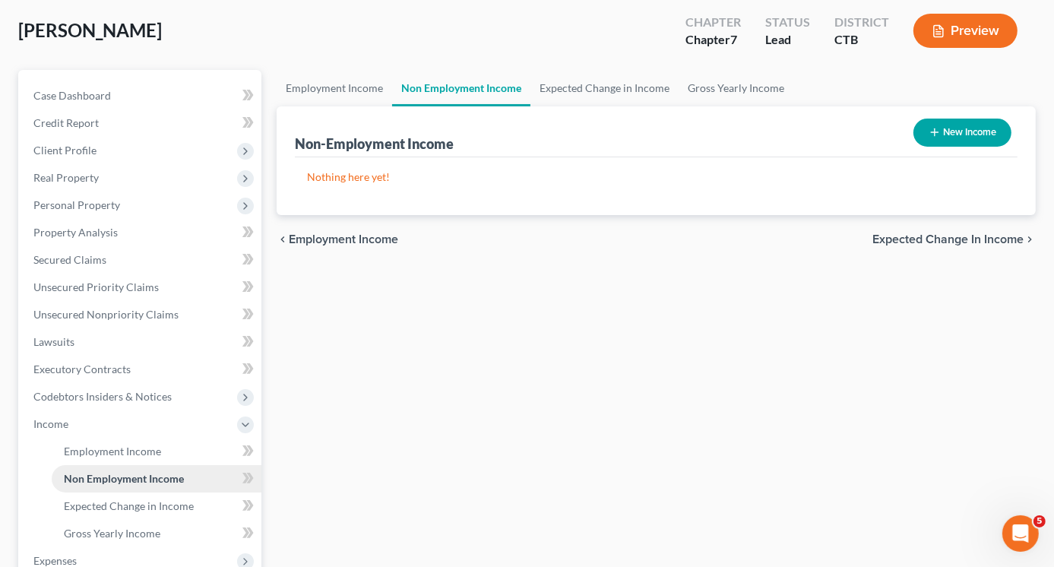
scroll to position [152, 0]
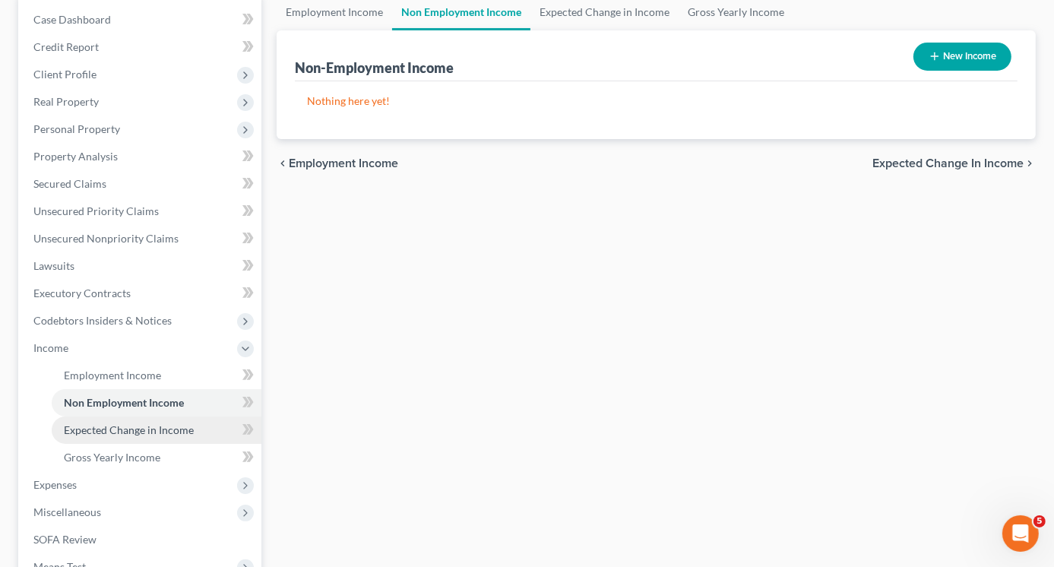
click at [149, 426] on span "Expected Change in Income" at bounding box center [129, 429] width 130 height 13
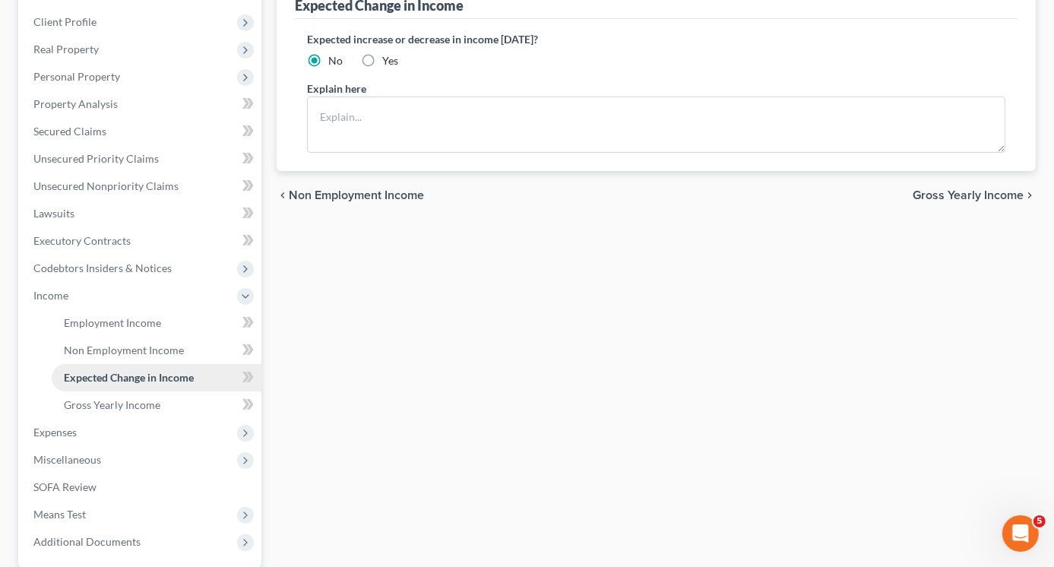
scroll to position [228, 0]
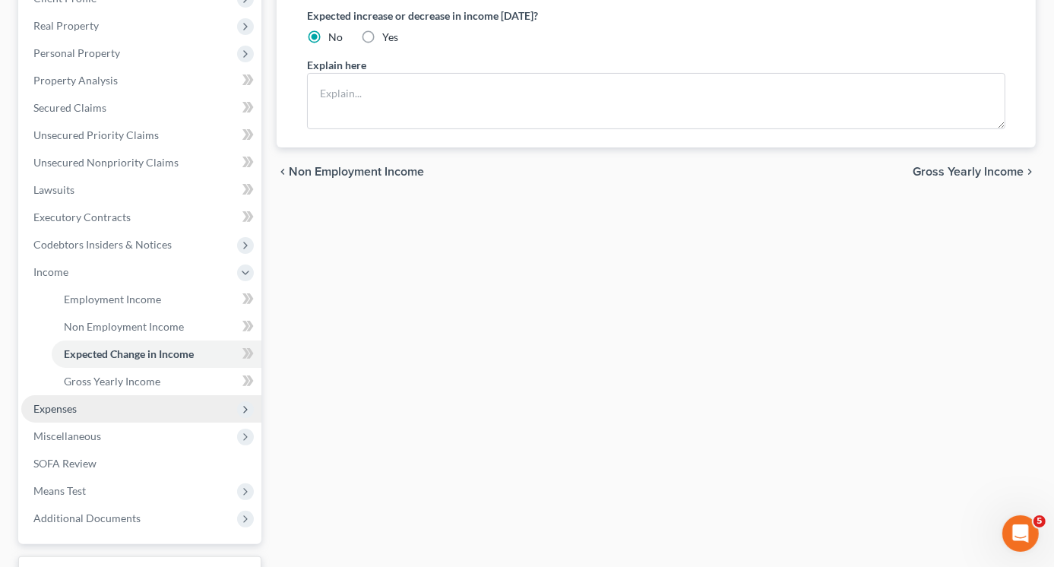
click at [58, 407] on span "Expenses" at bounding box center [54, 408] width 43 height 13
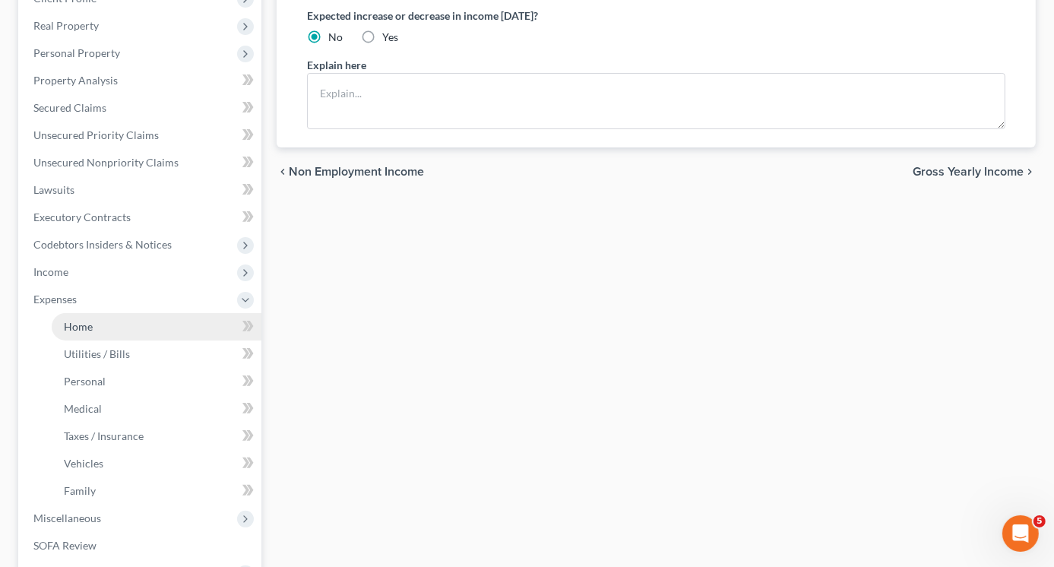
click at [98, 332] on link "Home" at bounding box center [157, 326] width 210 height 27
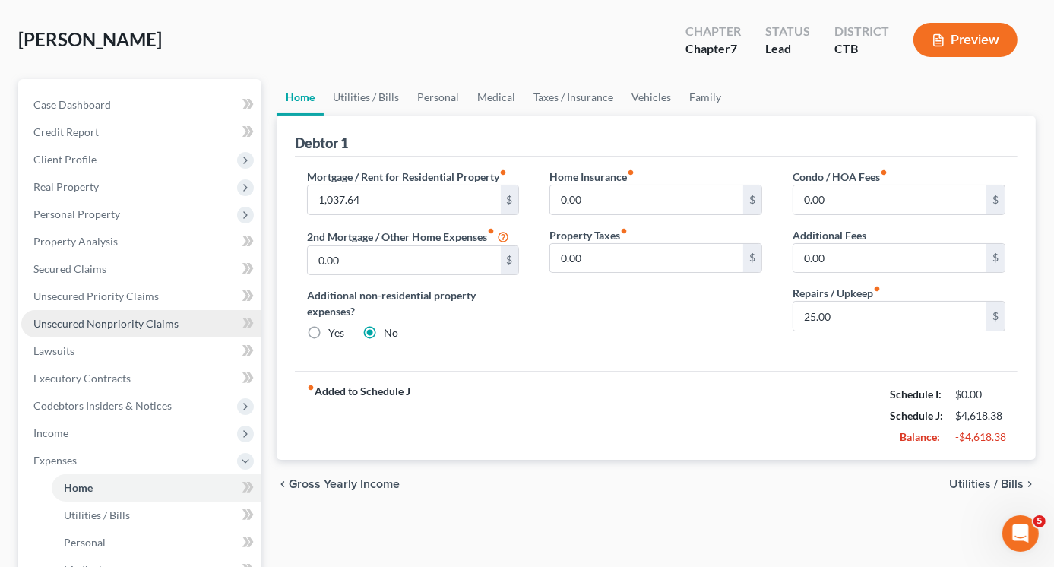
scroll to position [7, 0]
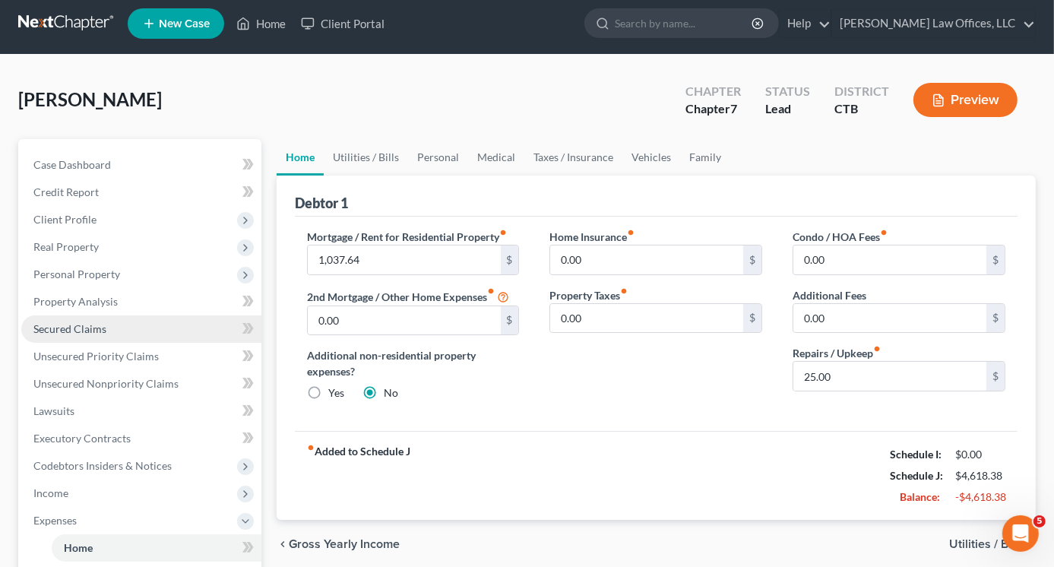
click at [80, 318] on link "Secured Claims" at bounding box center [141, 328] width 240 height 27
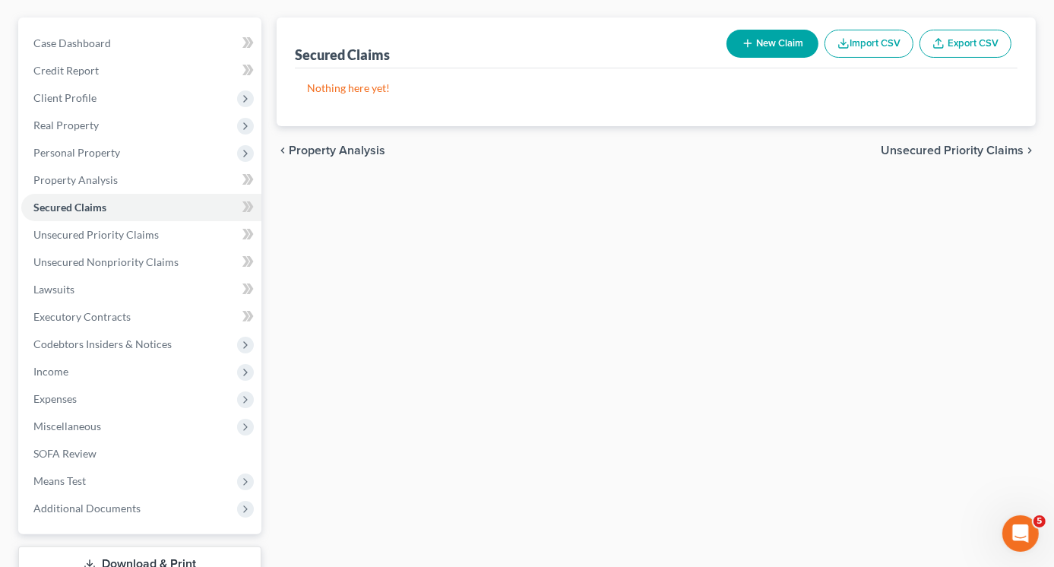
scroll to position [239, 0]
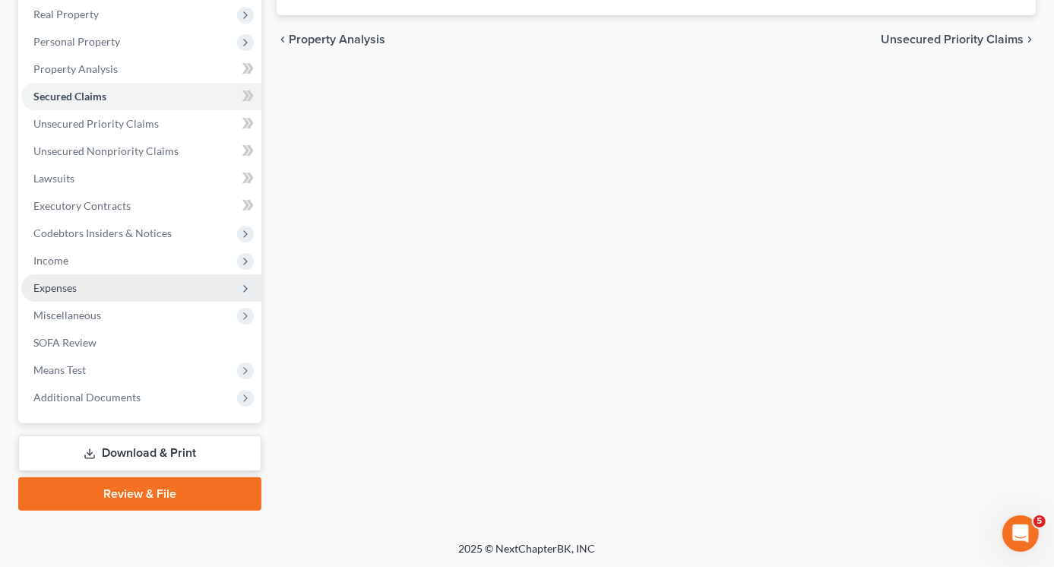
click at [93, 292] on span "Expenses" at bounding box center [141, 287] width 240 height 27
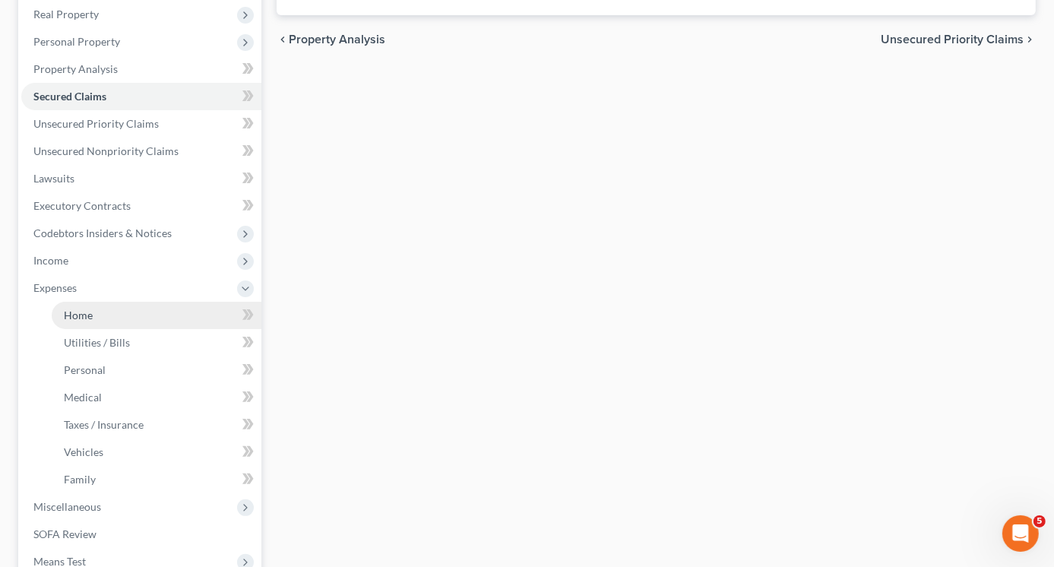
click at [100, 315] on link "Home" at bounding box center [157, 315] width 210 height 27
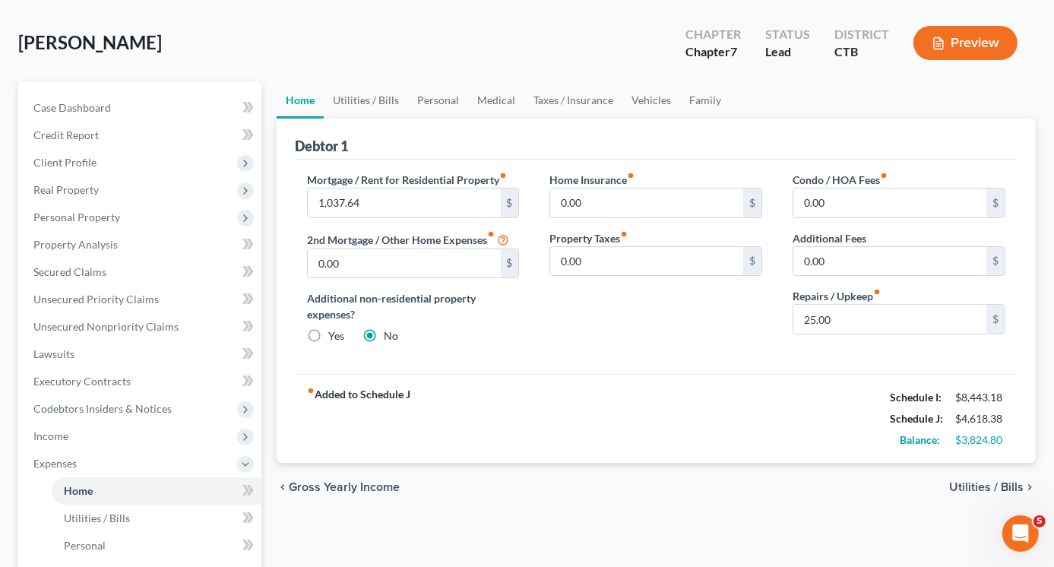
scroll to position [152, 0]
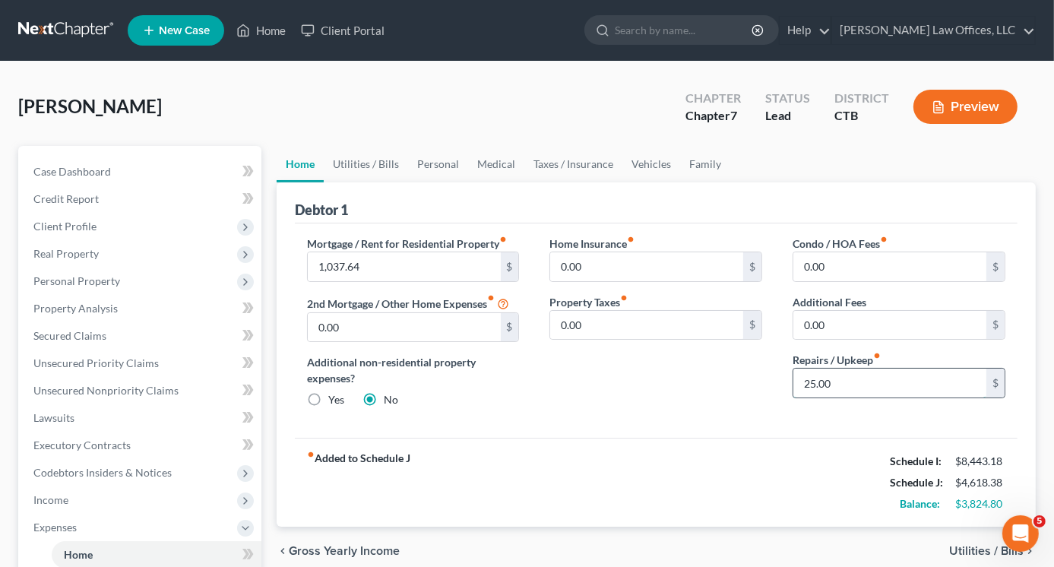
click at [811, 381] on input "25.00" at bounding box center [889, 383] width 193 height 29
click at [809, 381] on input "25.00" at bounding box center [889, 383] width 193 height 29
click at [809, 379] on input "25.00" at bounding box center [889, 383] width 193 height 29
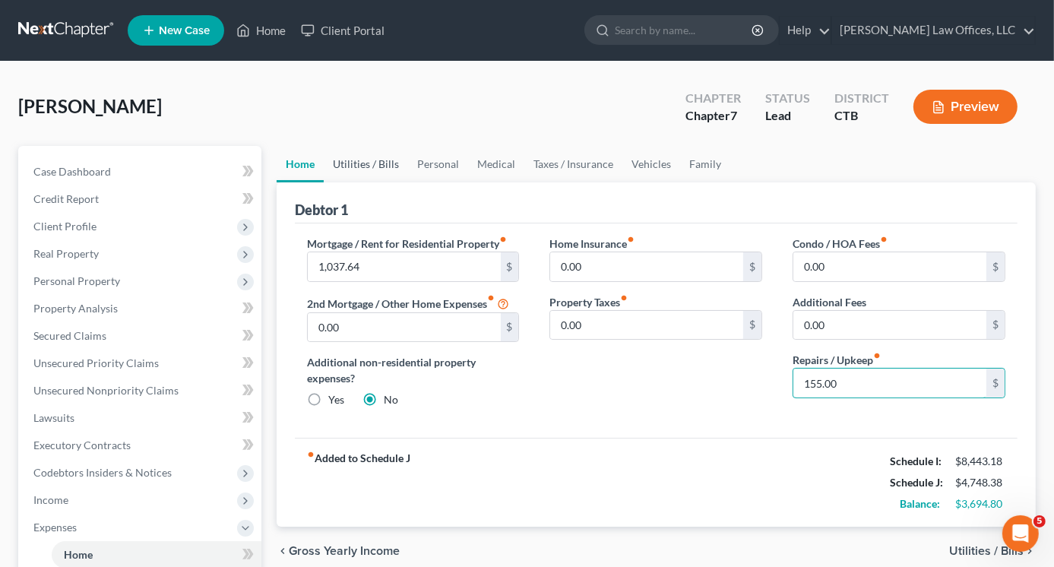
type input "155.00"
click at [368, 162] on link "Utilities / Bills" at bounding box center [366, 164] width 84 height 36
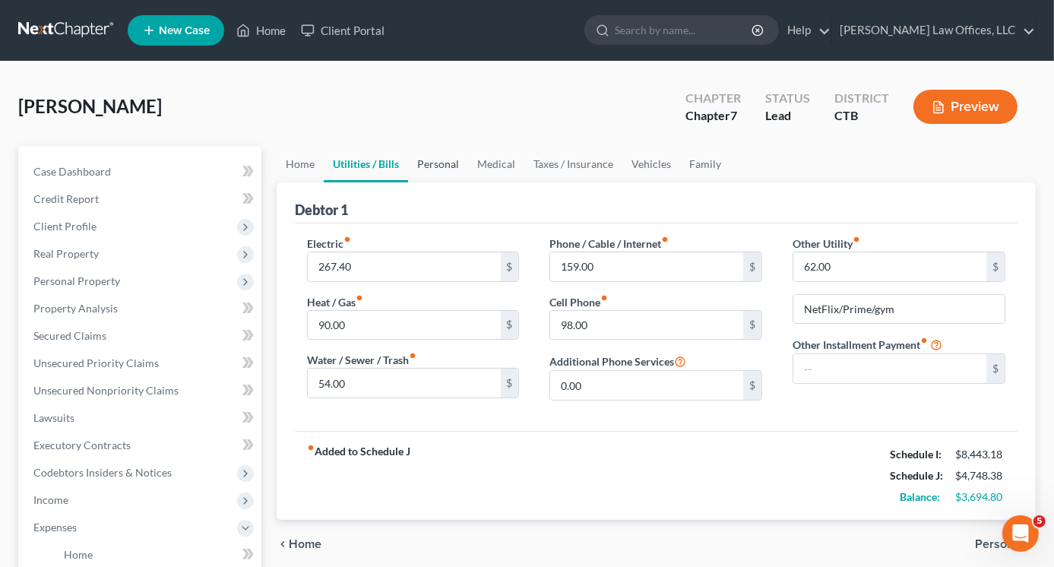
click at [432, 163] on link "Personal" at bounding box center [438, 164] width 60 height 36
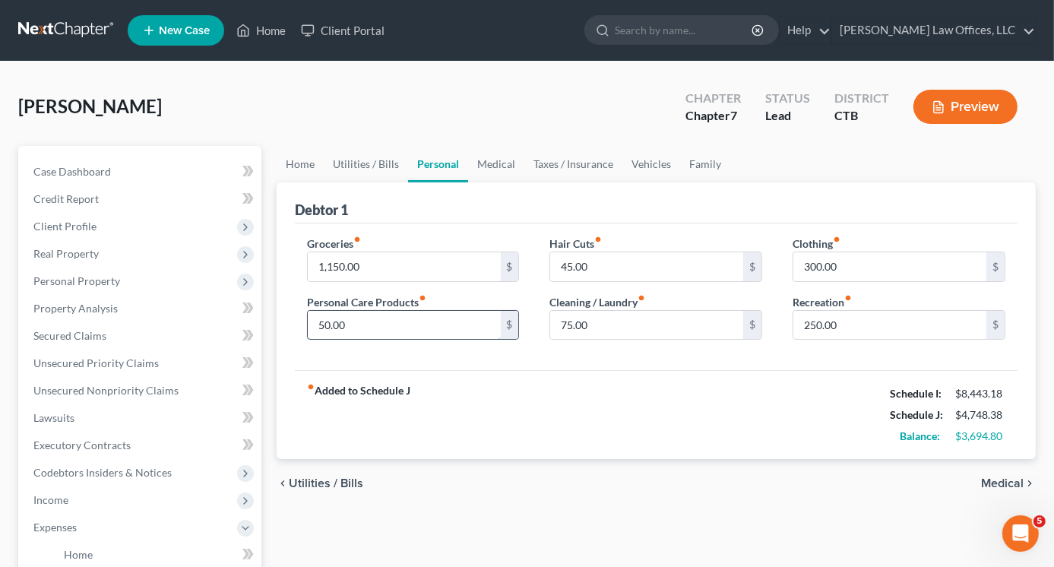
click at [325, 323] on input "50.00" at bounding box center [404, 325] width 193 height 29
click at [322, 323] on input "50.00" at bounding box center [404, 325] width 193 height 29
type input "60.00"
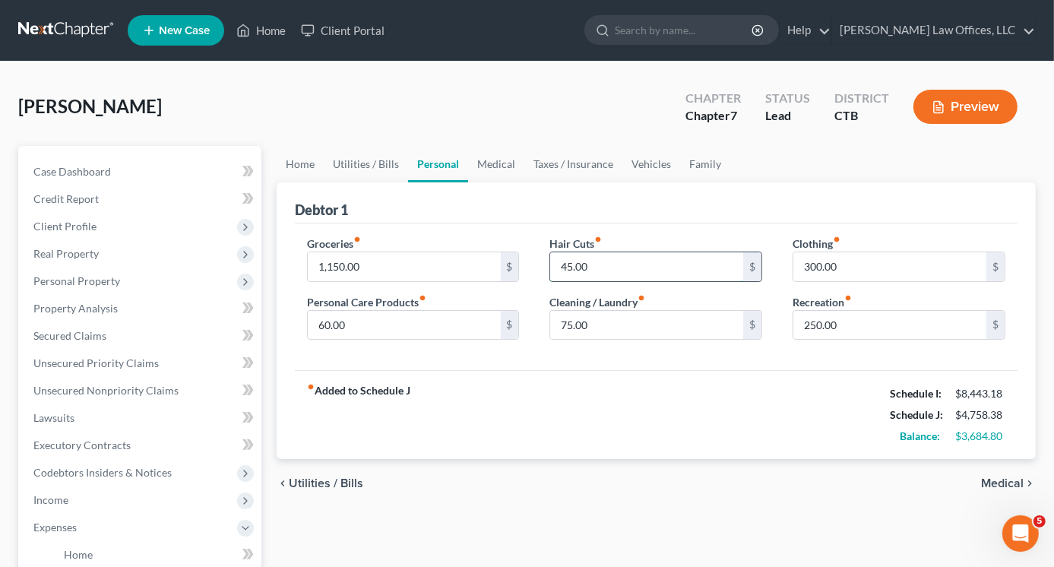
click at [568, 265] on input "45.00" at bounding box center [646, 266] width 193 height 29
click at [565, 265] on input "45.00" at bounding box center [646, 266] width 193 height 29
type input "55.00"
click at [811, 324] on input "250.00" at bounding box center [889, 325] width 193 height 29
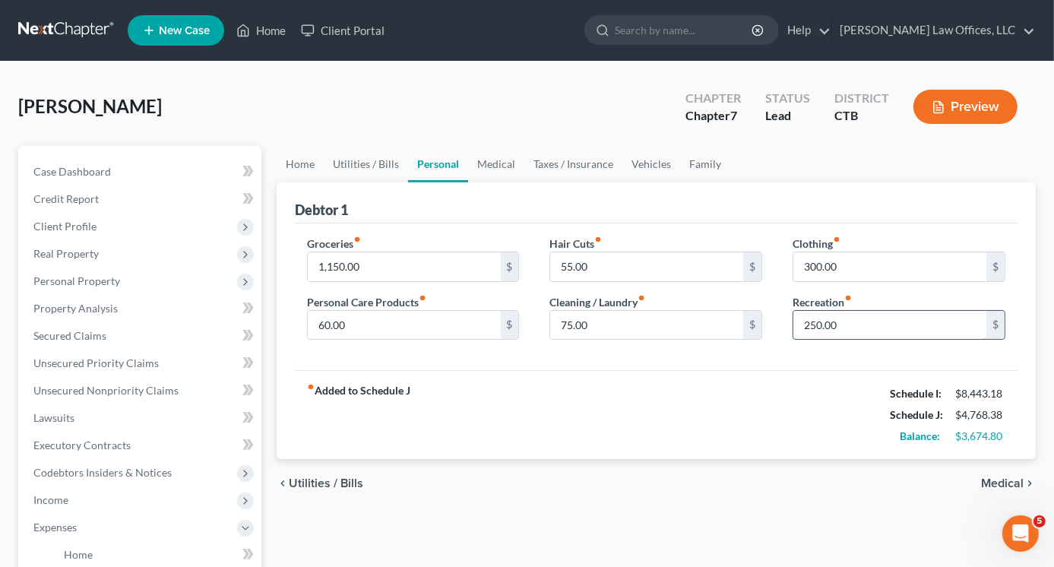
click at [812, 323] on input "250.00" at bounding box center [889, 325] width 193 height 29
type input "350.00"
click at [496, 161] on link "Medical" at bounding box center [496, 164] width 56 height 36
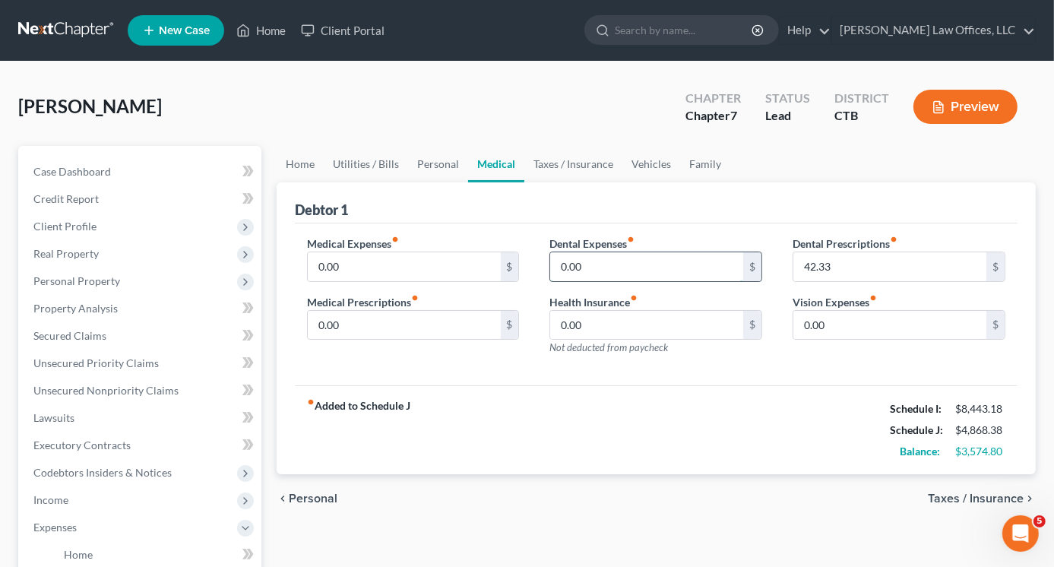
click at [616, 265] on input "0.00" at bounding box center [646, 266] width 193 height 29
type input "95.66"
click at [364, 258] on input "0.00" at bounding box center [404, 266] width 193 height 29
click at [359, 329] on input "0.00" at bounding box center [404, 325] width 193 height 29
click at [827, 325] on input "0.00" at bounding box center [889, 325] width 193 height 29
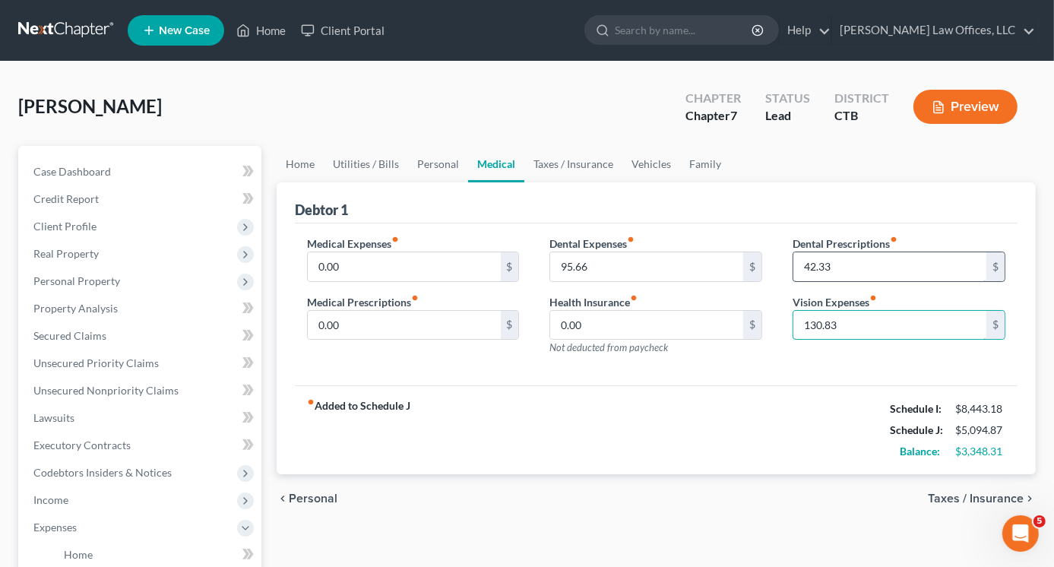
type input "130.83"
click at [812, 265] on input "42.33" at bounding box center [889, 266] width 193 height 29
click at [811, 265] on input "42.33" at bounding box center [889, 266] width 193 height 29
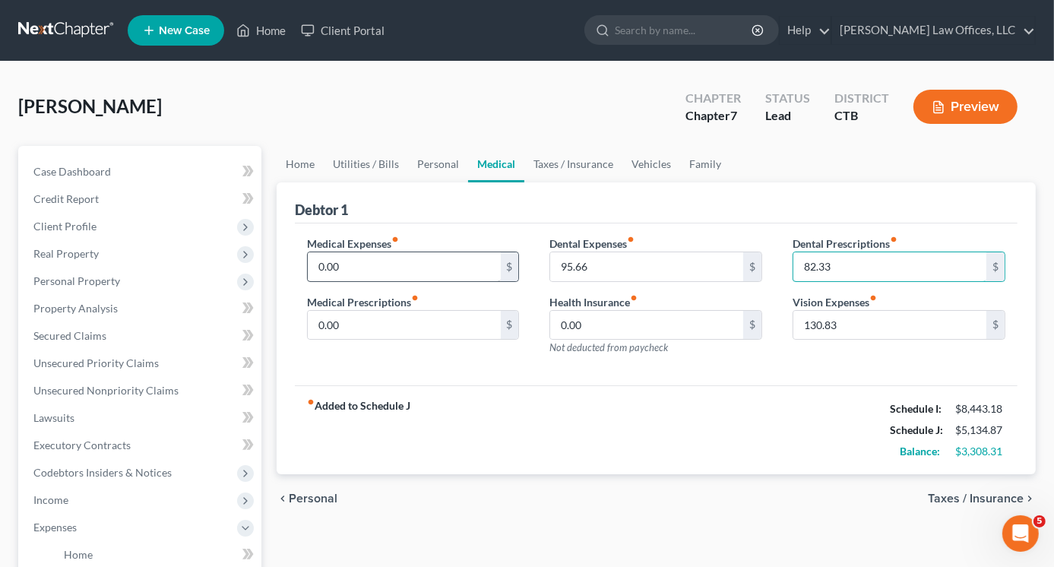
type input "82.33"
click at [342, 253] on input "0.00" at bounding box center [404, 266] width 193 height 29
type input "50.00"
click at [347, 318] on input "0.00" at bounding box center [404, 325] width 193 height 29
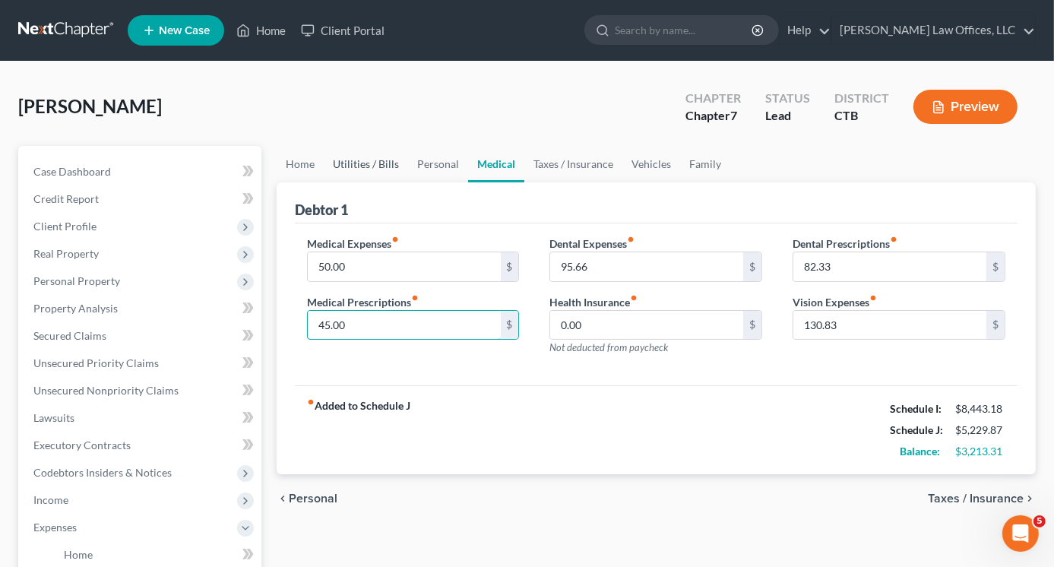
type input "45.00"
click at [369, 164] on link "Utilities / Bills" at bounding box center [366, 164] width 84 height 36
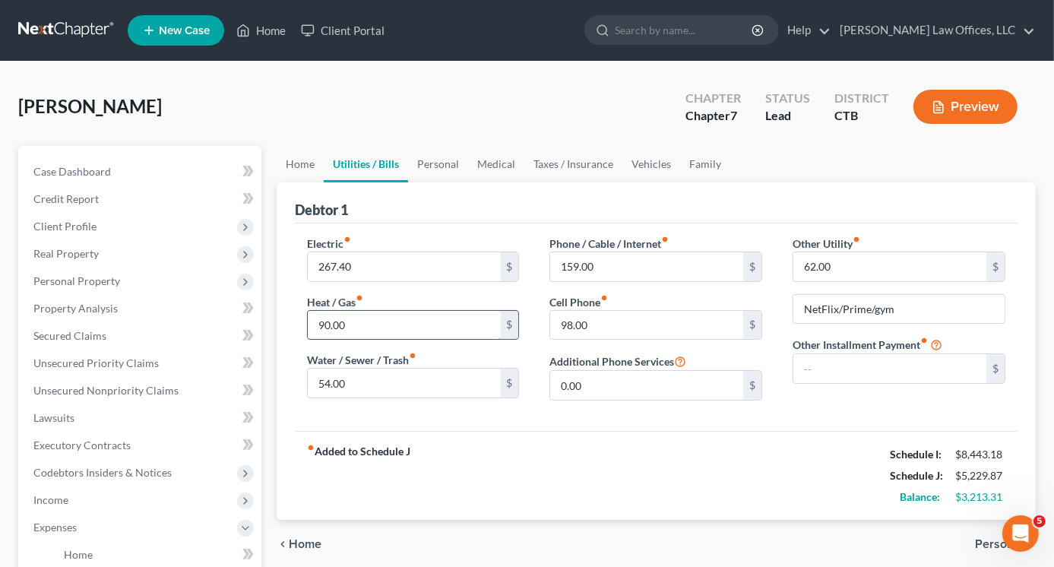
click at [319, 323] on input "90.00" at bounding box center [404, 325] width 193 height 29
click at [319, 325] on input "90.00" at bounding box center [404, 325] width 193 height 29
click at [318, 323] on input "90.00" at bounding box center [404, 325] width 193 height 29
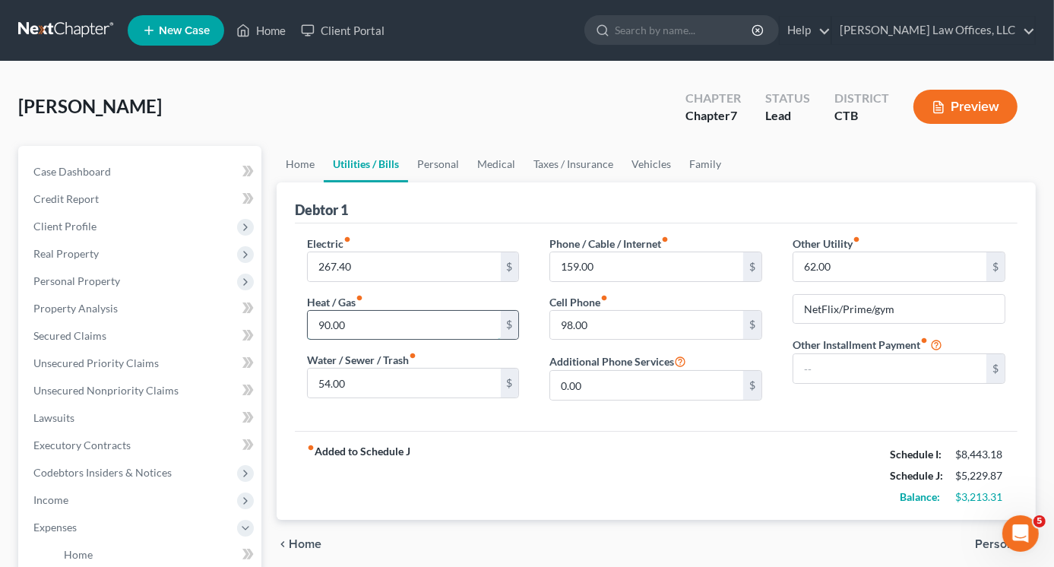
click at [366, 321] on input "90.00" at bounding box center [404, 325] width 193 height 29
click at [318, 322] on input "90.00" at bounding box center [404, 325] width 193 height 29
click at [335, 323] on input "190.00" at bounding box center [404, 325] width 193 height 29
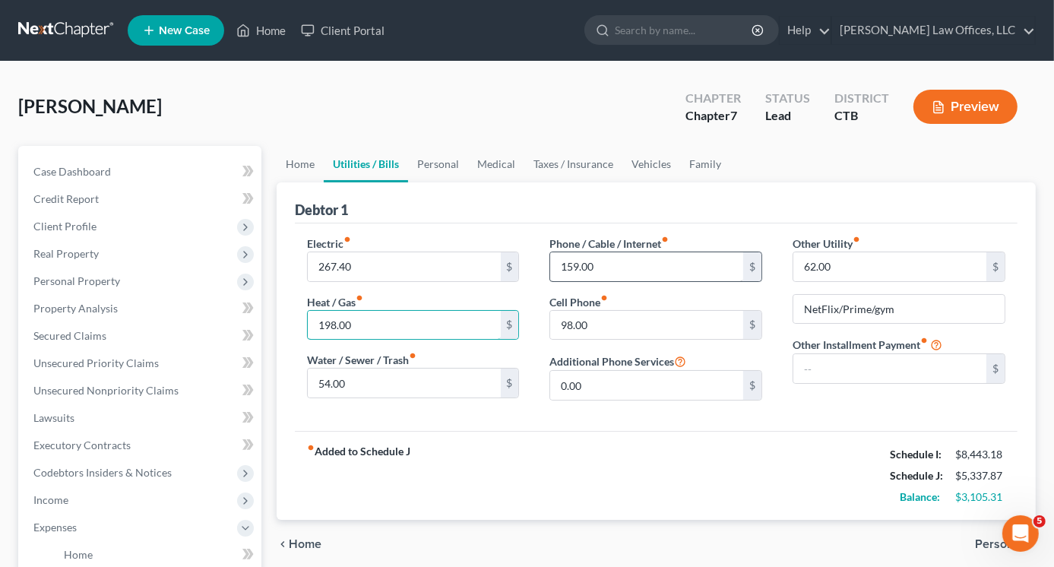
type input "198.00"
click at [572, 265] on input "159.00" at bounding box center [646, 266] width 193 height 29
click at [573, 261] on input "159.00" at bounding box center [646, 266] width 193 height 29
type input "189.00"
click at [809, 267] on input "62.00" at bounding box center [889, 266] width 193 height 29
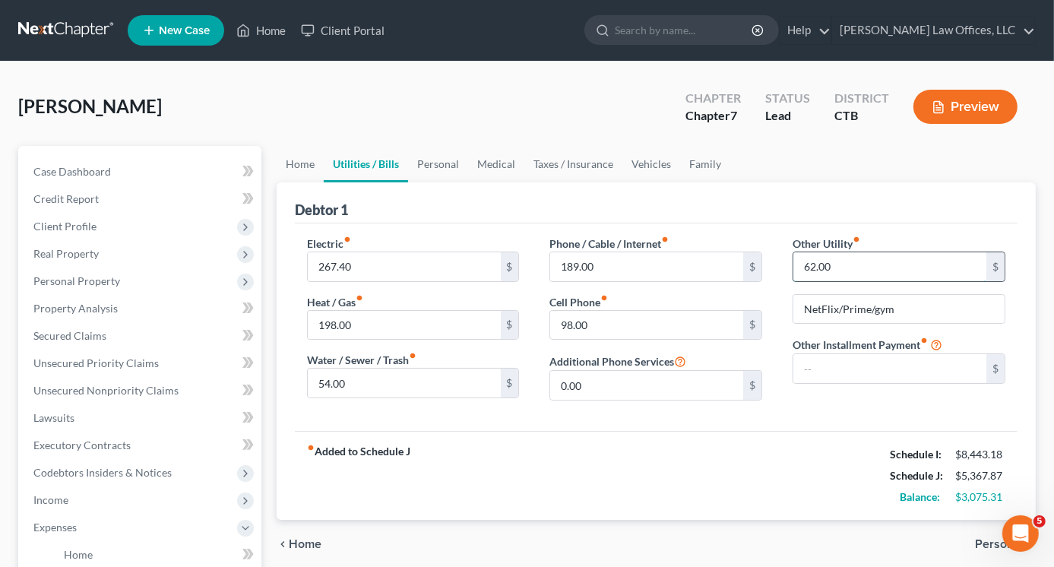
click at [809, 267] on input "62.00" at bounding box center [889, 266] width 193 height 29
type input "92.00"
click at [436, 159] on link "Personal" at bounding box center [438, 164] width 60 height 36
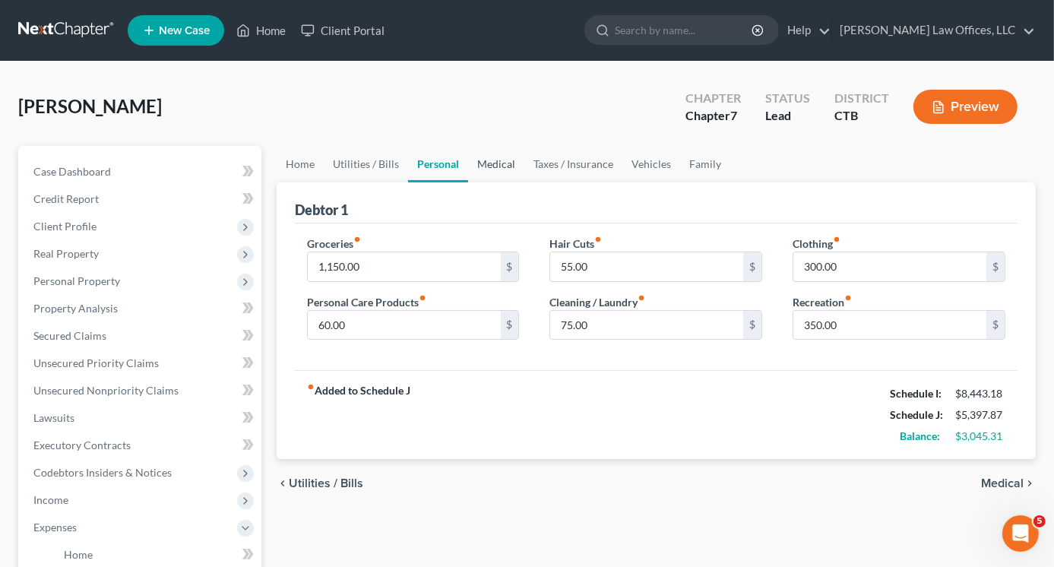
click at [489, 162] on link "Medical" at bounding box center [496, 164] width 56 height 36
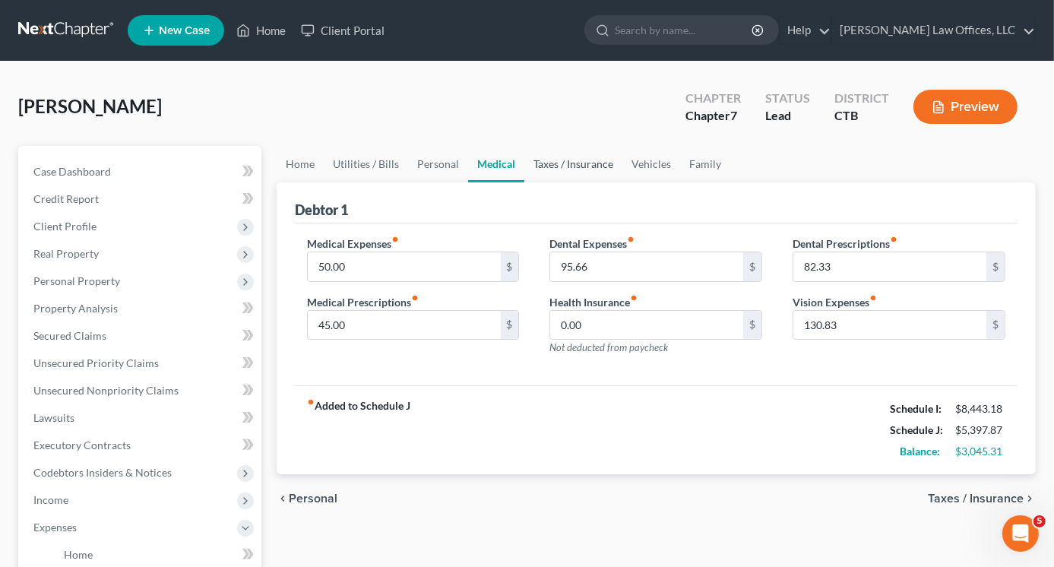
click at [557, 165] on link "Taxes / Insurance" at bounding box center [573, 164] width 98 height 36
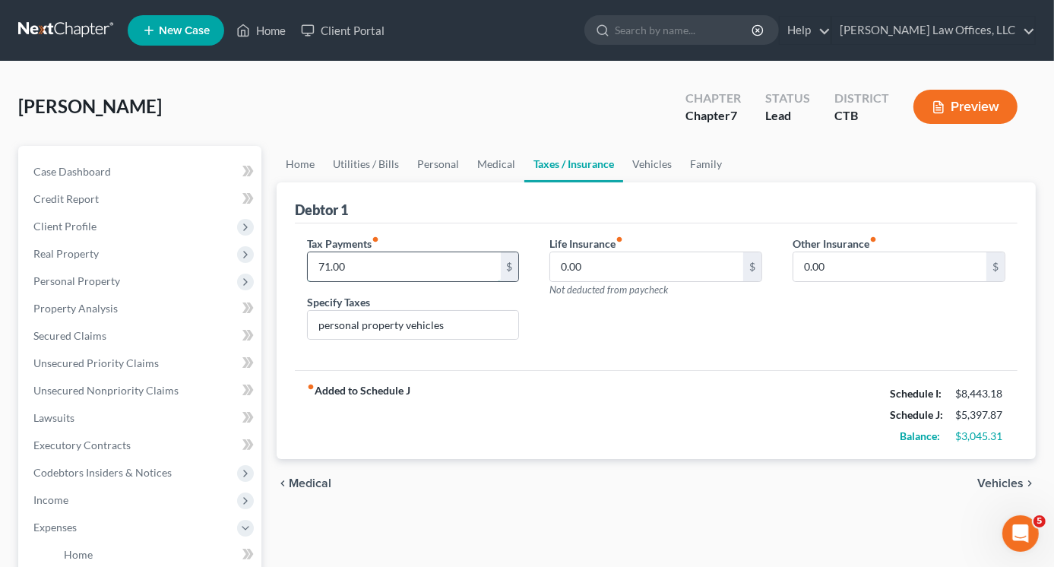
click at [322, 263] on input "71.00" at bounding box center [404, 266] width 193 height 29
type input "171.00"
click at [650, 162] on link "Vehicles" at bounding box center [652, 164] width 58 height 36
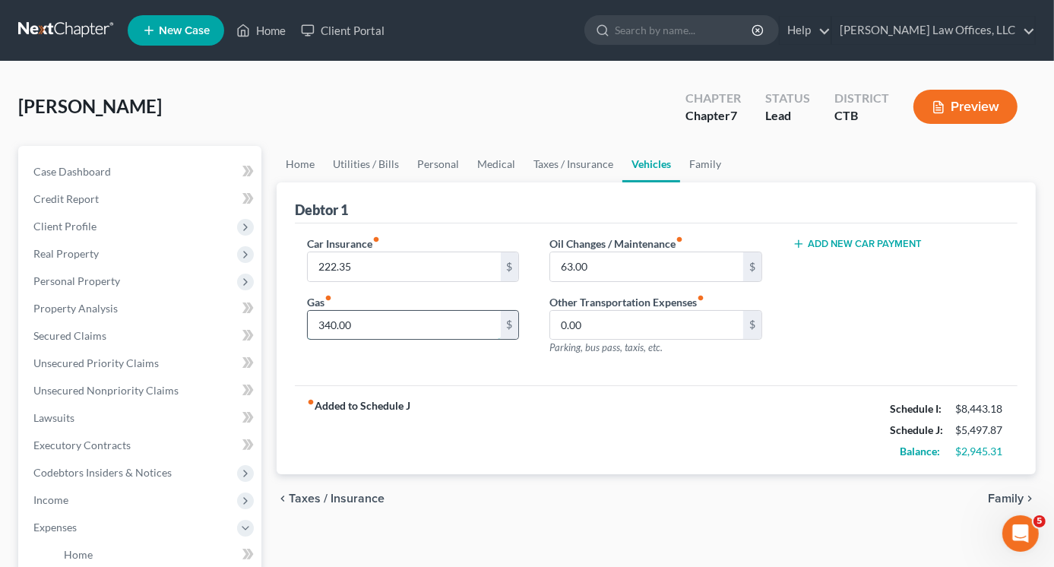
click at [356, 326] on input "340.00" at bounding box center [404, 325] width 193 height 29
click at [407, 317] on input "340.00" at bounding box center [404, 325] width 193 height 29
click at [332, 325] on input "340.00" at bounding box center [404, 325] width 193 height 29
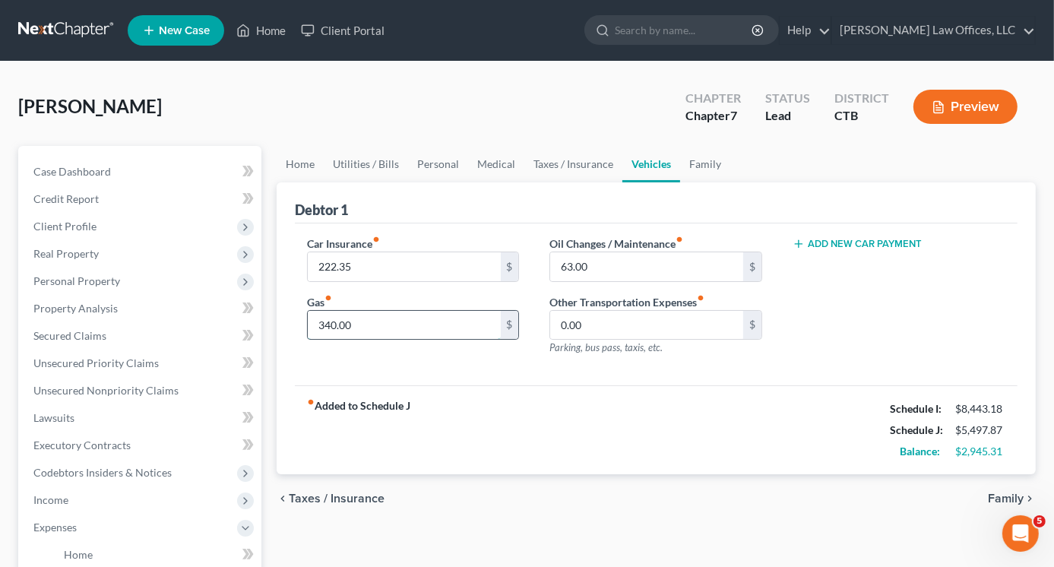
click at [332, 325] on input "340.00" at bounding box center [404, 325] width 193 height 29
type input "390.00"
click at [567, 268] on input "63.00" at bounding box center [646, 266] width 193 height 29
type input "83.00"
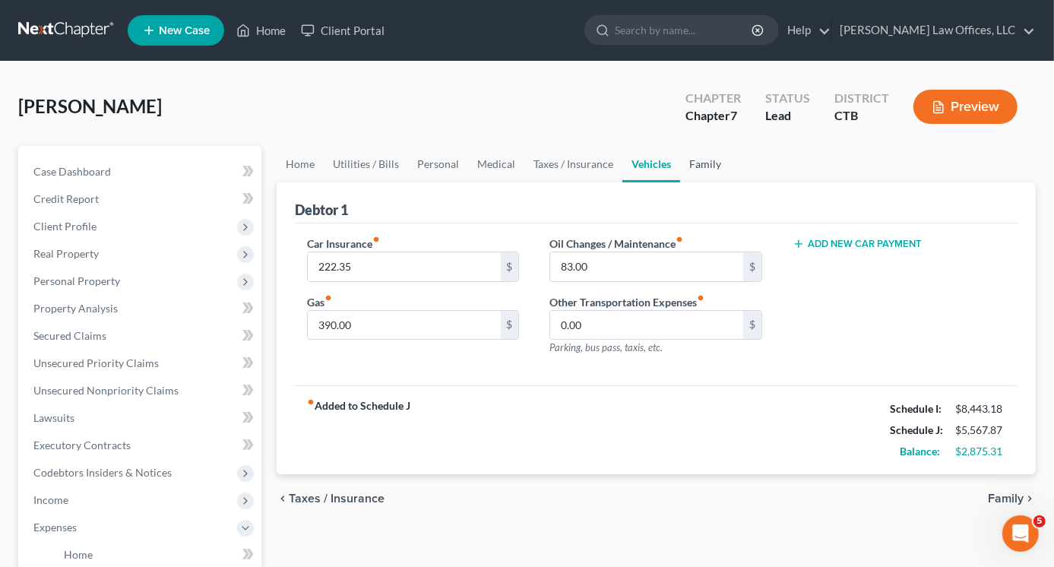
click at [703, 157] on link "Family" at bounding box center [705, 164] width 50 height 36
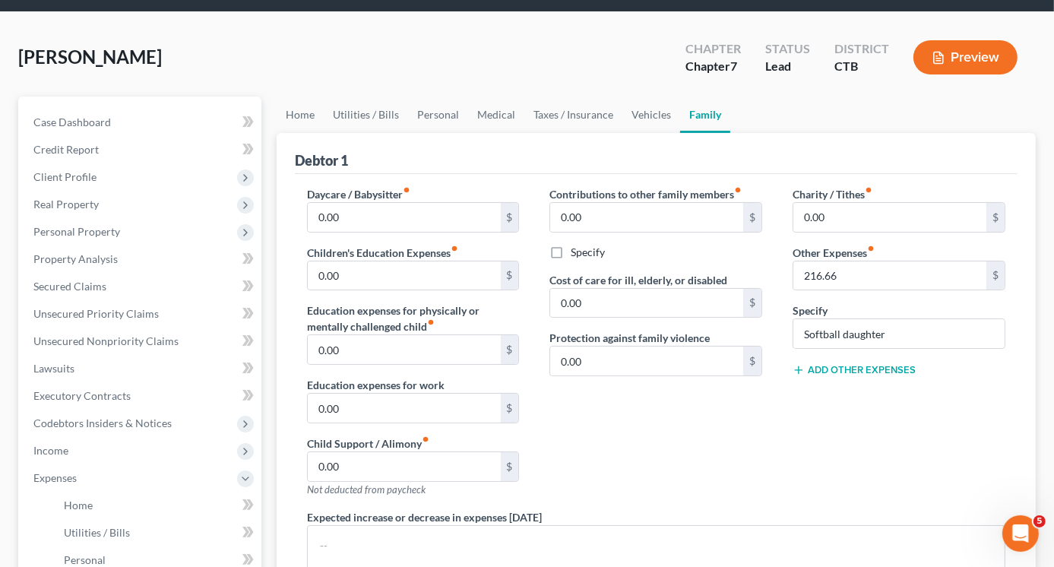
scroll to position [76, 0]
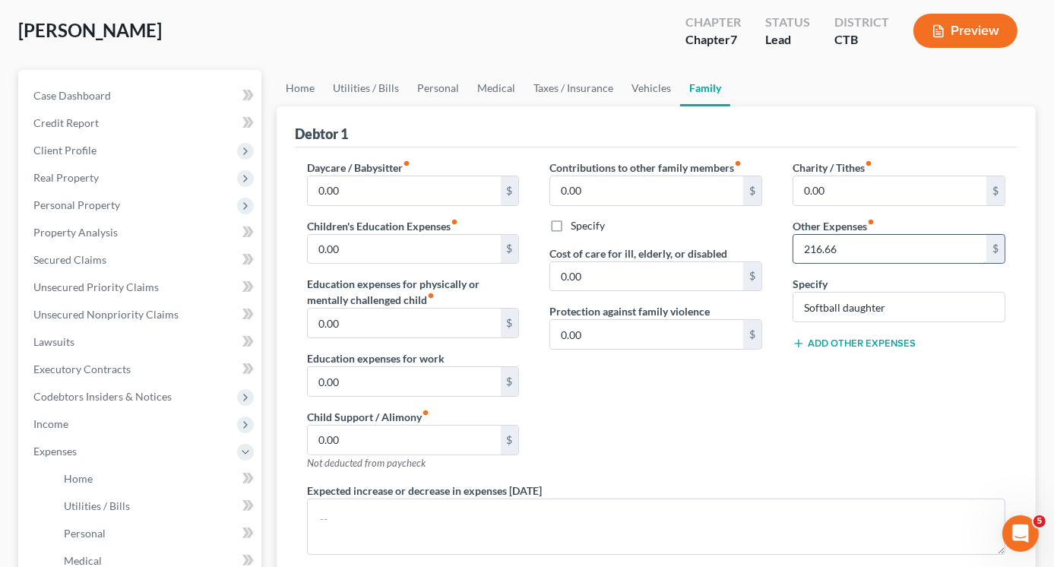
click at [809, 247] on input "216.66" at bounding box center [889, 249] width 193 height 29
click at [810, 247] on input "216.66" at bounding box center [889, 249] width 193 height 29
type input "416.66"
click at [635, 82] on link "Vehicles" at bounding box center [651, 88] width 58 height 36
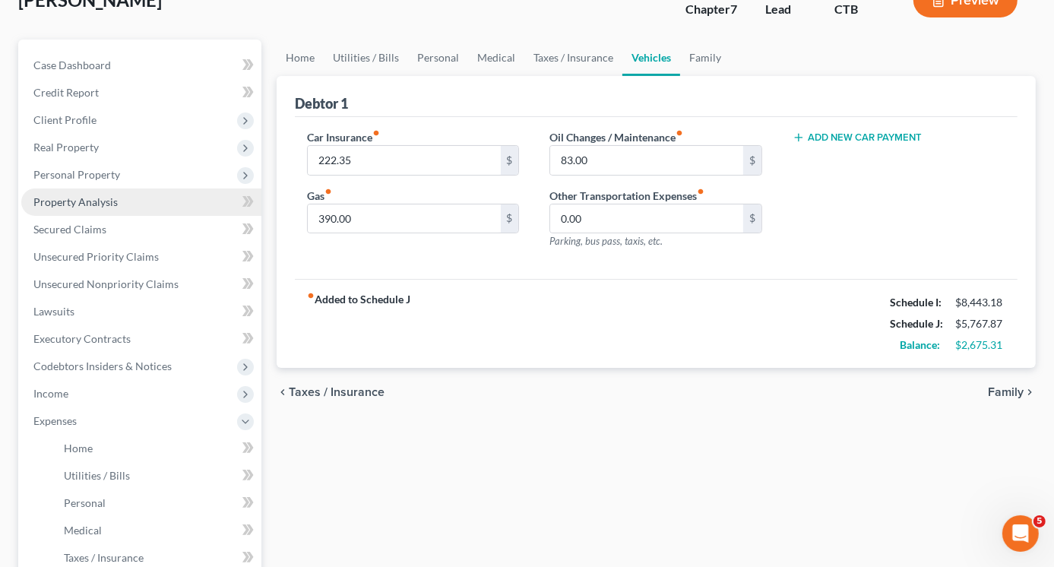
scroll to position [304, 0]
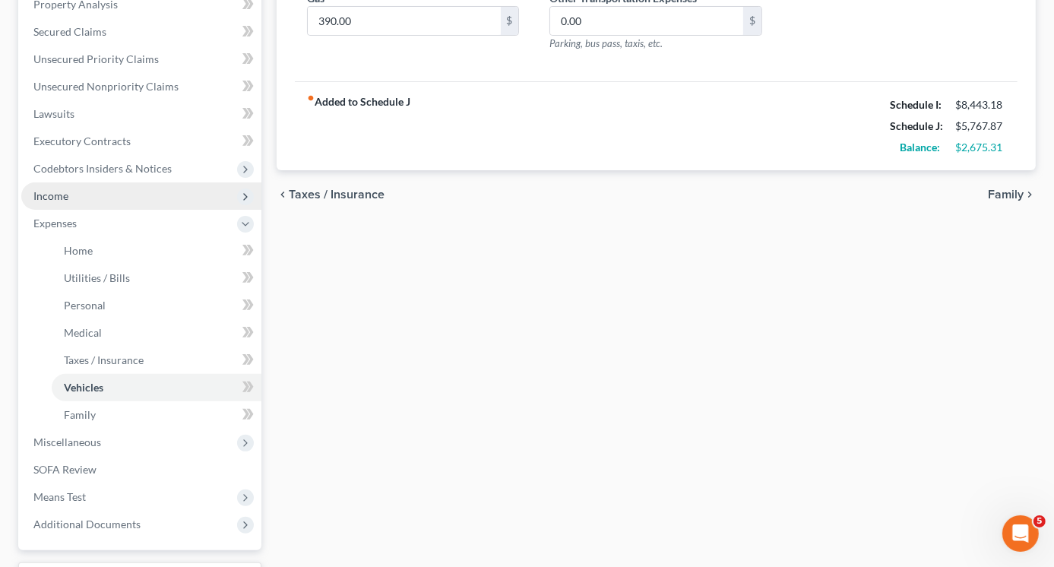
click at [61, 205] on span "Income" at bounding box center [141, 195] width 240 height 27
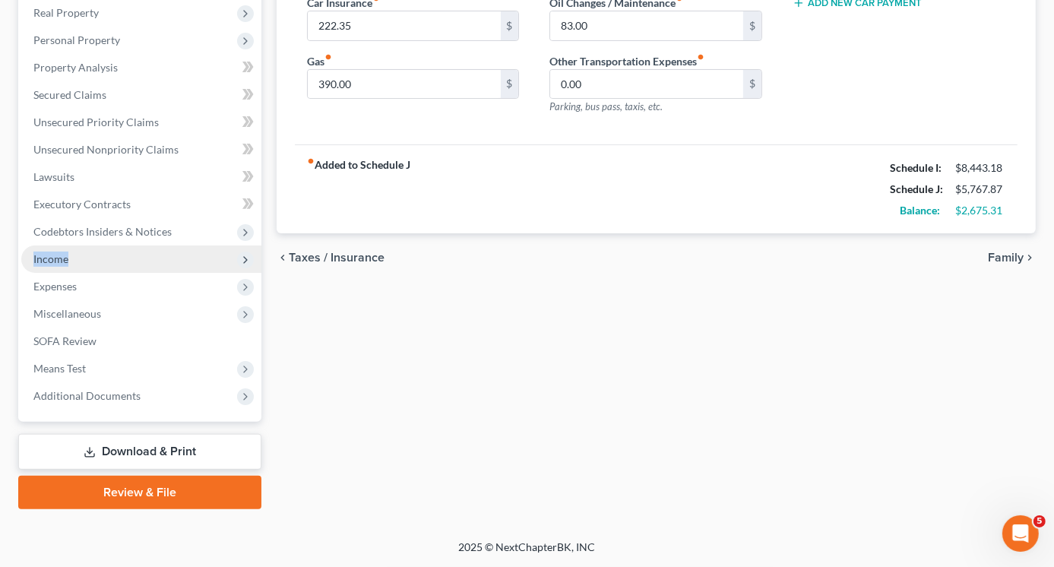
scroll to position [239, 0]
click at [59, 265] on span "Income" at bounding box center [50, 260] width 35 height 13
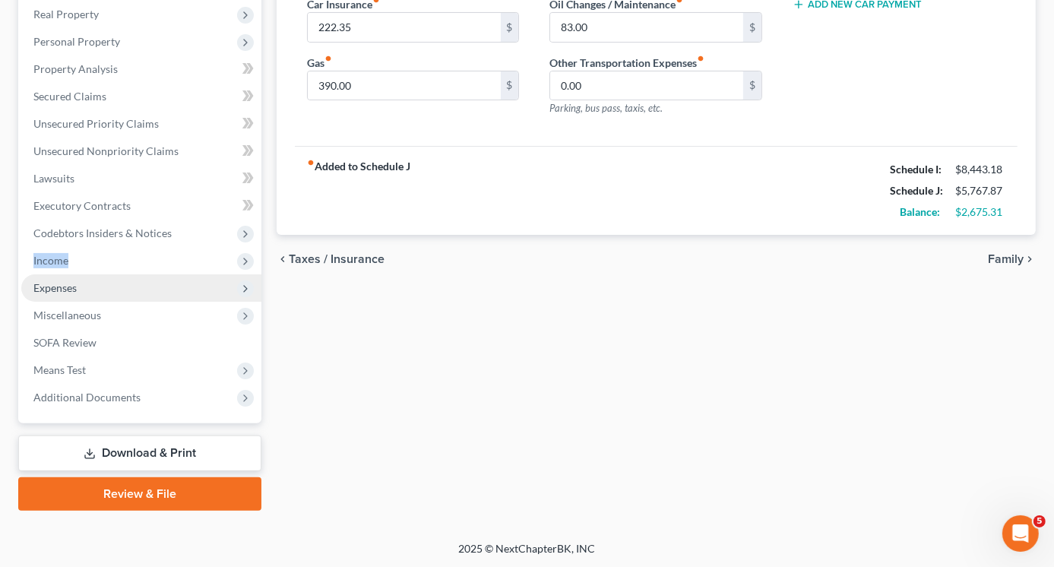
click at [71, 274] on span "Expenses" at bounding box center [141, 287] width 240 height 27
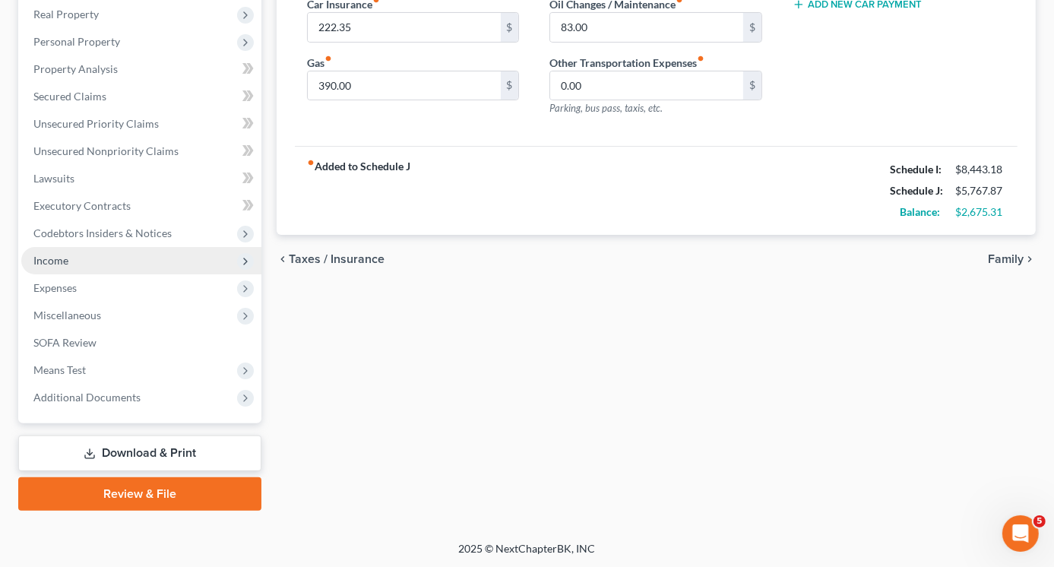
click at [79, 264] on span "Income" at bounding box center [141, 260] width 240 height 27
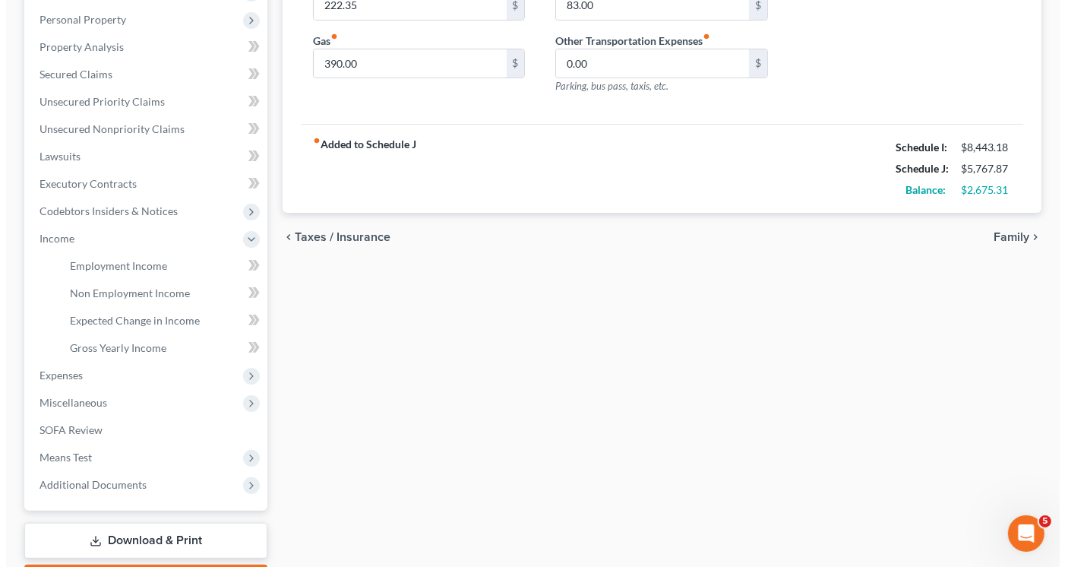
scroll to position [197, 0]
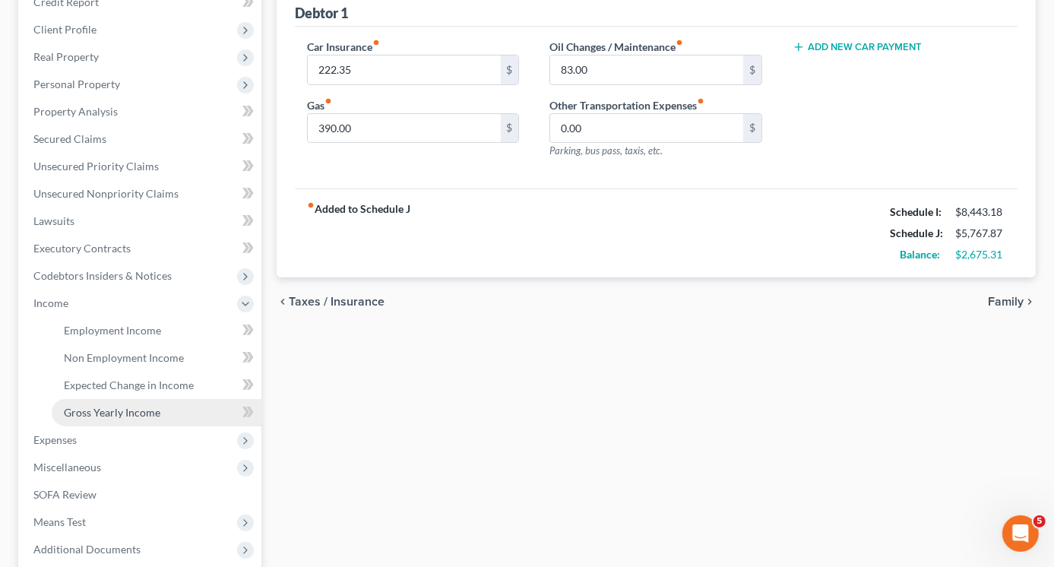
click at [130, 412] on span "Gross Yearly Income" at bounding box center [112, 412] width 97 height 13
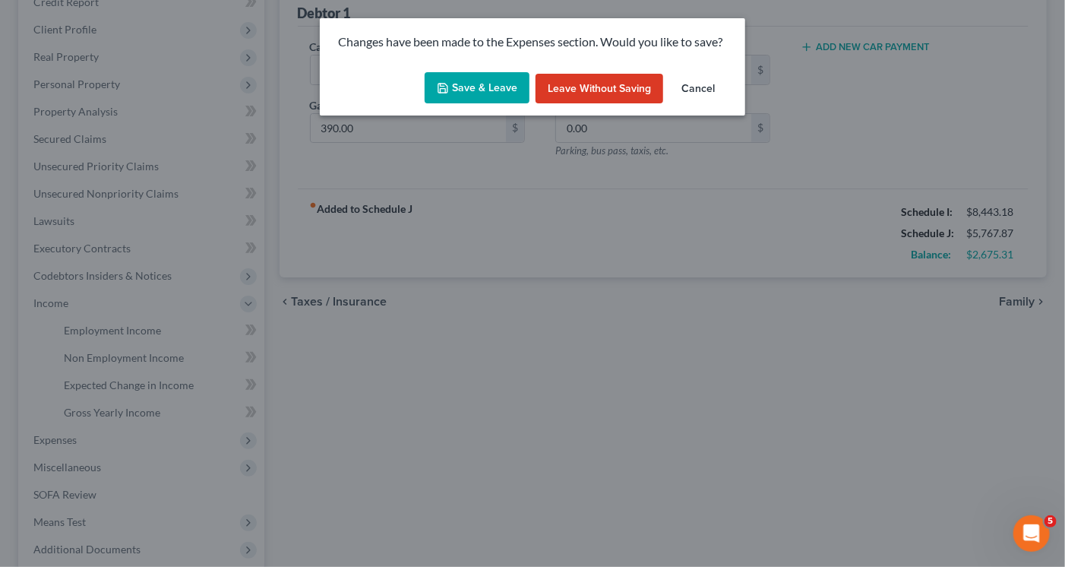
click at [480, 81] on button "Save & Leave" at bounding box center [477, 88] width 105 height 32
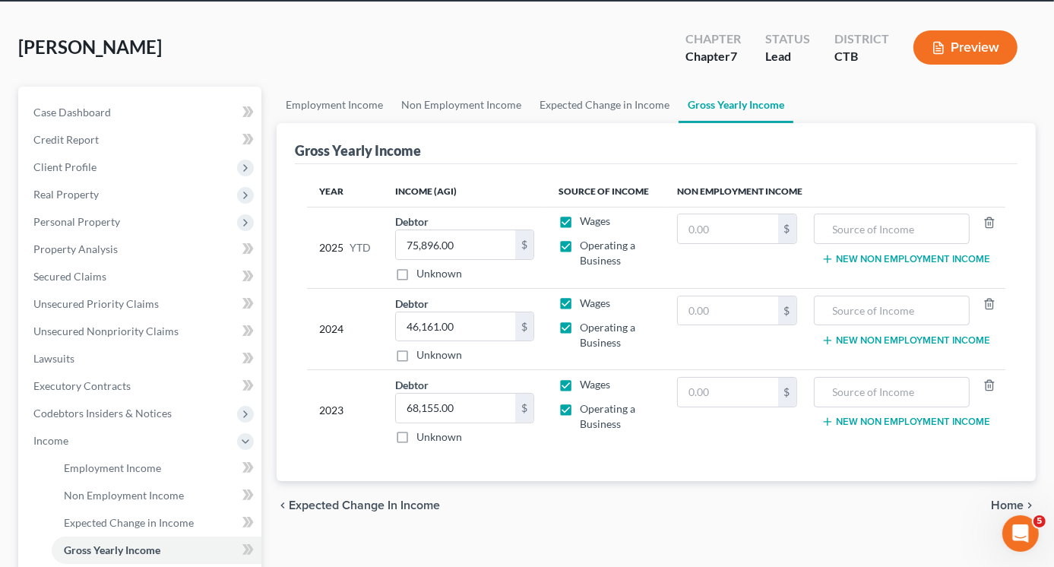
scroll to position [152, 0]
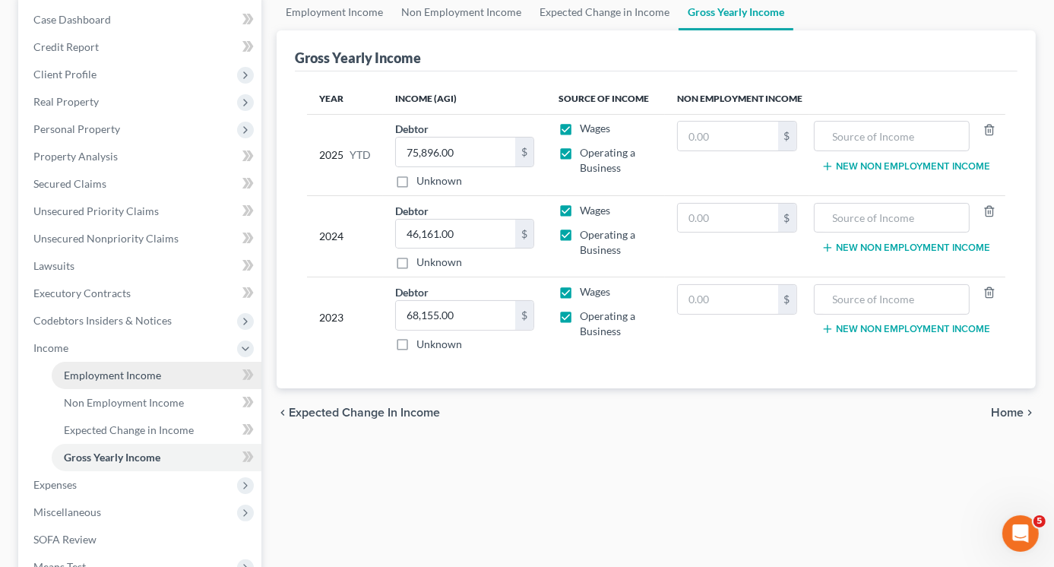
click at [106, 375] on span "Employment Income" at bounding box center [112, 375] width 97 height 13
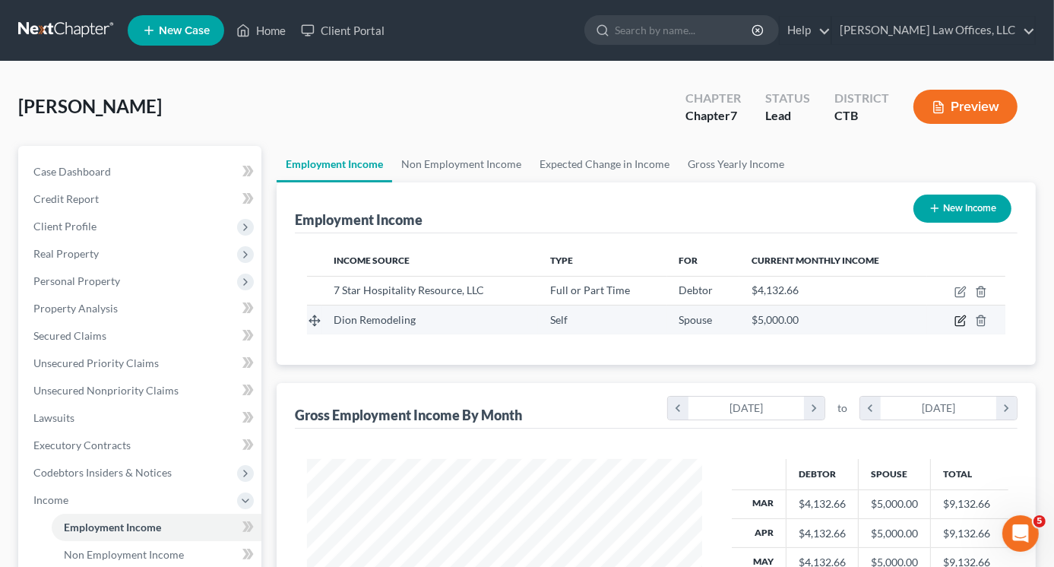
click at [960, 317] on icon "button" at bounding box center [961, 321] width 12 height 12
select select "1"
select select "6"
select select "0"
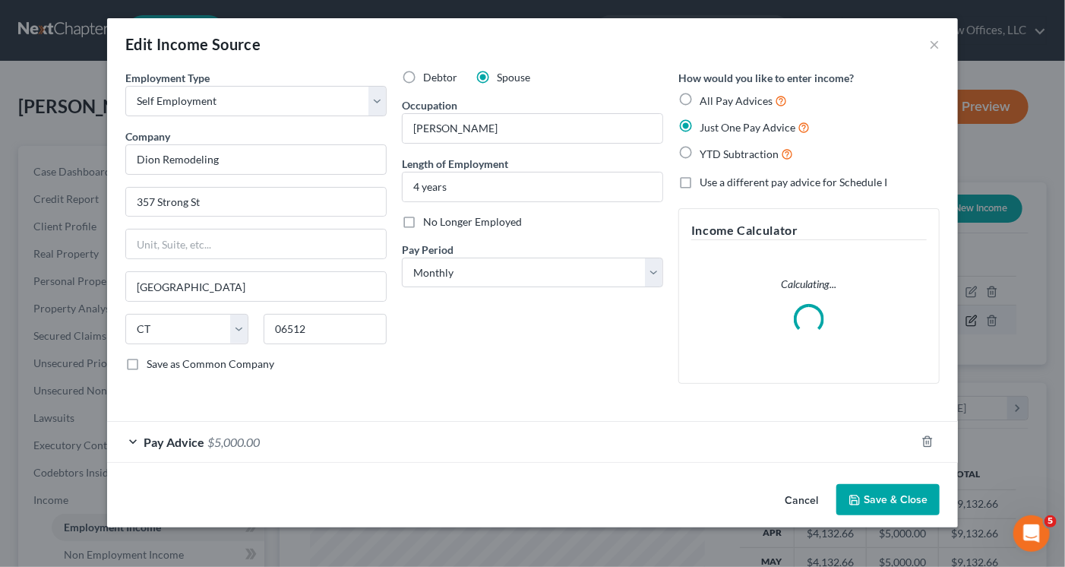
scroll to position [271, 430]
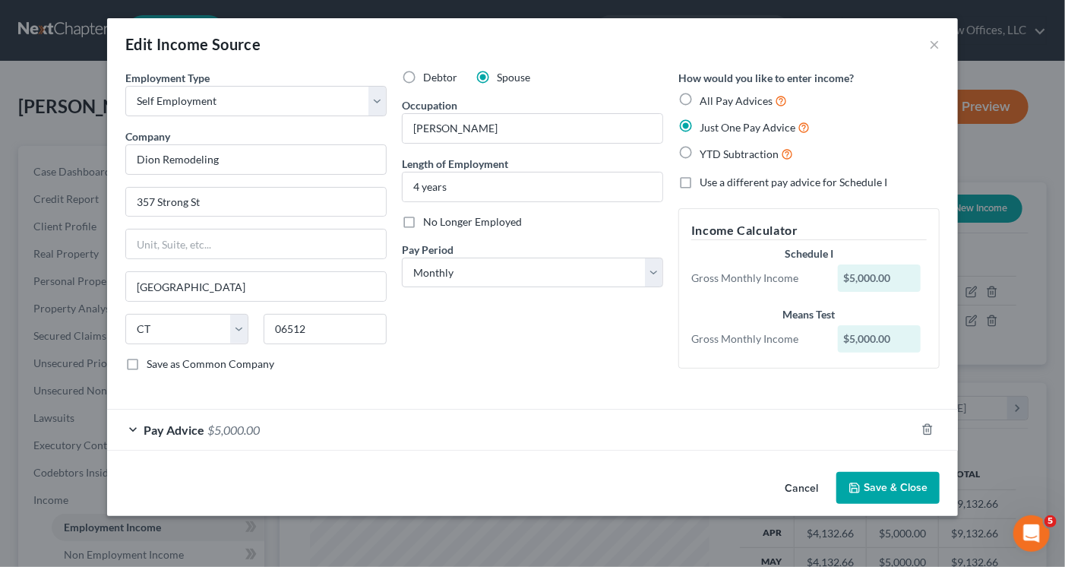
click at [217, 424] on span "$5,000.00" at bounding box center [233, 430] width 52 height 14
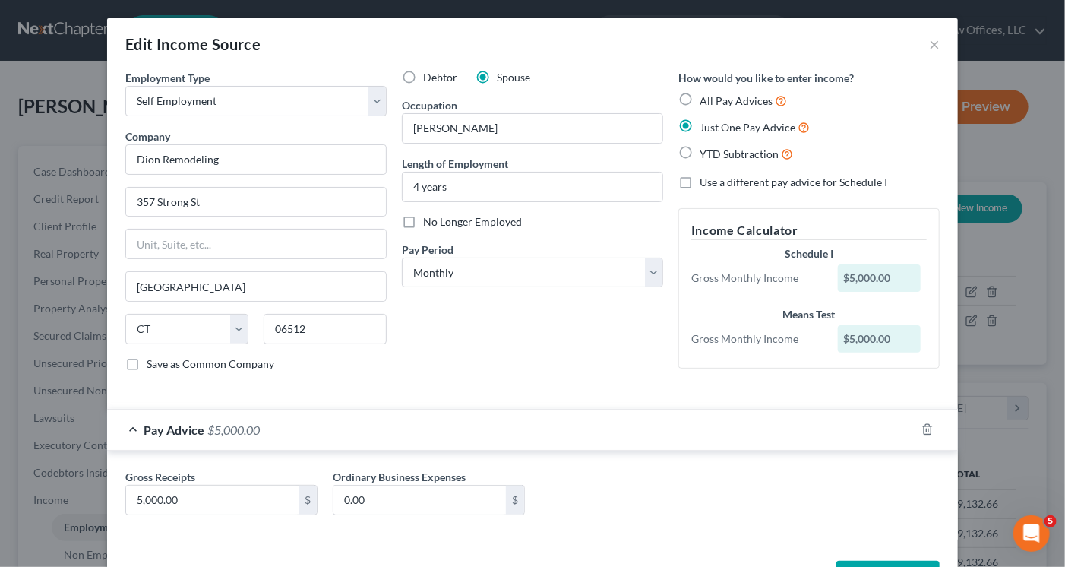
scroll to position [52, 0]
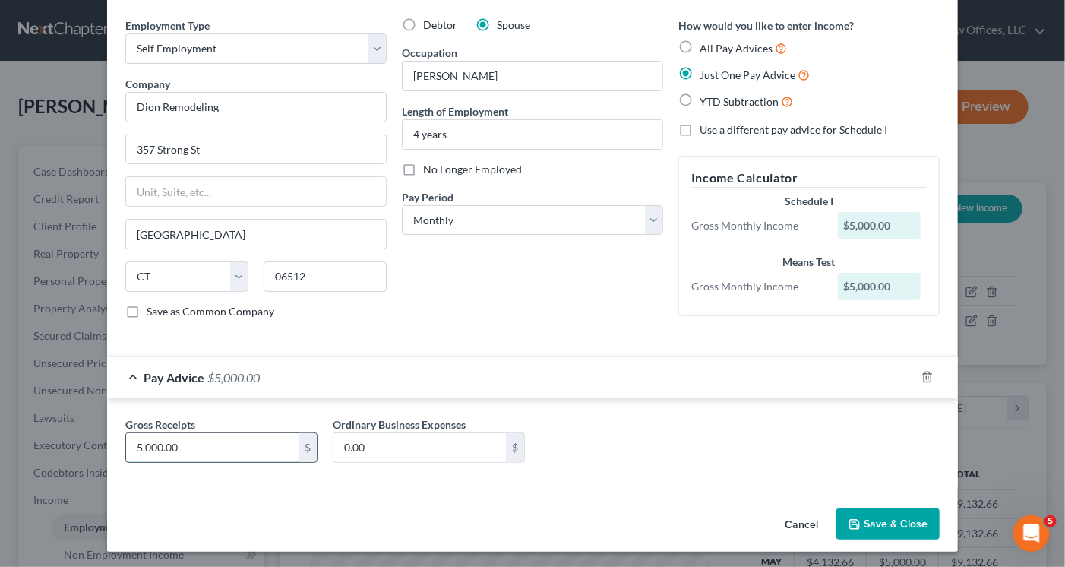
click at [192, 445] on input "5,000.00" at bounding box center [212, 447] width 173 height 29
click at [185, 448] on input "5,000.00" at bounding box center [212, 447] width 173 height 29
type input "5"
type input "3,725"
click at [891, 519] on button "Save & Close" at bounding box center [888, 524] width 103 height 32
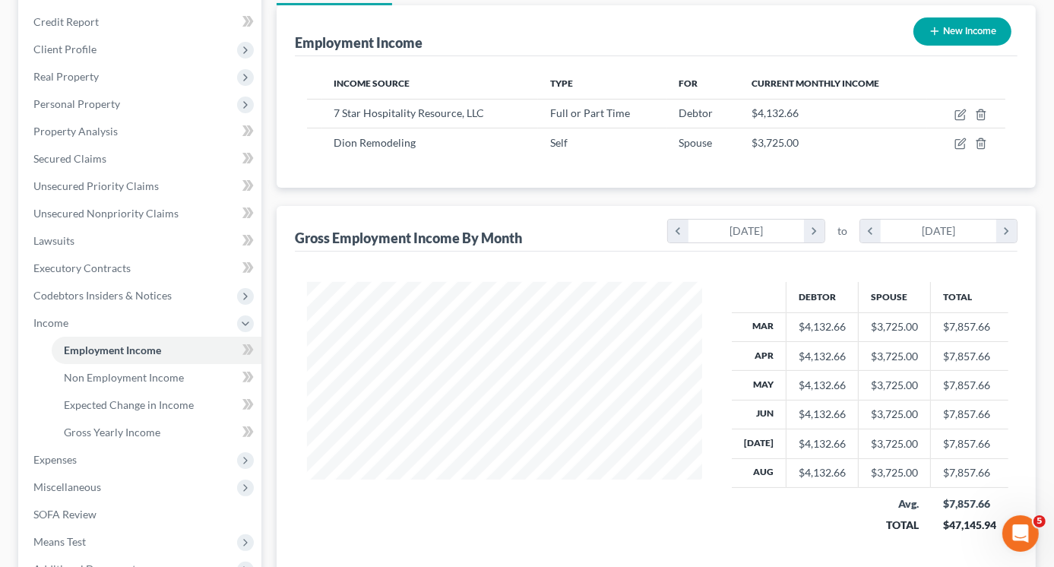
scroll to position [349, 0]
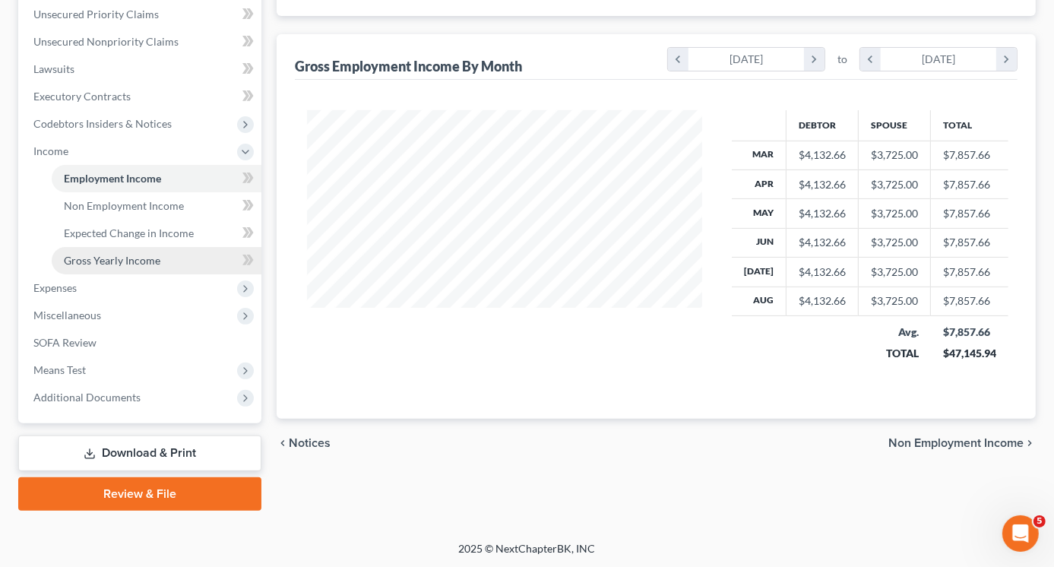
click at [110, 264] on span "Gross Yearly Income" at bounding box center [112, 260] width 97 height 13
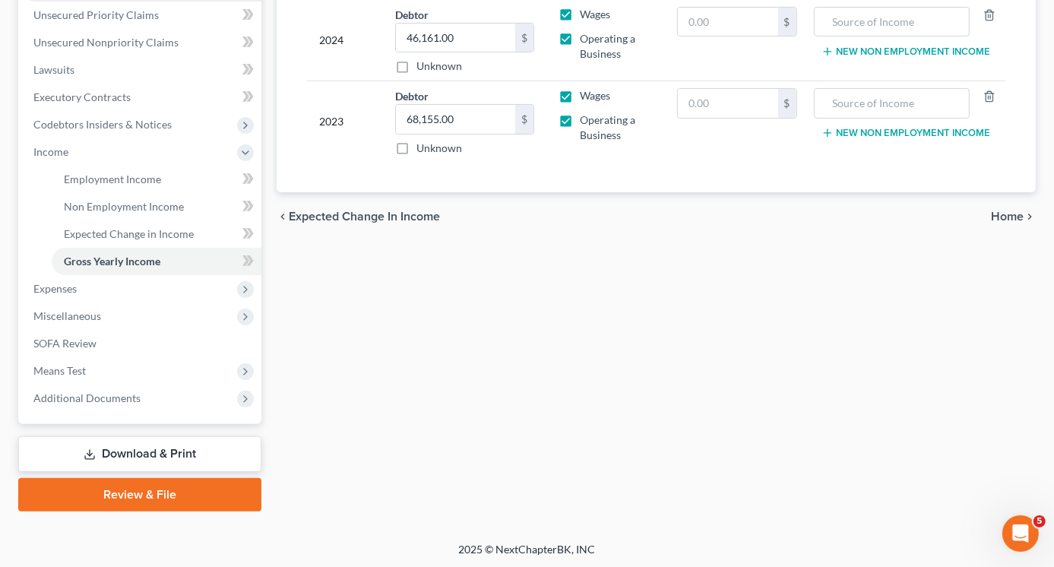
scroll to position [349, 0]
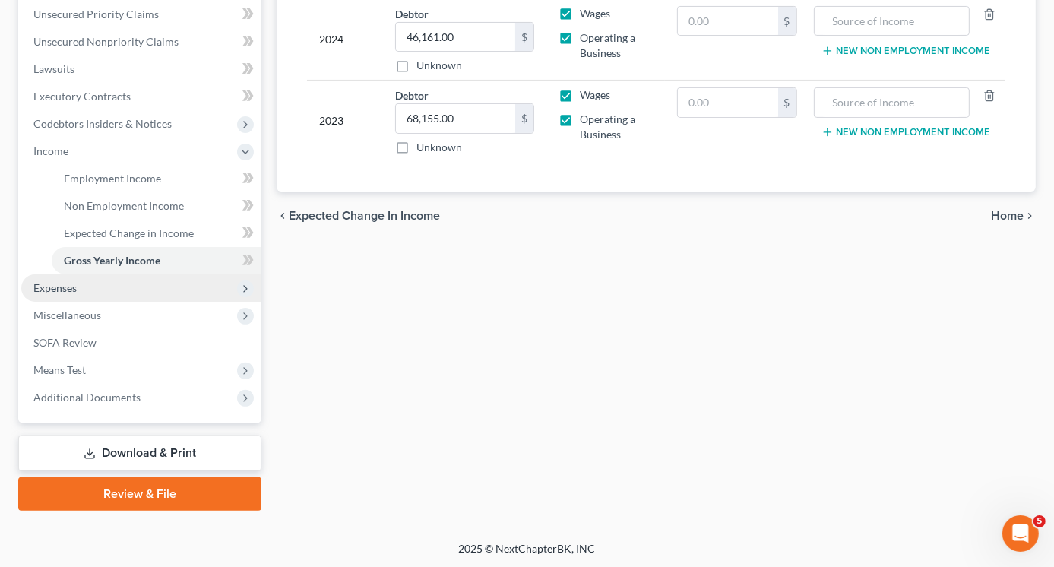
click at [88, 297] on span "Expenses" at bounding box center [141, 287] width 240 height 27
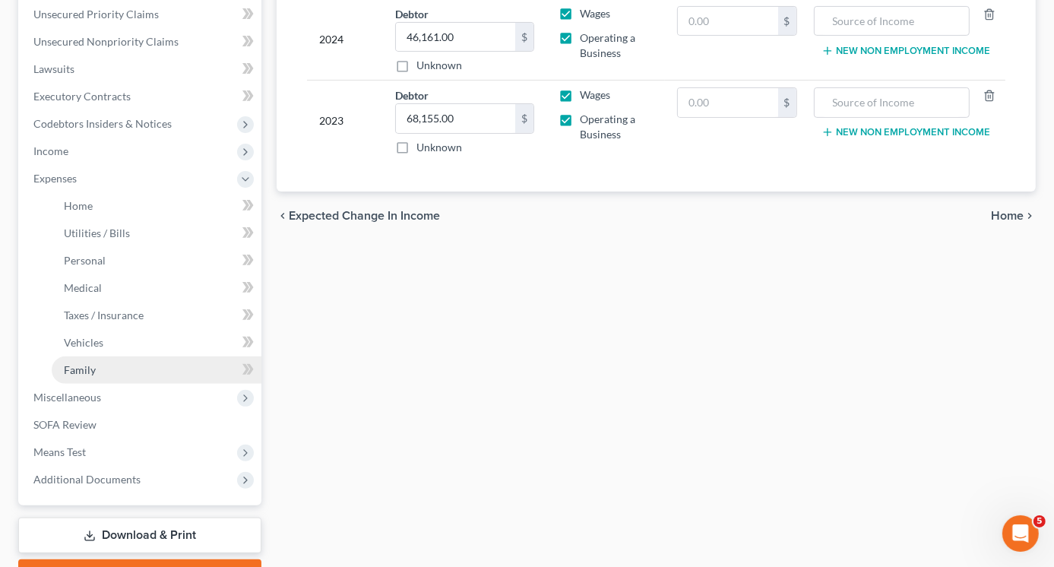
click at [87, 363] on span "Family" at bounding box center [80, 369] width 32 height 13
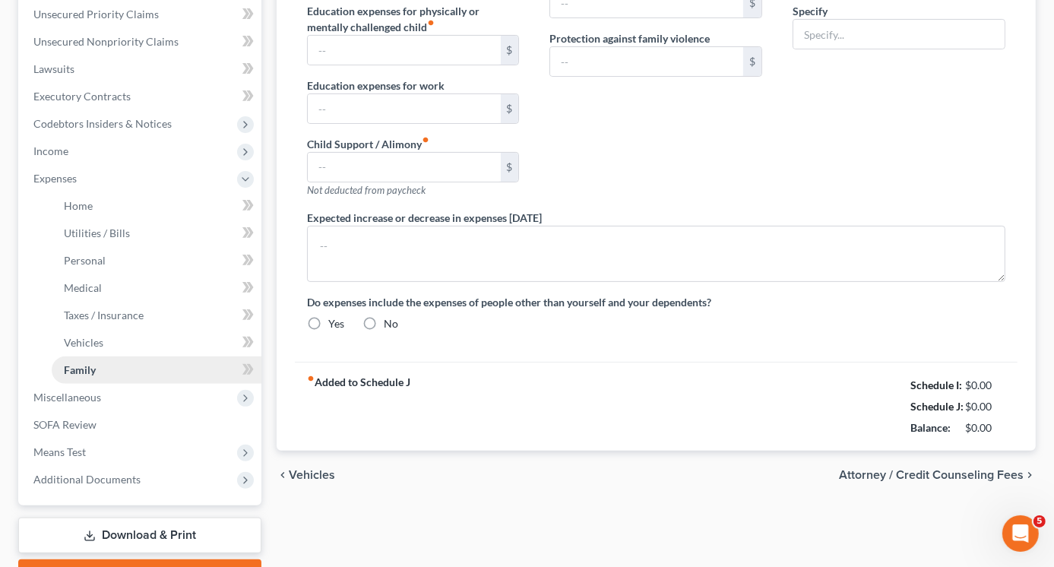
type input "0.00"
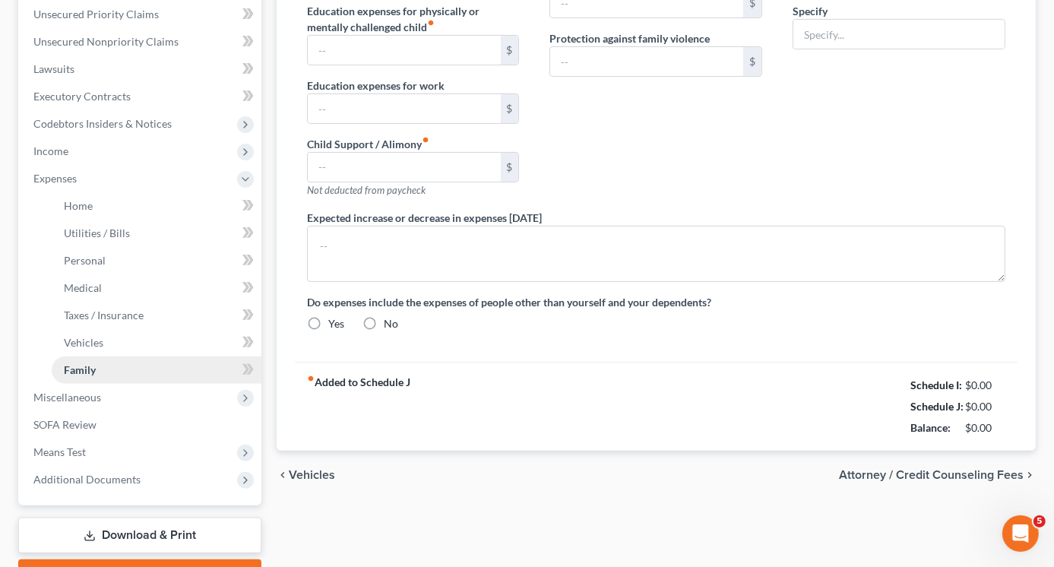
type input "0.00"
type input "416.66"
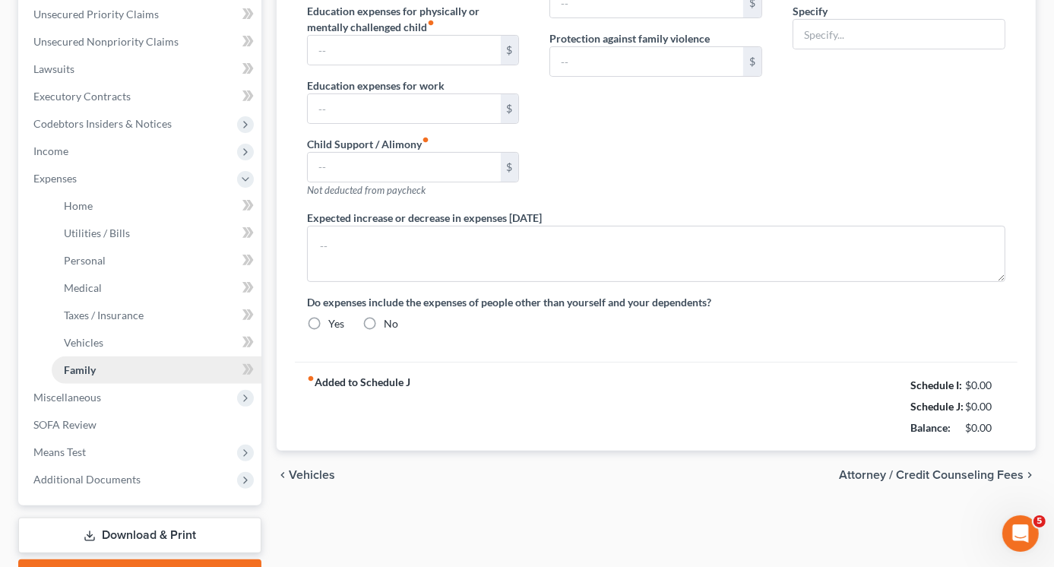
type input "Softball daughter"
radio input "true"
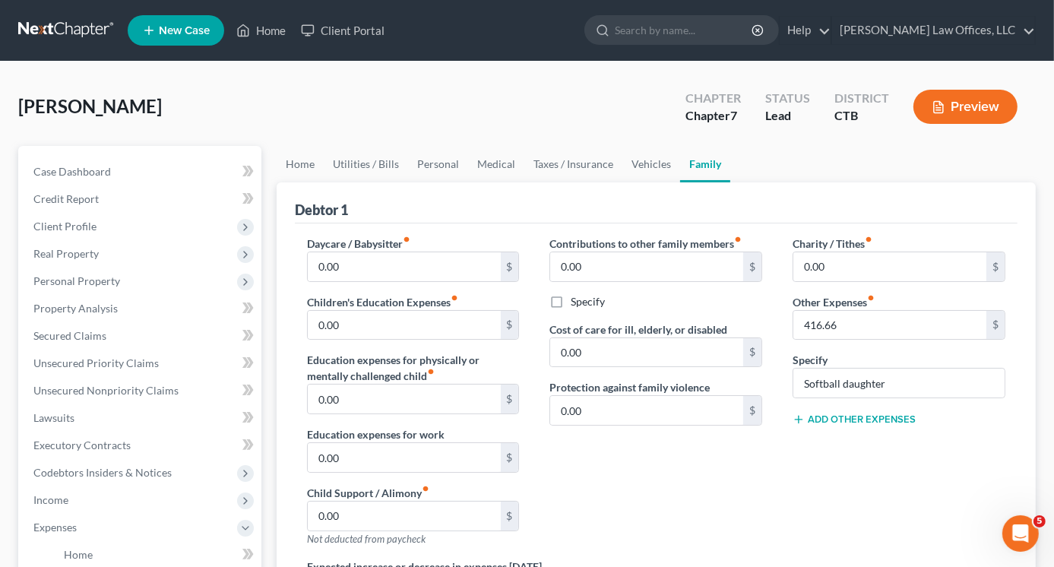
click at [848, 417] on button "Add Other Expenses" at bounding box center [854, 419] width 123 height 12
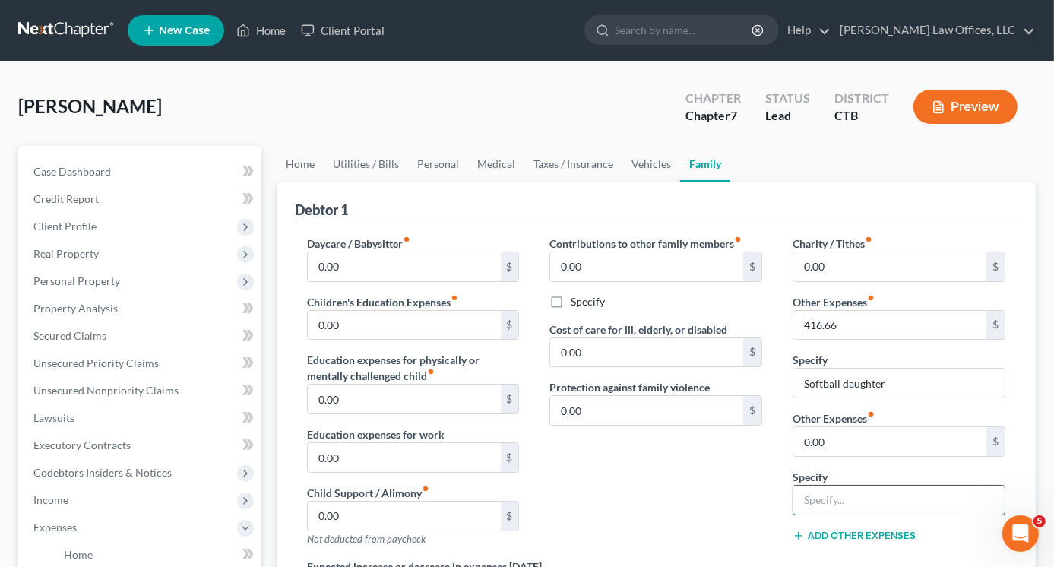
click at [830, 499] on input "text" at bounding box center [898, 500] width 211 height 29
type input "camp"
click at [827, 435] on input "0.00" at bounding box center [889, 441] width 193 height 29
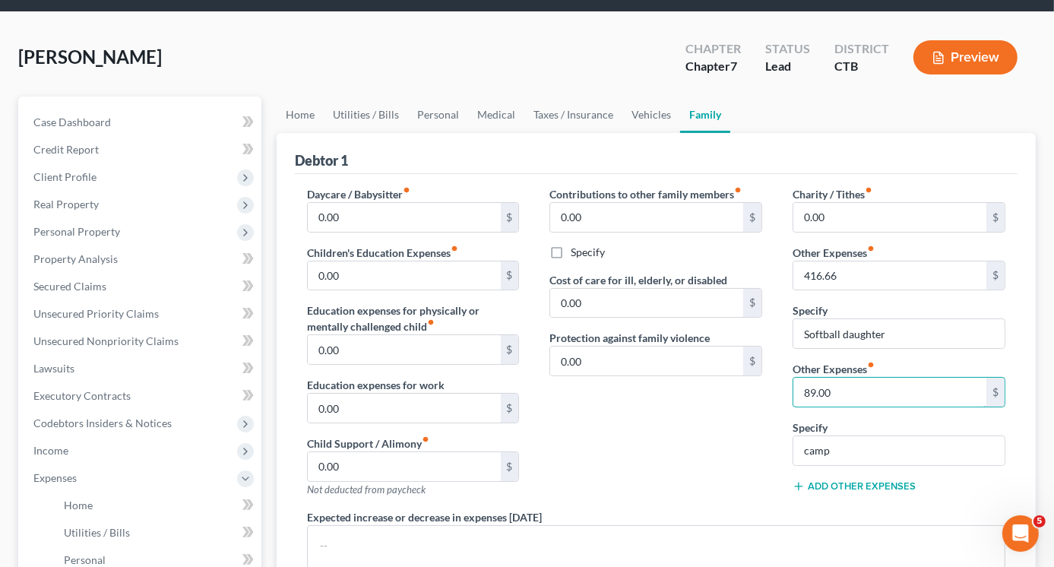
scroll to position [76, 0]
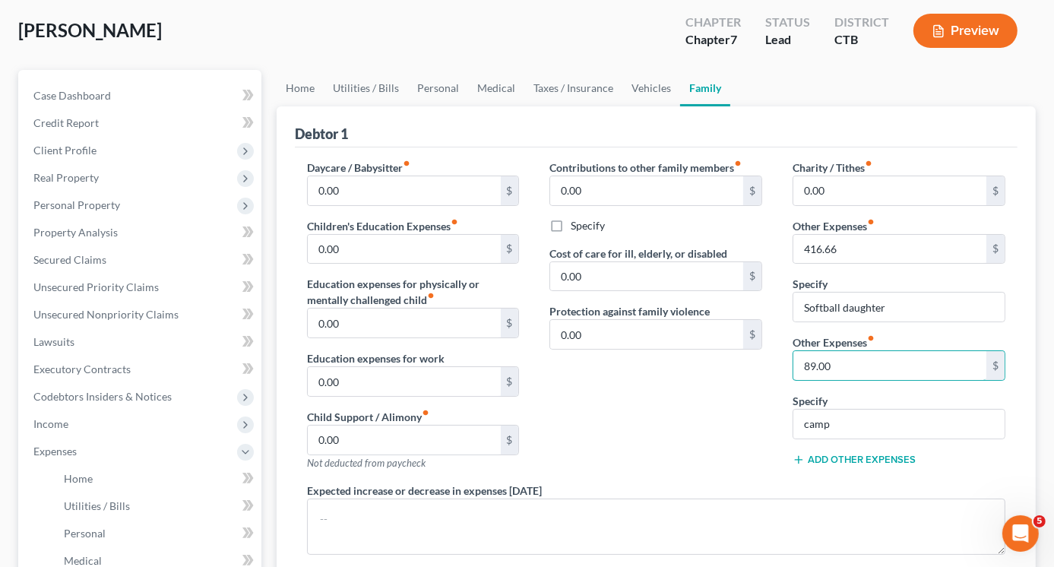
type input "89.00"
click at [571, 223] on label "Specify" at bounding box center [588, 225] width 34 height 15
click at [577, 223] on input "Specify" at bounding box center [582, 223] width 10 height 10
checkbox input "true"
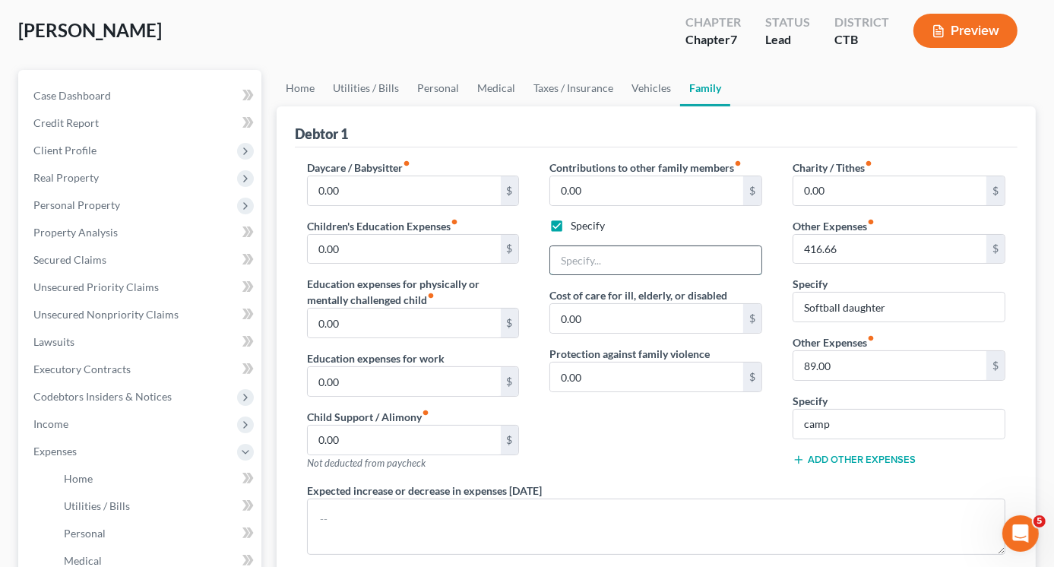
click at [593, 257] on input "text" at bounding box center [655, 260] width 211 height 29
type input "[PERSON_NAME] child [DEMOGRAPHIC_DATA] yearso old"
click at [656, 259] on input "[PERSON_NAME] child [DEMOGRAPHIC_DATA] yearso old" at bounding box center [655, 260] width 211 height 29
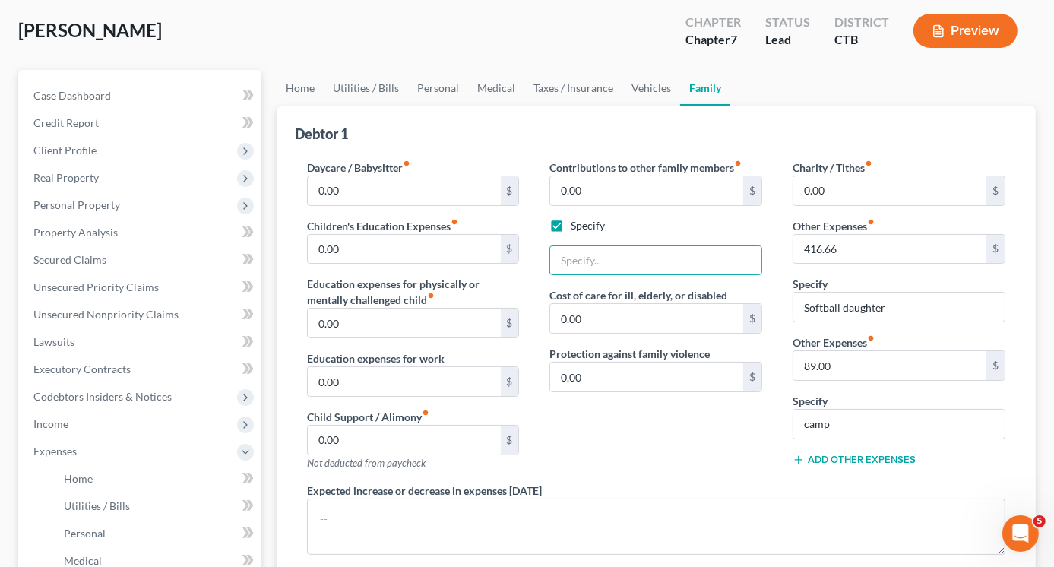
click at [571, 226] on label "Specify" at bounding box center [588, 225] width 34 height 15
click at [577, 226] on input "Specify" at bounding box center [582, 223] width 10 height 10
checkbox input "false"
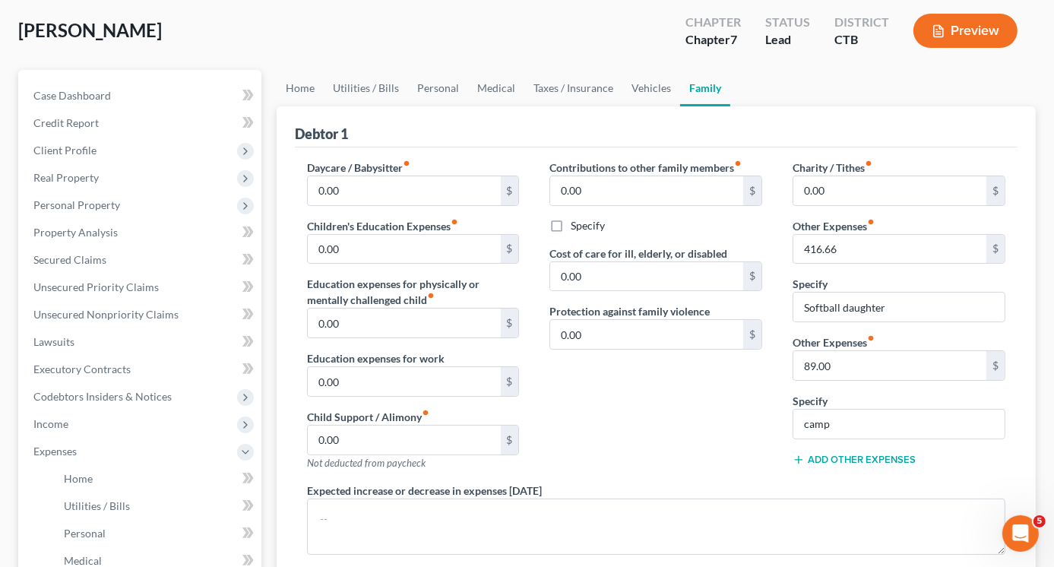
scroll to position [0, 0]
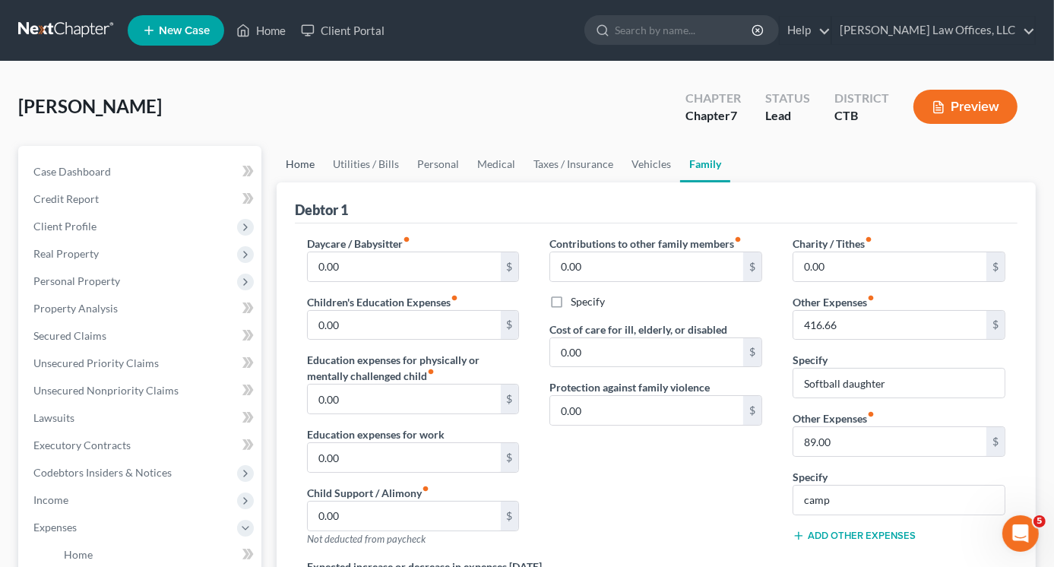
click at [307, 158] on link "Home" at bounding box center [300, 164] width 47 height 36
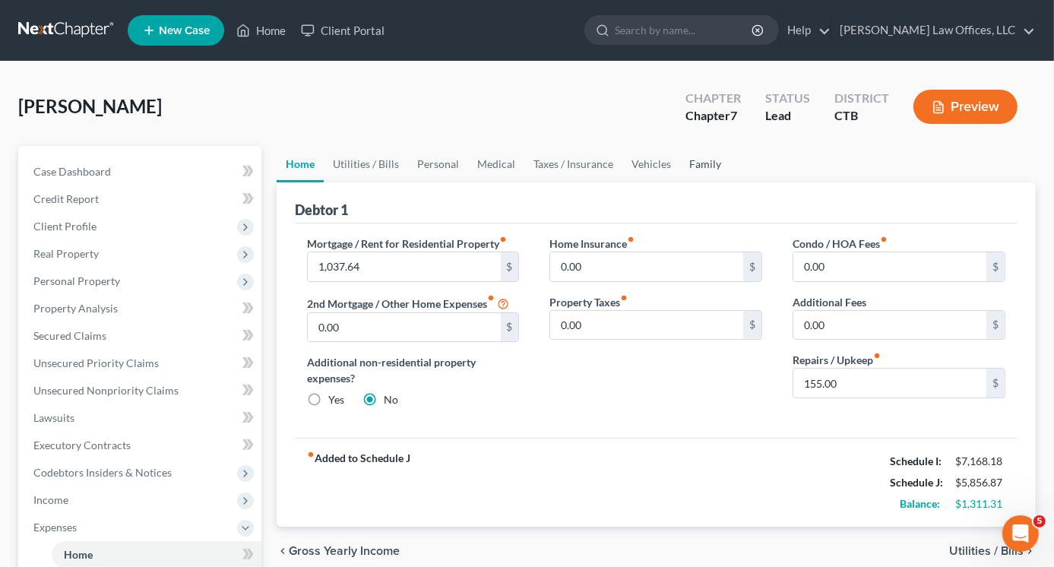
click at [702, 164] on link "Family" at bounding box center [705, 164] width 50 height 36
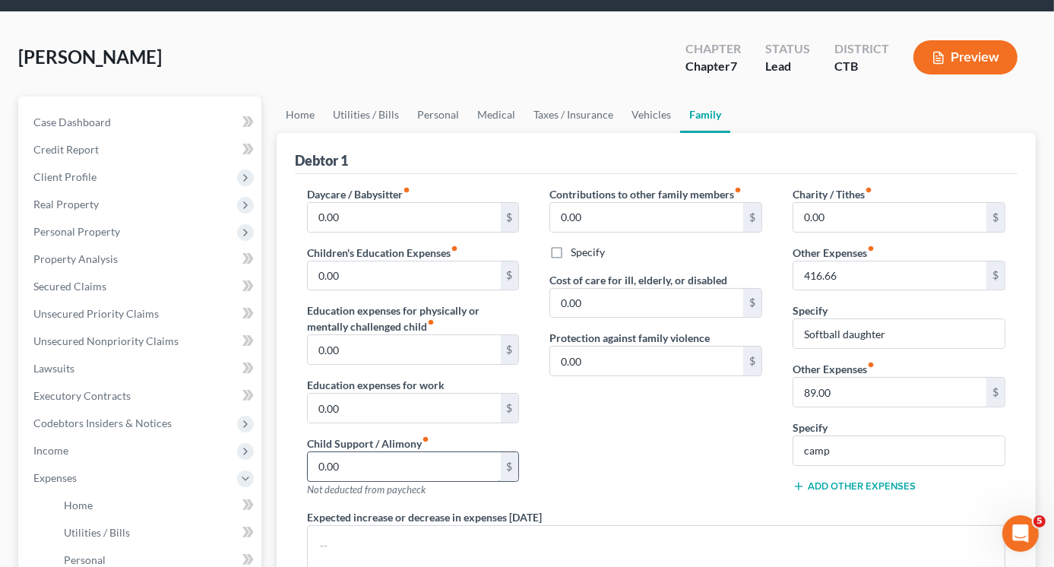
scroll to position [76, 0]
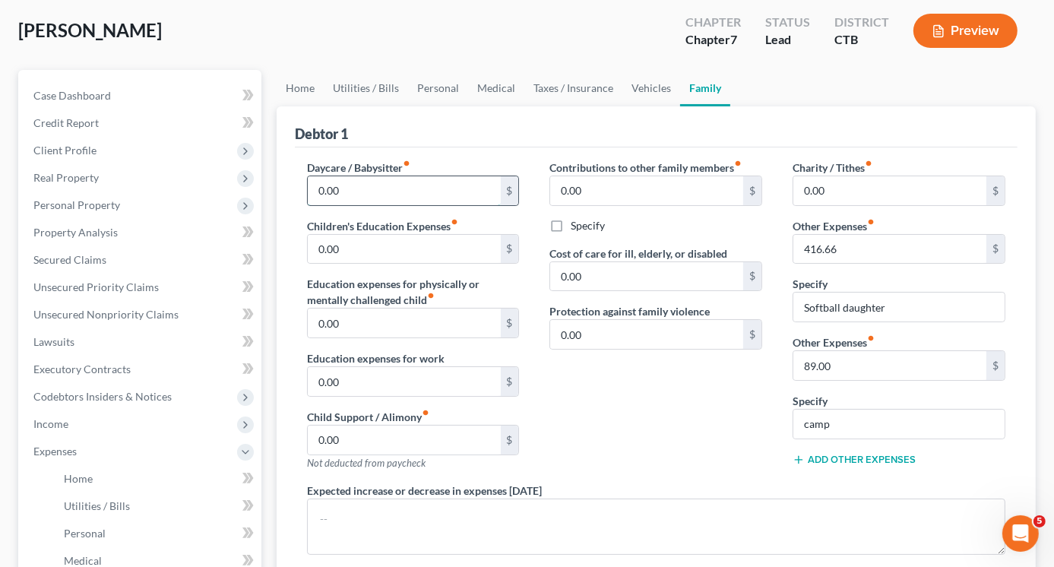
click at [383, 185] on input "0.00" at bounding box center [404, 190] width 193 height 29
type input "75.00"
click at [568, 182] on input "0.00" at bounding box center [646, 190] width 193 height 29
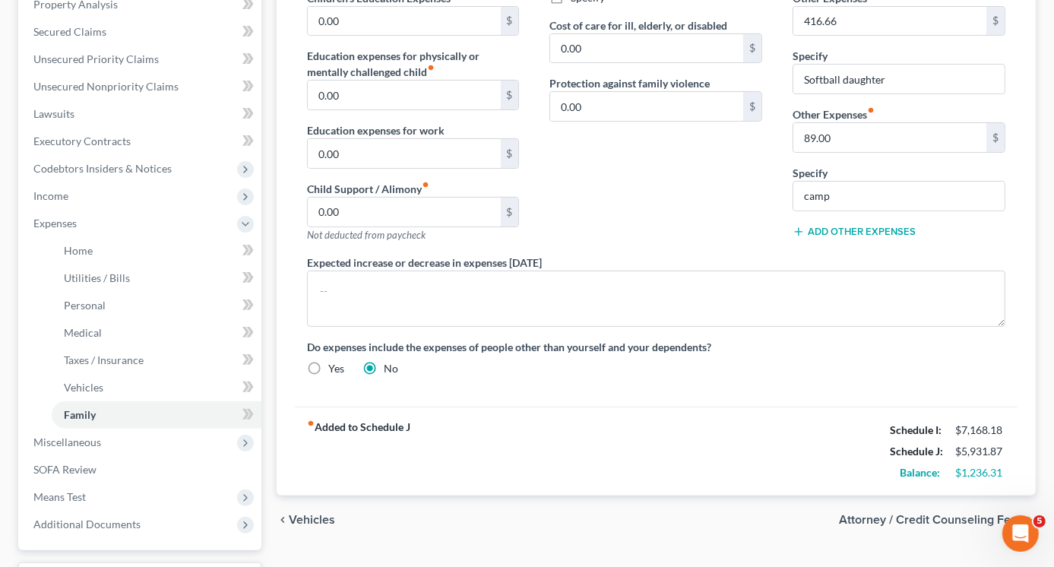
scroll to position [0, 0]
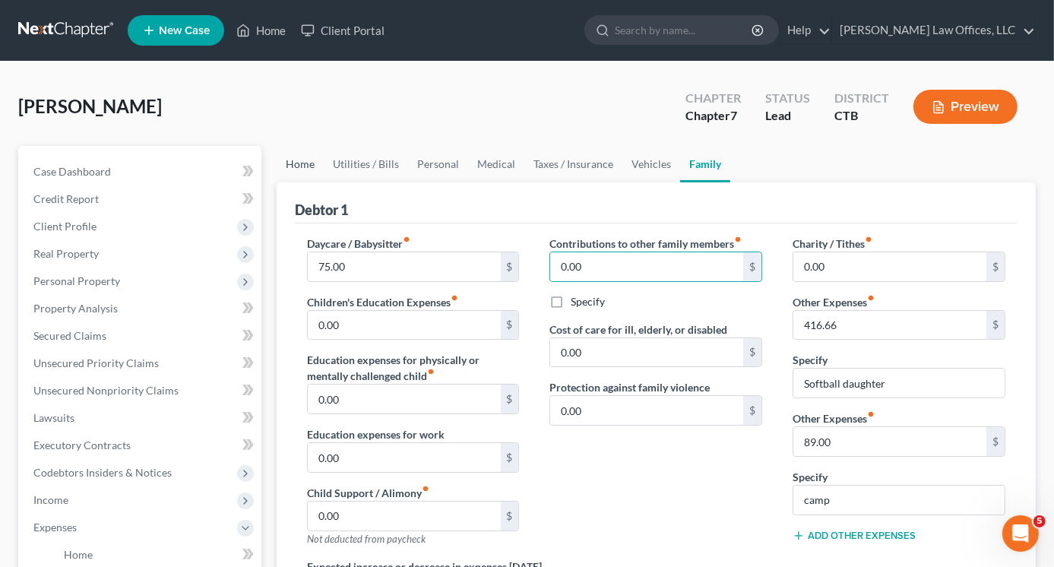
click at [297, 163] on link "Home" at bounding box center [300, 164] width 47 height 36
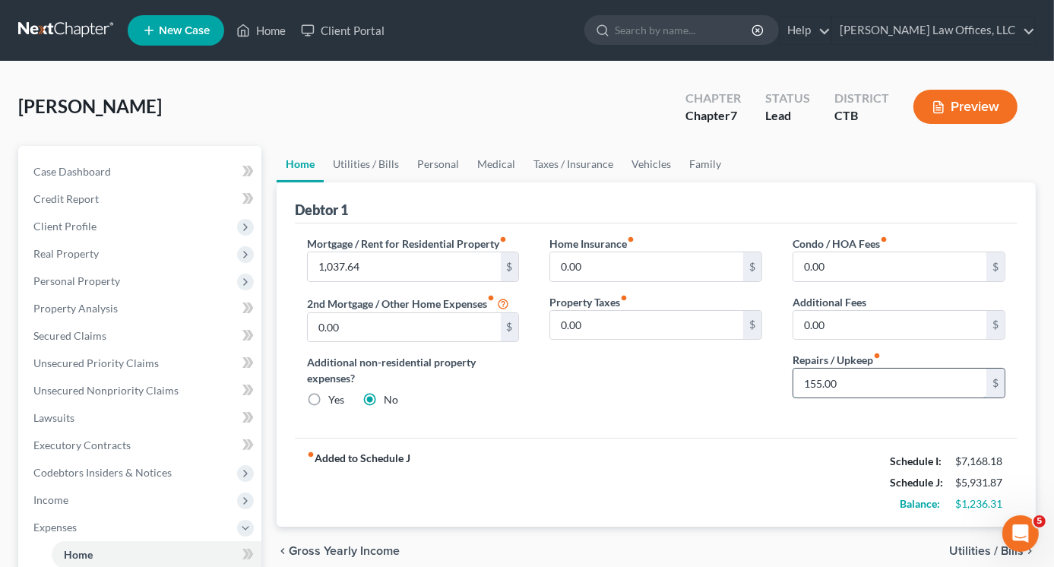
click at [809, 382] on input "155.00" at bounding box center [889, 383] width 193 height 29
click at [815, 382] on input "155.00" at bounding box center [889, 383] width 193 height 29
click at [841, 381] on input "155.00" at bounding box center [889, 383] width 193 height 29
type input "1"
type input "284.00"
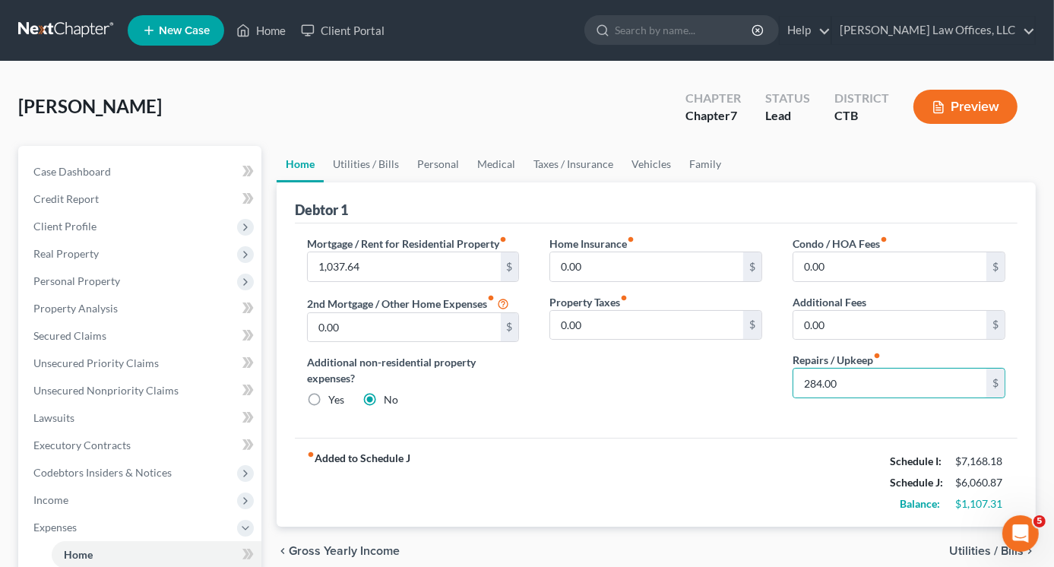
click at [699, 426] on div "Mortgage / Rent for Residential Property fiber_manual_record 1,037.64 $ 2nd Mor…" at bounding box center [656, 330] width 723 height 215
click at [372, 162] on link "Utilities / Bills" at bounding box center [366, 164] width 84 height 36
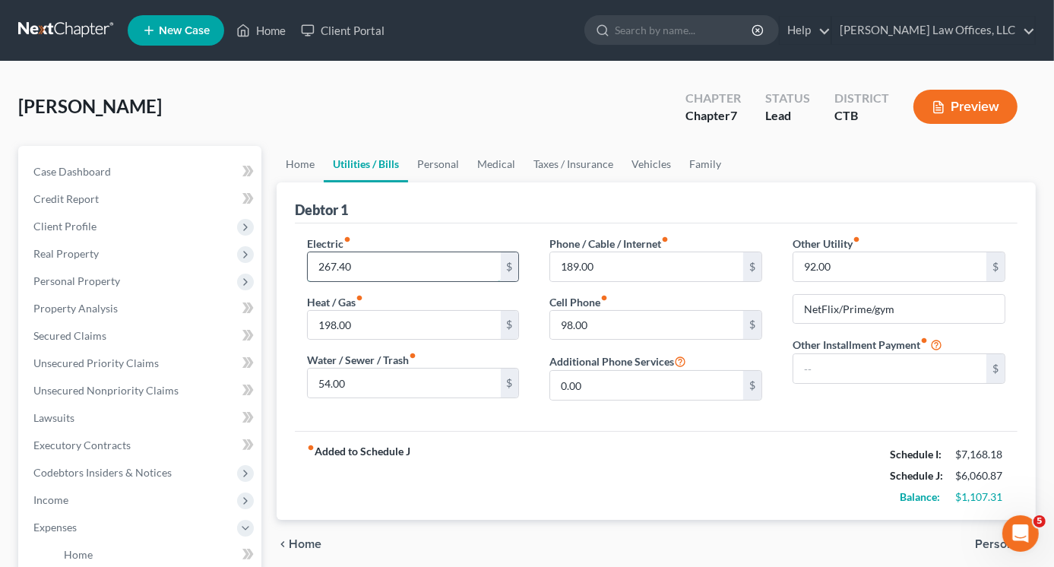
click at [324, 266] on input "267.40" at bounding box center [404, 266] width 193 height 29
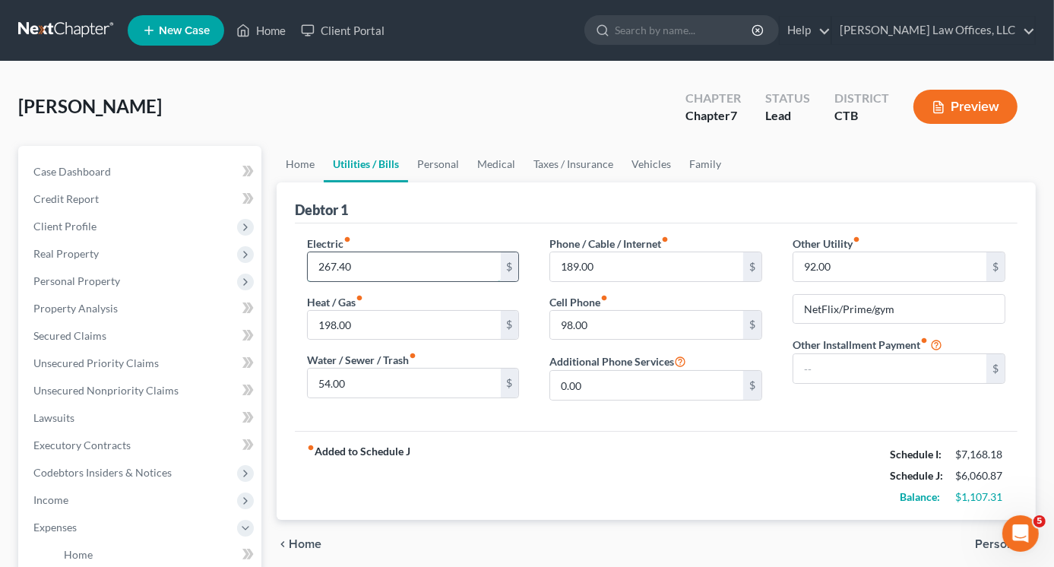
click at [321, 266] on input "267.40" at bounding box center [404, 266] width 193 height 29
type input "367.40"
click at [322, 321] on input "198.00" at bounding box center [404, 325] width 193 height 29
click at [325, 320] on input "198.00" at bounding box center [404, 325] width 193 height 29
type input "298.00"
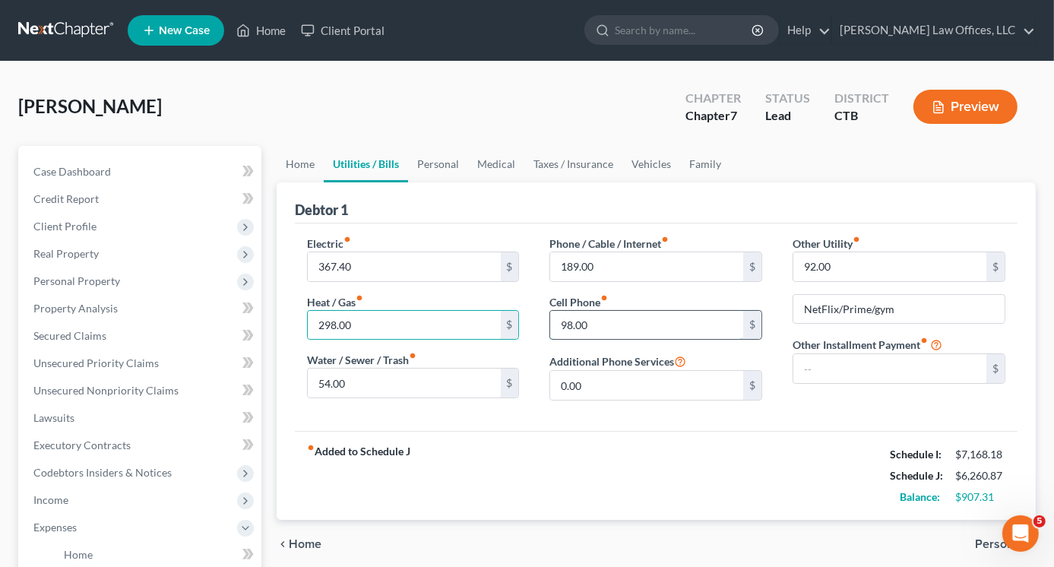
click at [559, 321] on input "98.00" at bounding box center [646, 325] width 193 height 29
click at [562, 322] on input "98.00" at bounding box center [646, 325] width 193 height 29
type input "198.00"
click at [442, 162] on link "Personal" at bounding box center [438, 164] width 60 height 36
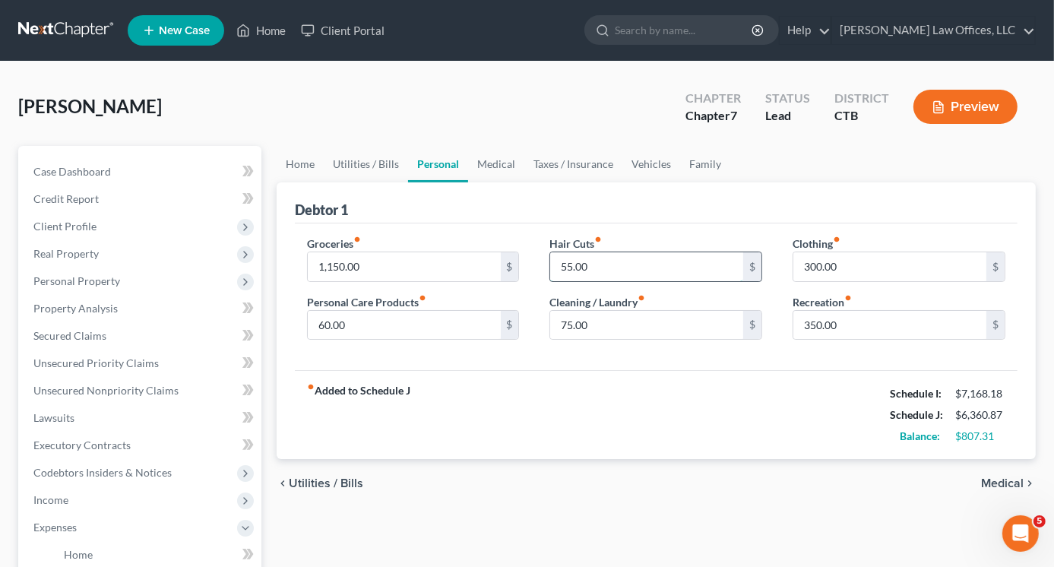
click at [565, 268] on input "55.00" at bounding box center [646, 266] width 193 height 29
click at [567, 265] on input "55.00" at bounding box center [646, 266] width 193 height 29
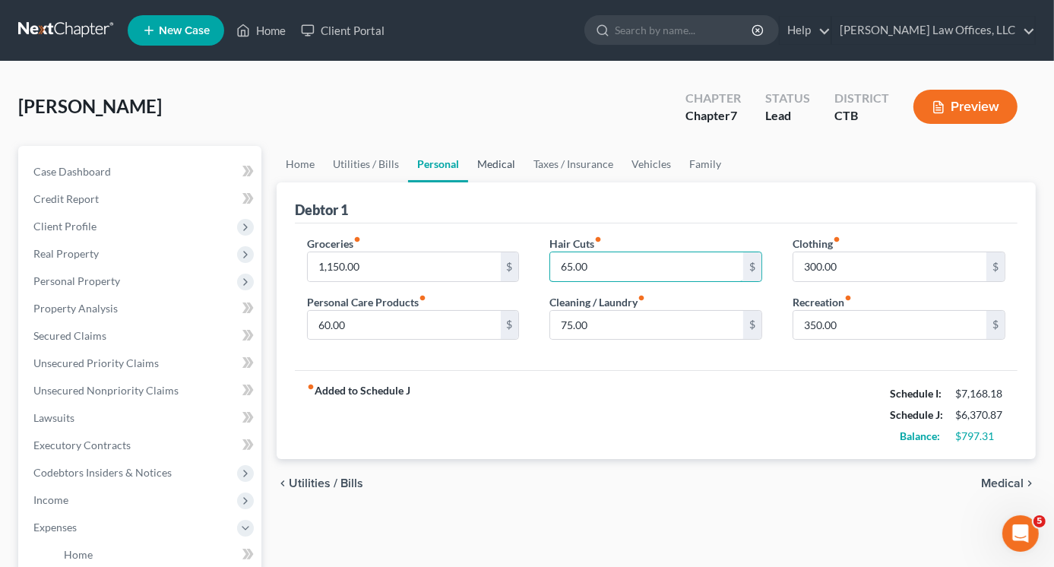
type input "65.00"
click at [498, 157] on link "Medical" at bounding box center [496, 164] width 56 height 36
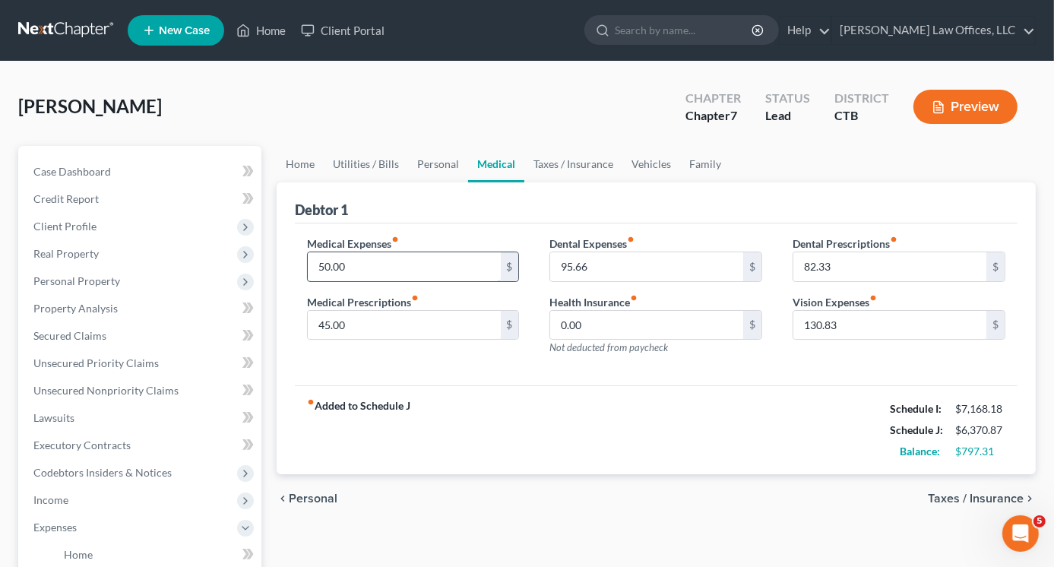
click at [323, 268] on input "50.00" at bounding box center [404, 266] width 193 height 29
click at [323, 267] on input "50.00" at bounding box center [404, 266] width 193 height 29
type input "70.00"
click at [325, 325] on input "45.00" at bounding box center [404, 325] width 193 height 29
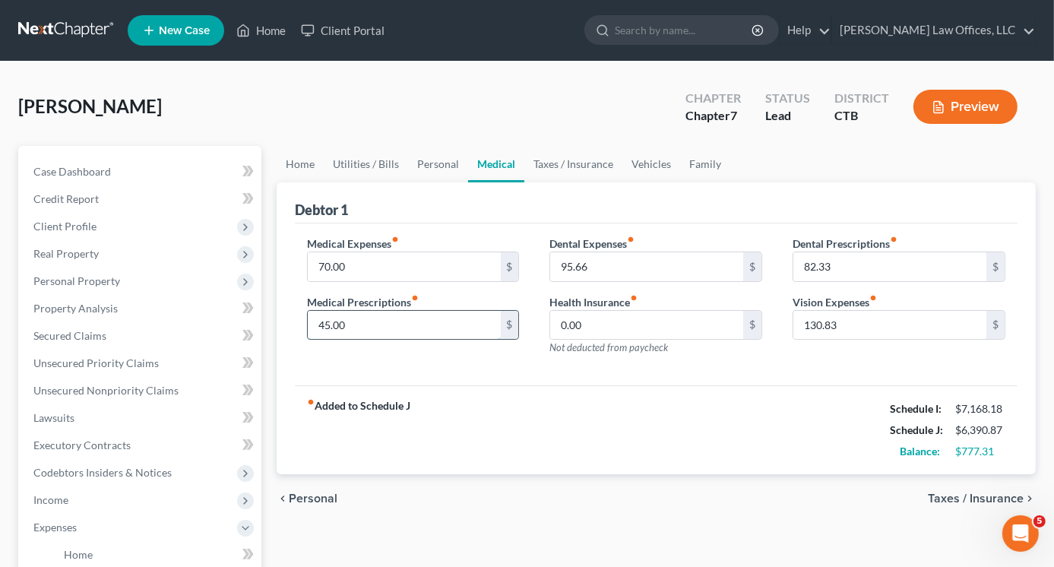
click at [324, 320] on input "45.00" at bounding box center [404, 325] width 193 height 29
click at [322, 321] on input "45.00" at bounding box center [404, 325] width 193 height 29
type input "65.00"
click at [569, 165] on link "Taxes / Insurance" at bounding box center [573, 164] width 98 height 36
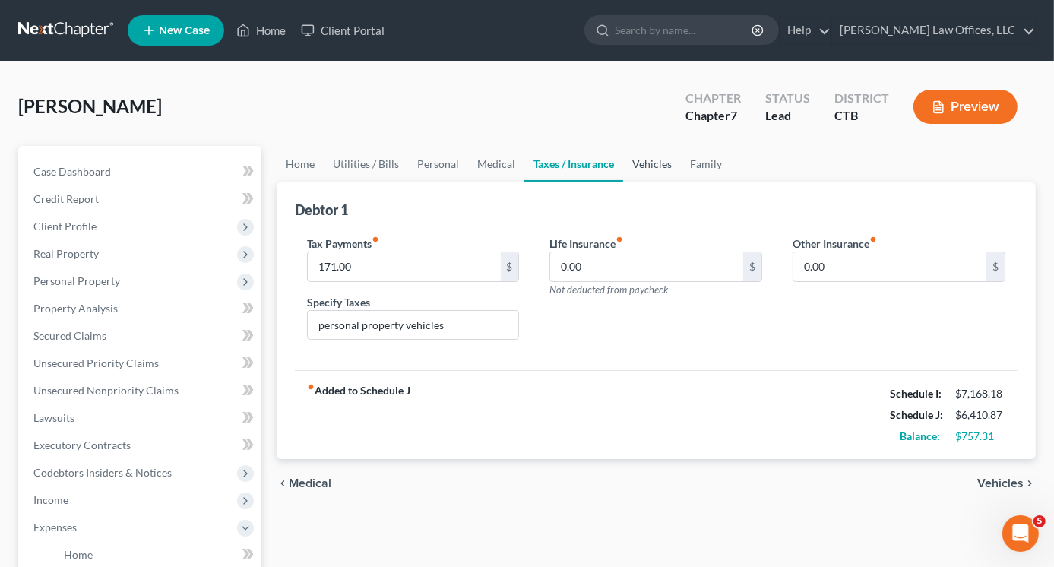
click at [651, 158] on link "Vehicles" at bounding box center [652, 164] width 58 height 36
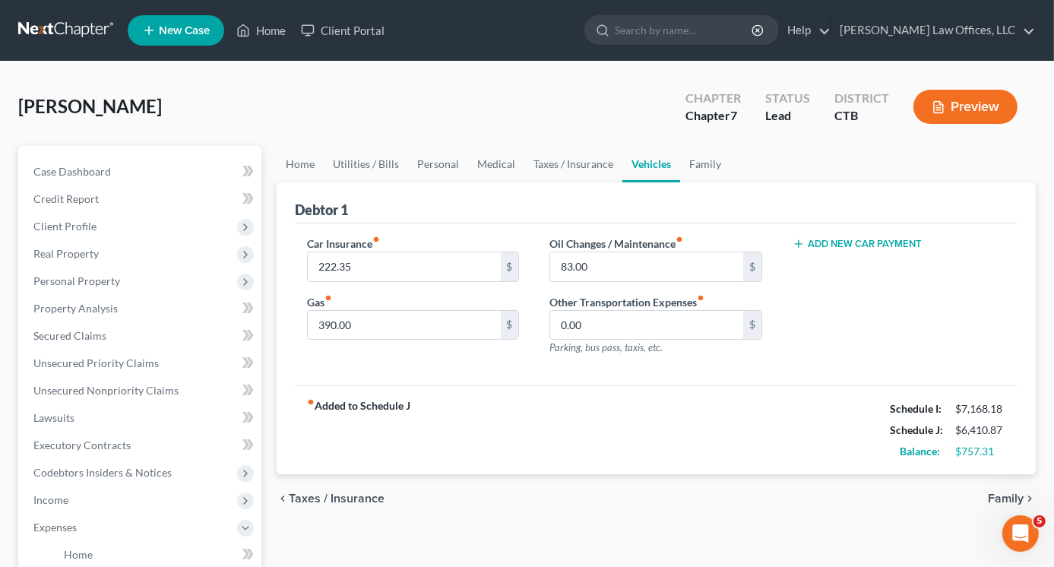
click at [856, 239] on button "Add New Car Payment" at bounding box center [857, 244] width 129 height 12
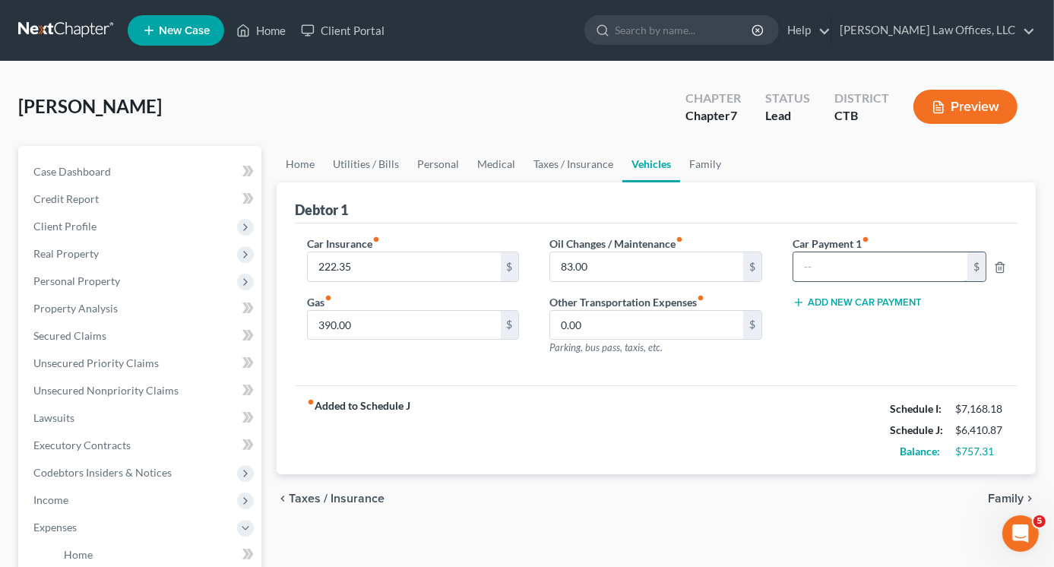
click at [825, 260] on input "text" at bounding box center [880, 266] width 174 height 29
type input "511.00"
click at [711, 164] on link "Family" at bounding box center [705, 164] width 50 height 36
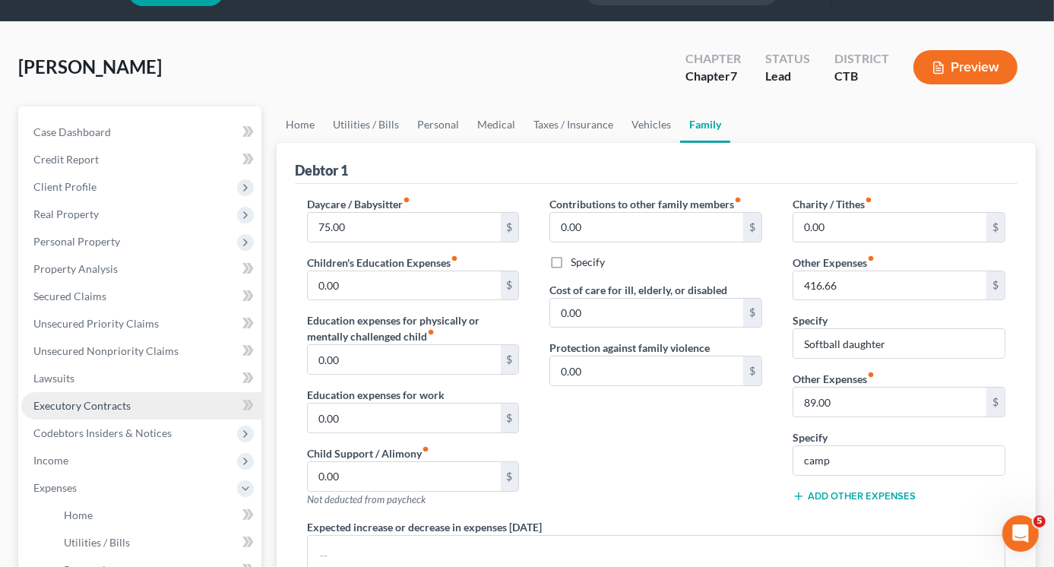
scroll to position [76, 0]
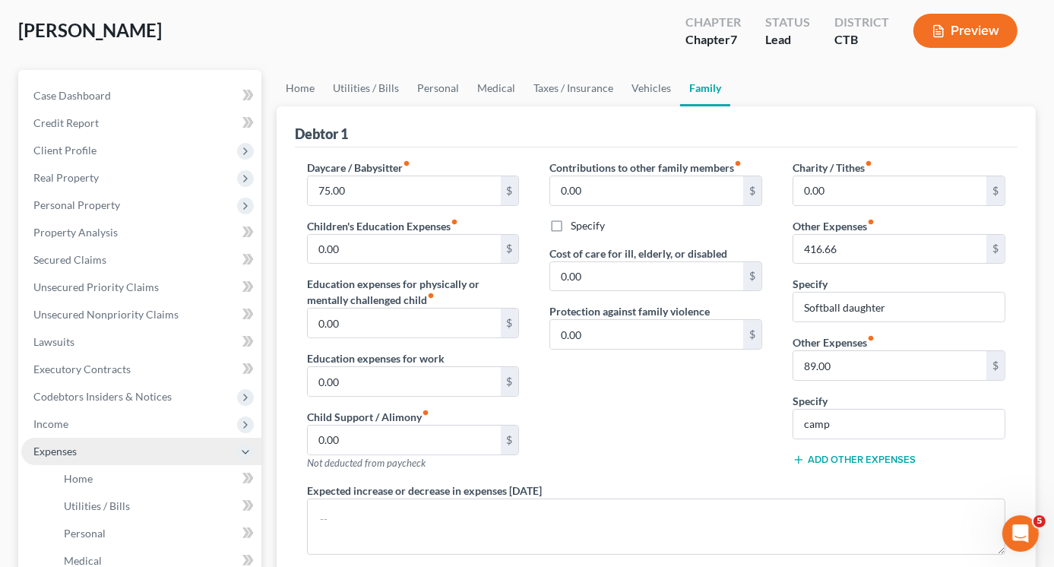
click at [79, 450] on span "Expenses" at bounding box center [141, 451] width 240 height 27
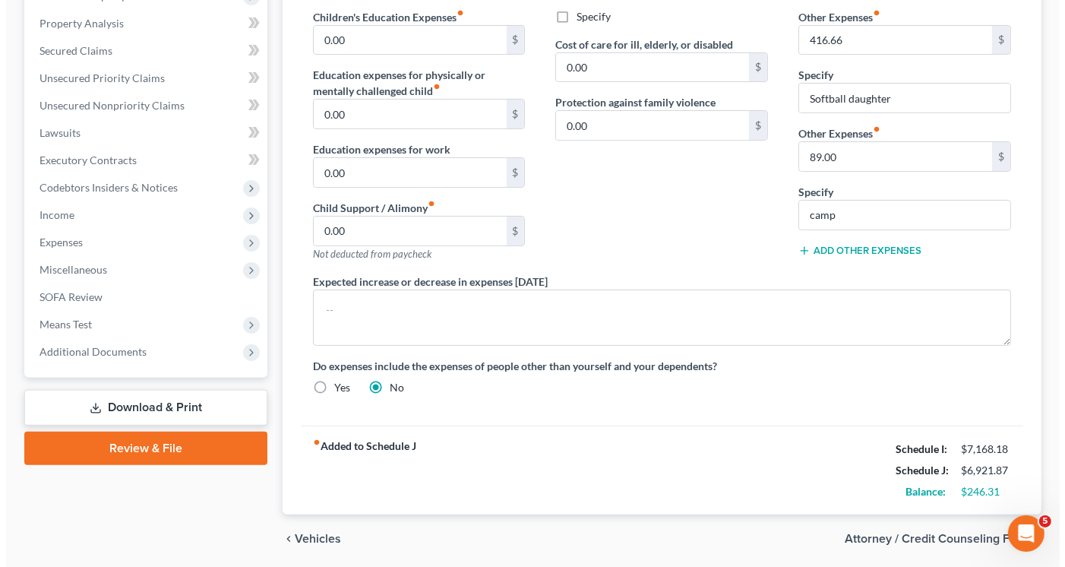
scroll to position [183, 0]
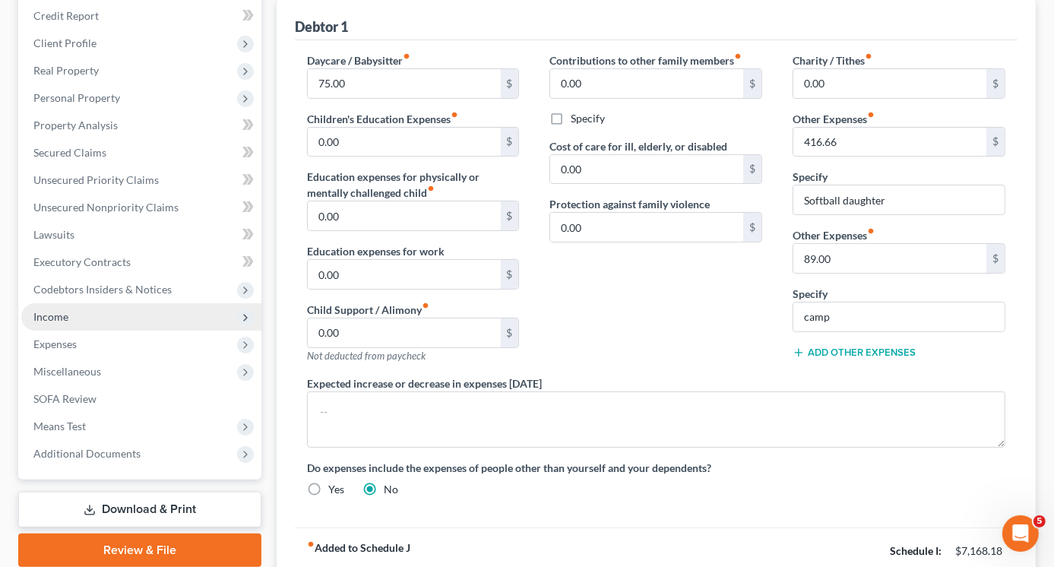
click at [70, 315] on span "Income" at bounding box center [141, 316] width 240 height 27
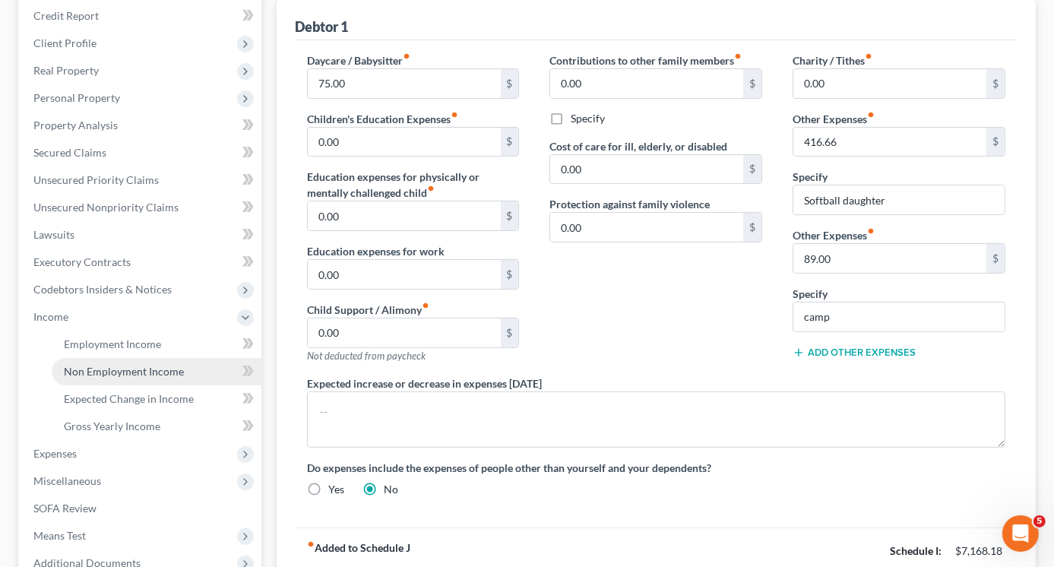
click at [122, 366] on span "Non Employment Income" at bounding box center [124, 371] width 120 height 13
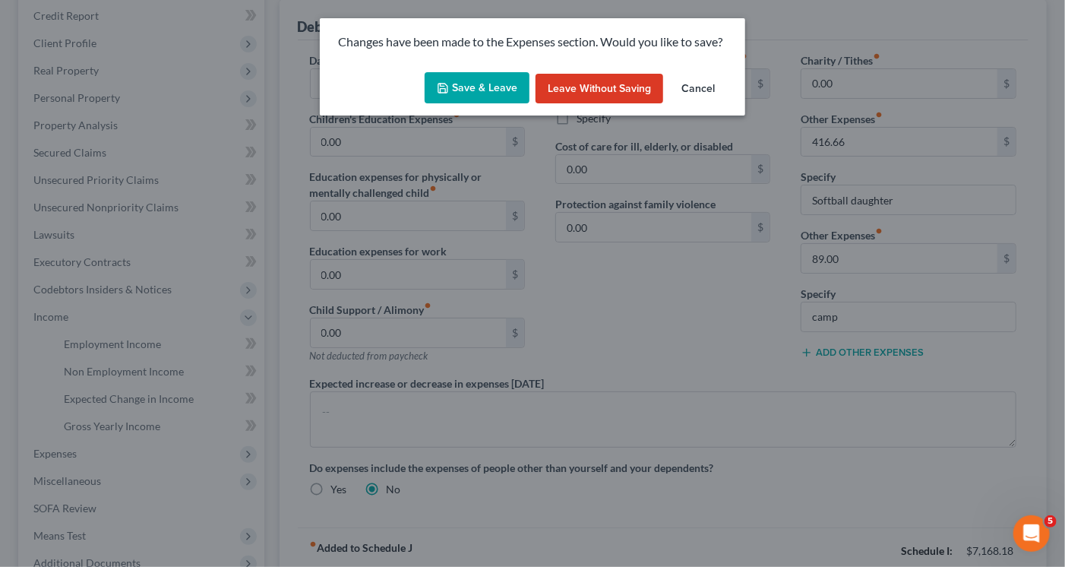
click at [471, 92] on button "Save & Leave" at bounding box center [477, 88] width 105 height 32
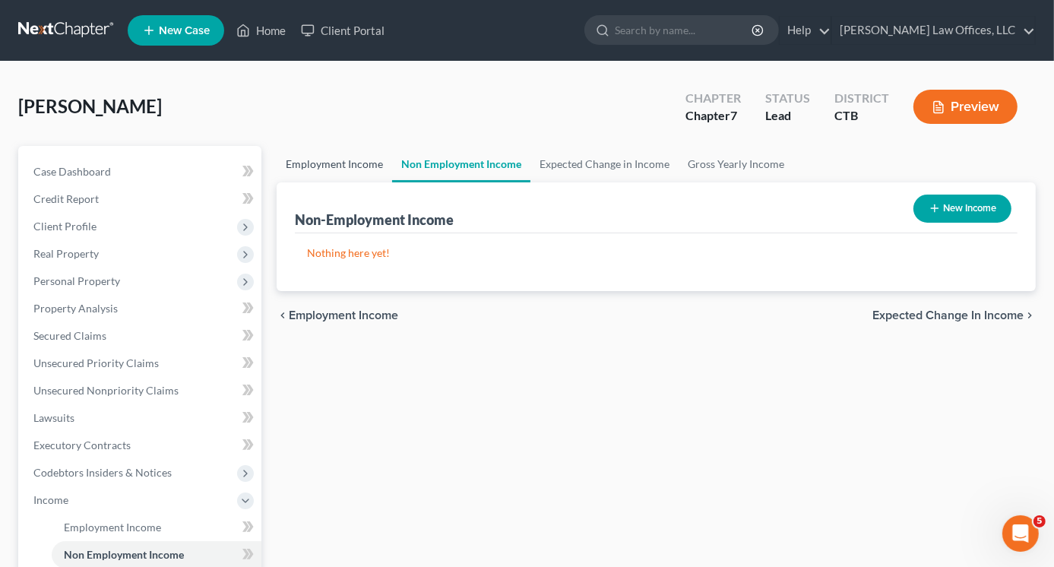
click at [359, 168] on link "Employment Income" at bounding box center [335, 164] width 116 height 36
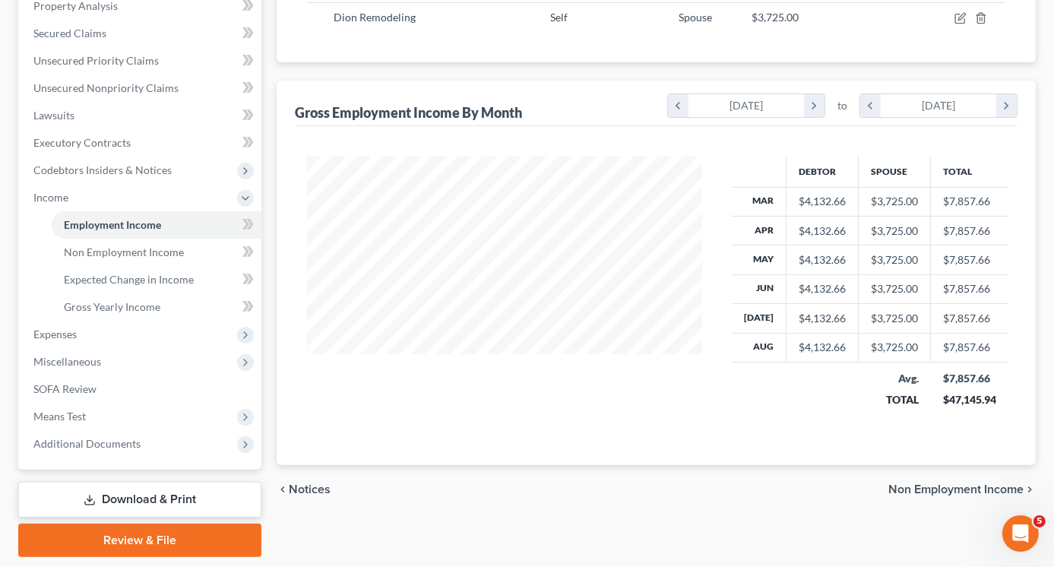
scroll to position [304, 0]
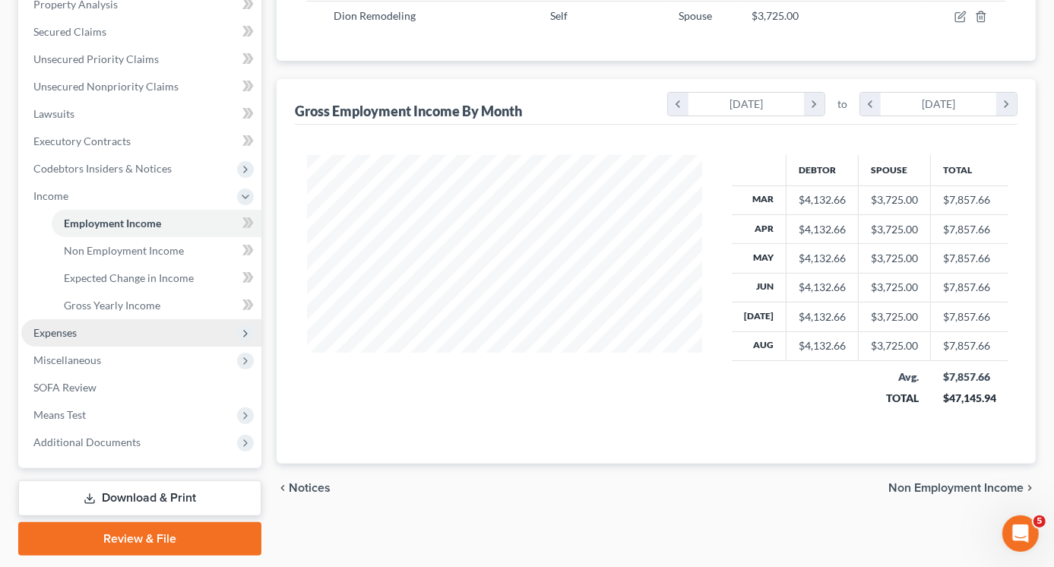
click at [82, 336] on span "Expenses" at bounding box center [141, 332] width 240 height 27
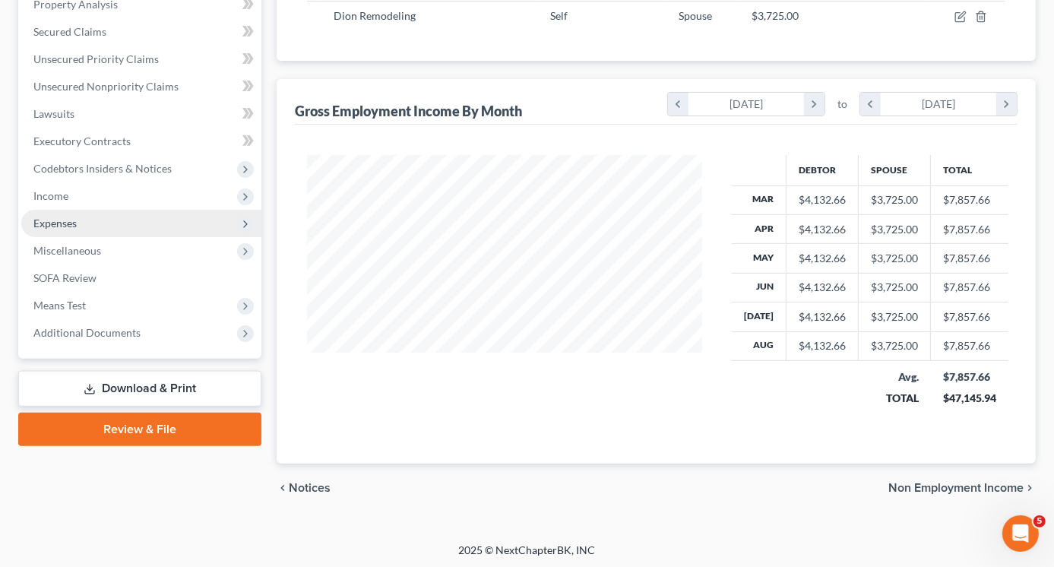
click at [62, 222] on span "Expenses" at bounding box center [54, 223] width 43 height 13
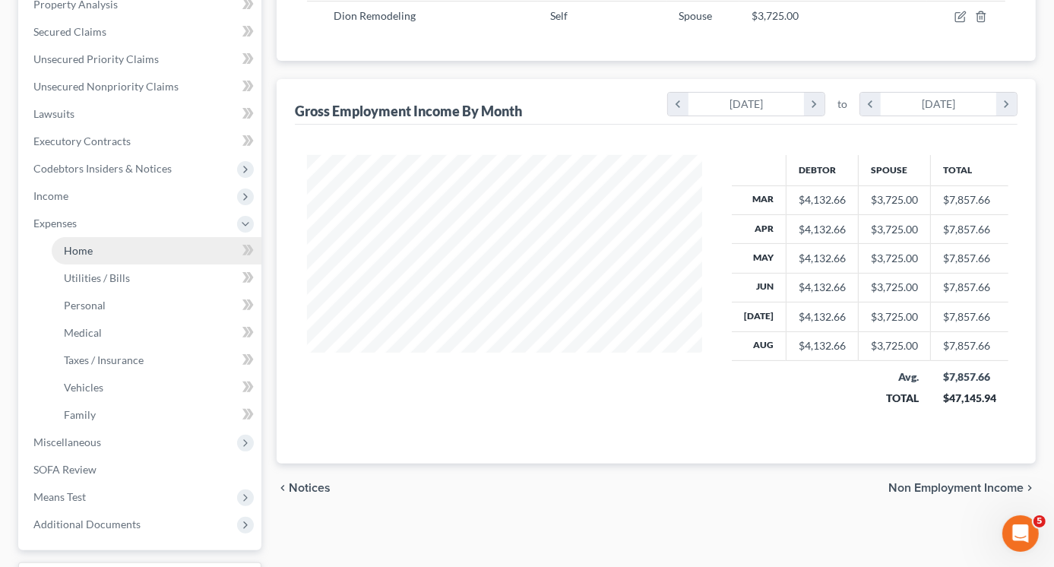
click at [88, 245] on span "Home" at bounding box center [78, 250] width 29 height 13
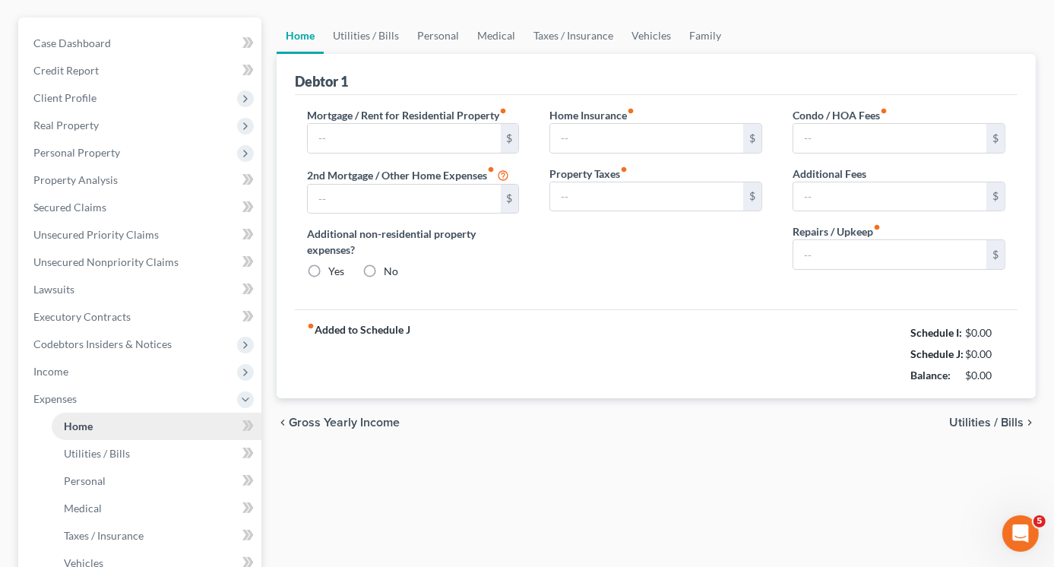
type input "1,037.64"
type input "0.00"
radio input "true"
type input "0.00"
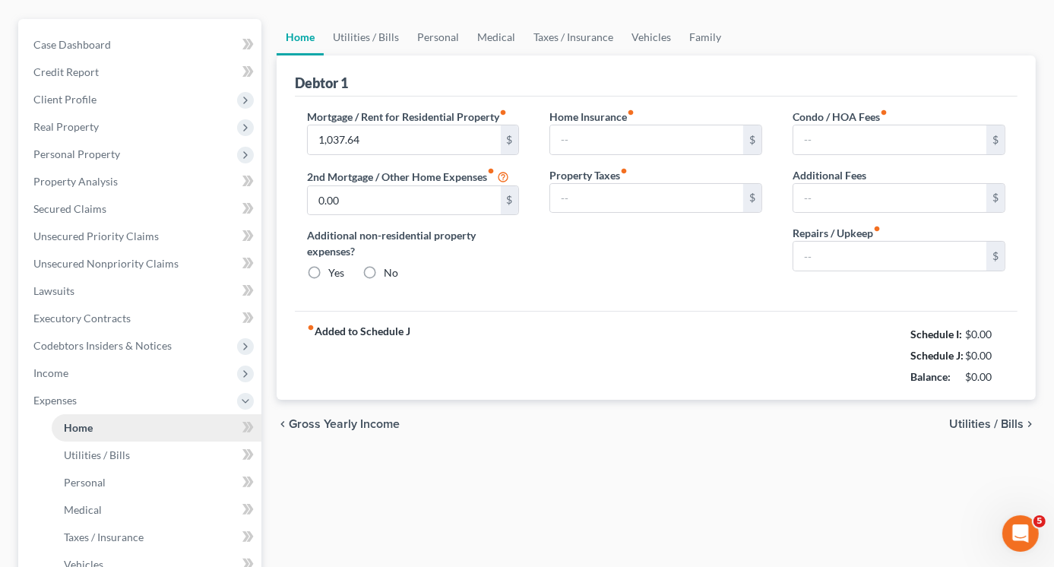
type input "0.00"
type input "284.00"
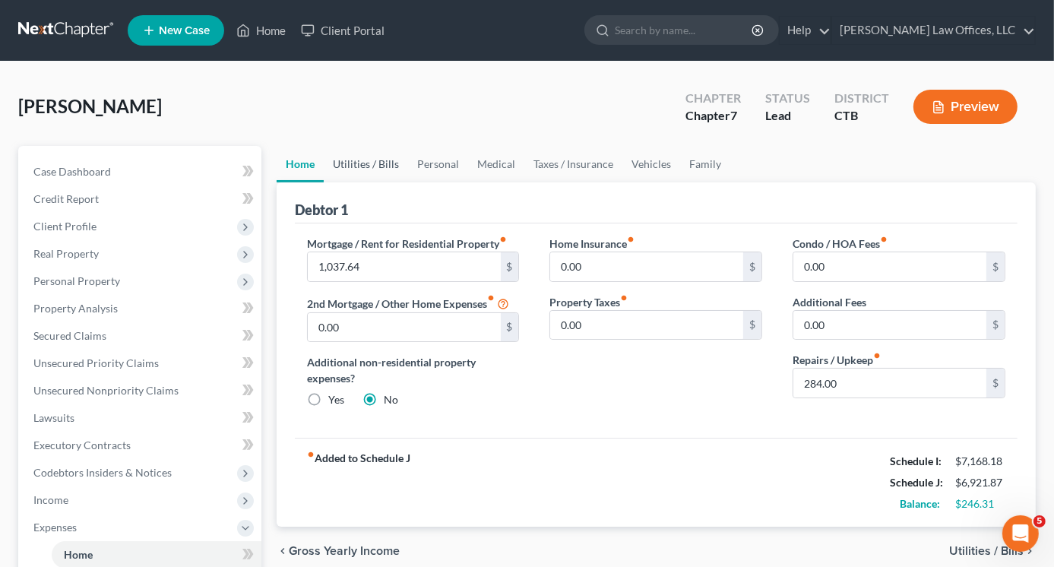
click at [366, 166] on link "Utilities / Bills" at bounding box center [366, 164] width 84 height 36
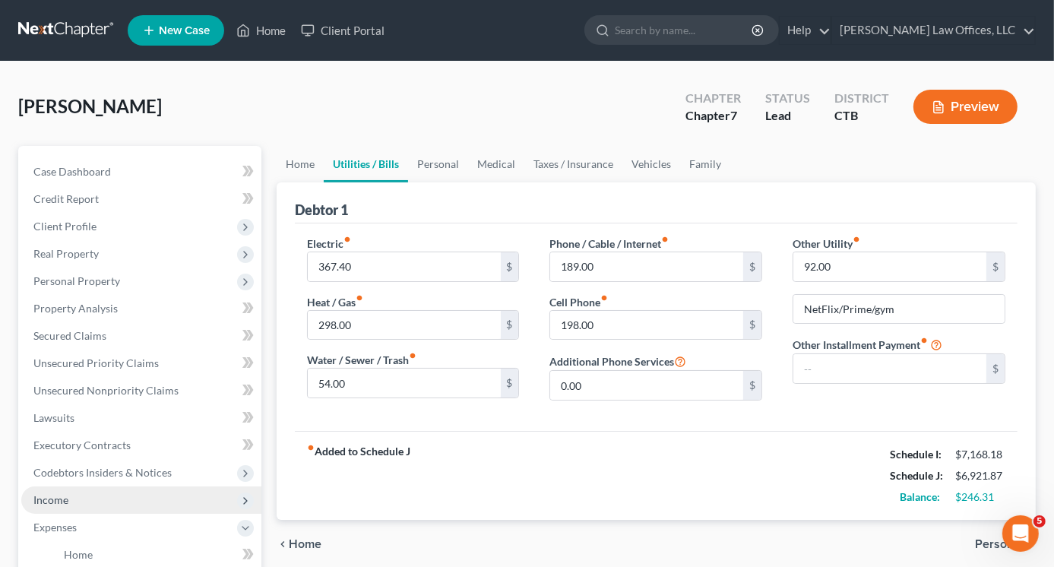
click at [73, 501] on span "Income" at bounding box center [141, 499] width 240 height 27
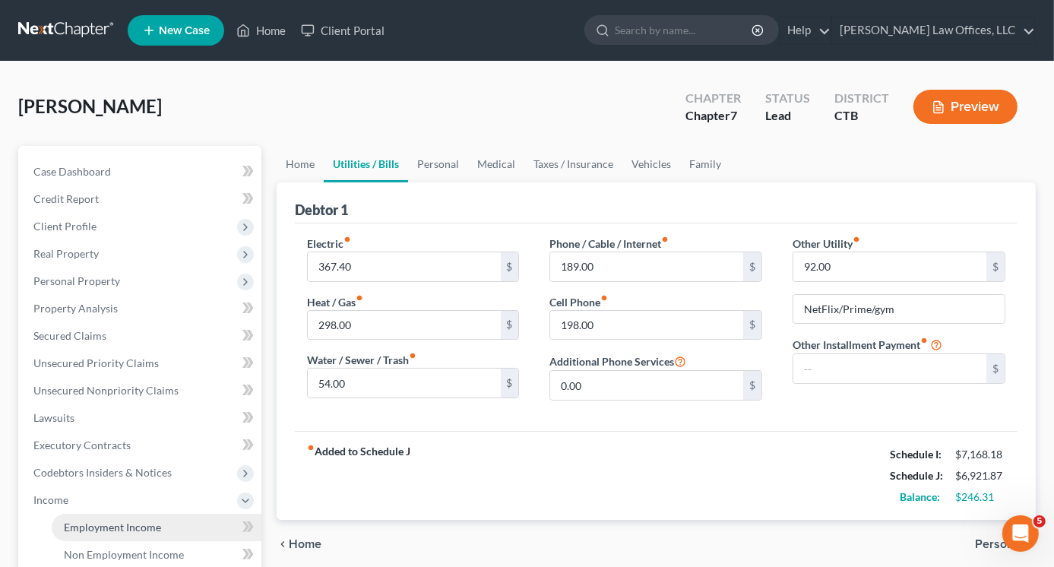
click at [145, 524] on span "Employment Income" at bounding box center [112, 527] width 97 height 13
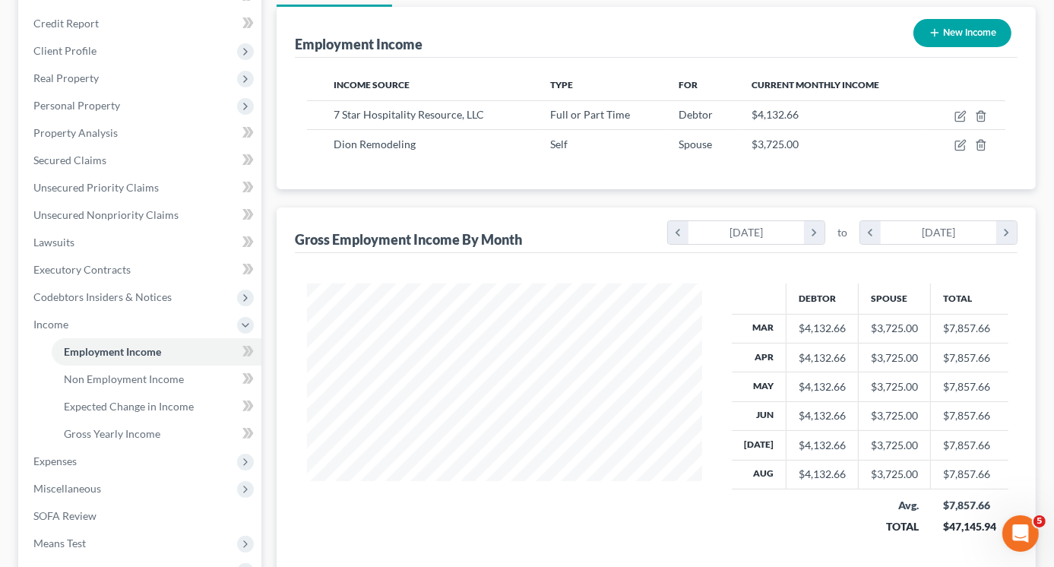
scroll to position [349, 0]
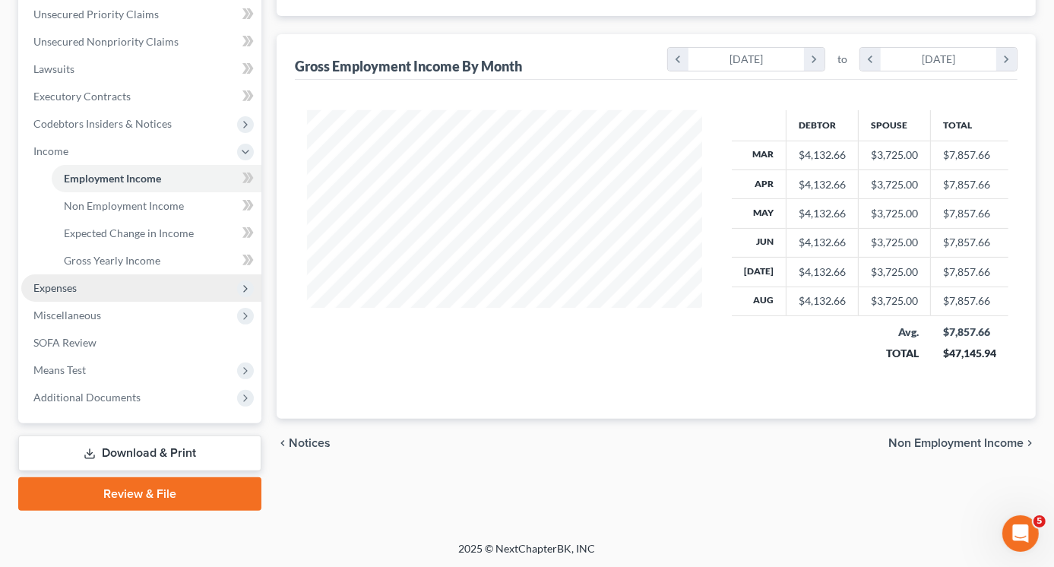
click at [73, 290] on span "Expenses" at bounding box center [54, 287] width 43 height 13
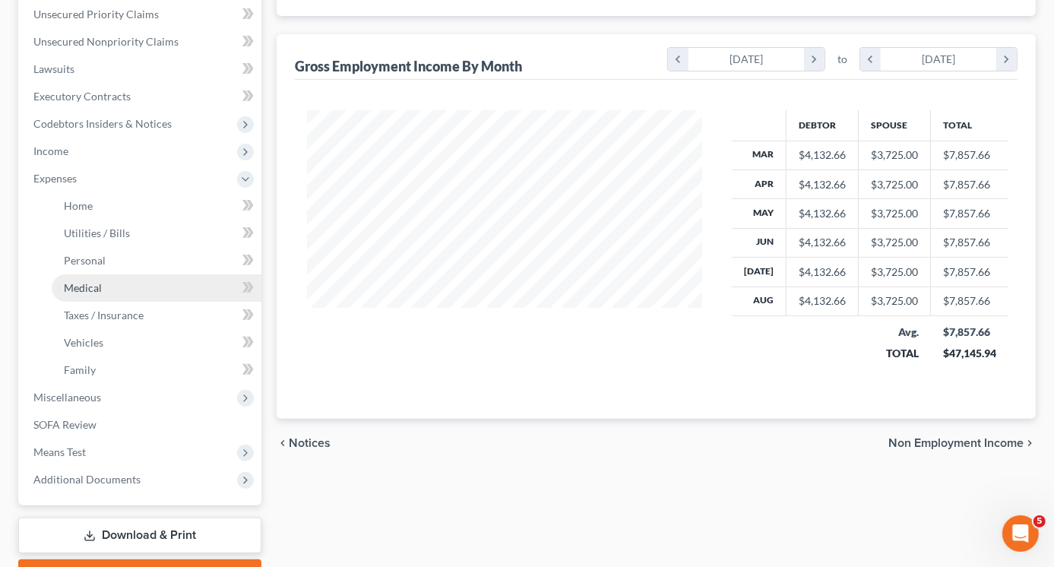
click at [83, 283] on span "Medical" at bounding box center [83, 287] width 38 height 13
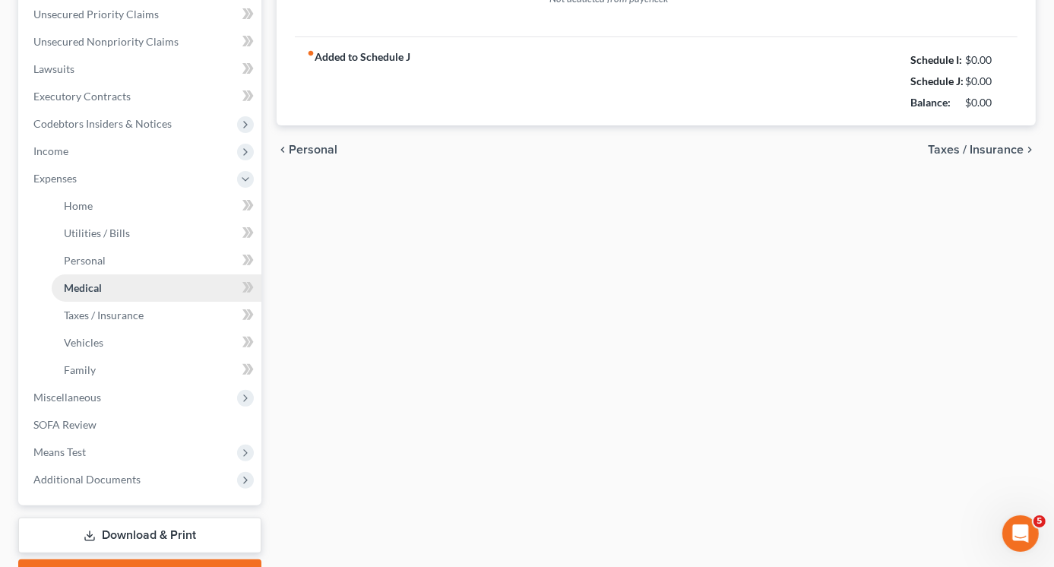
type input "70.00"
type input "65.00"
type input "95.66"
type input "0.00"
type input "82.33"
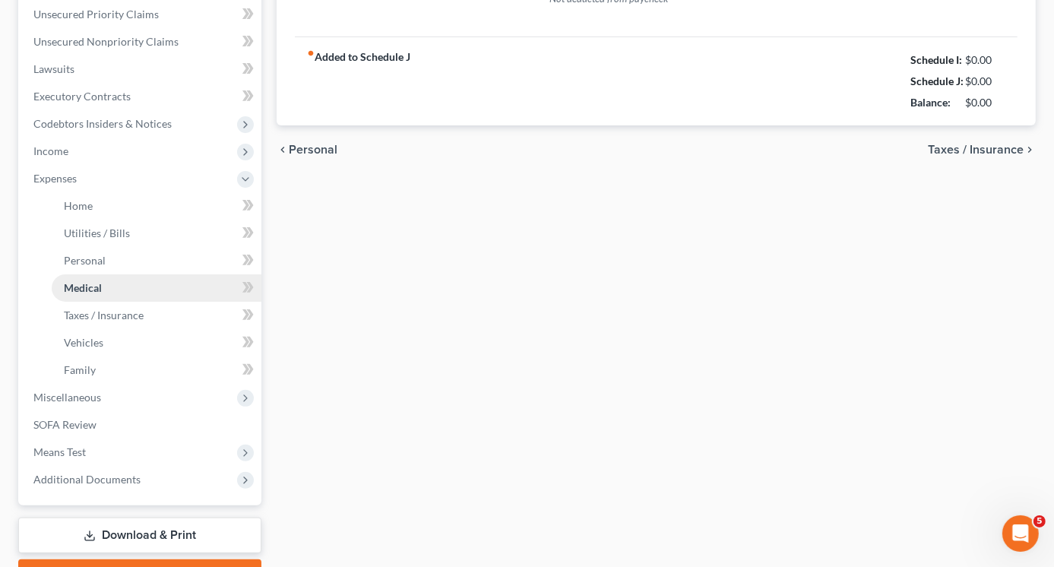
type input "130.83"
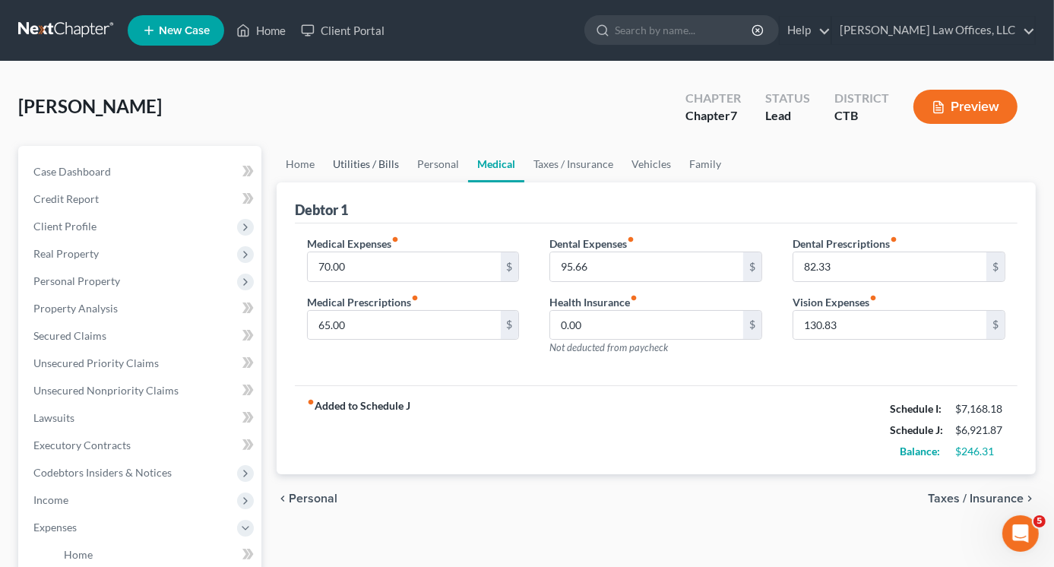
click at [324, 166] on link "Utilities / Bills" at bounding box center [366, 164] width 84 height 36
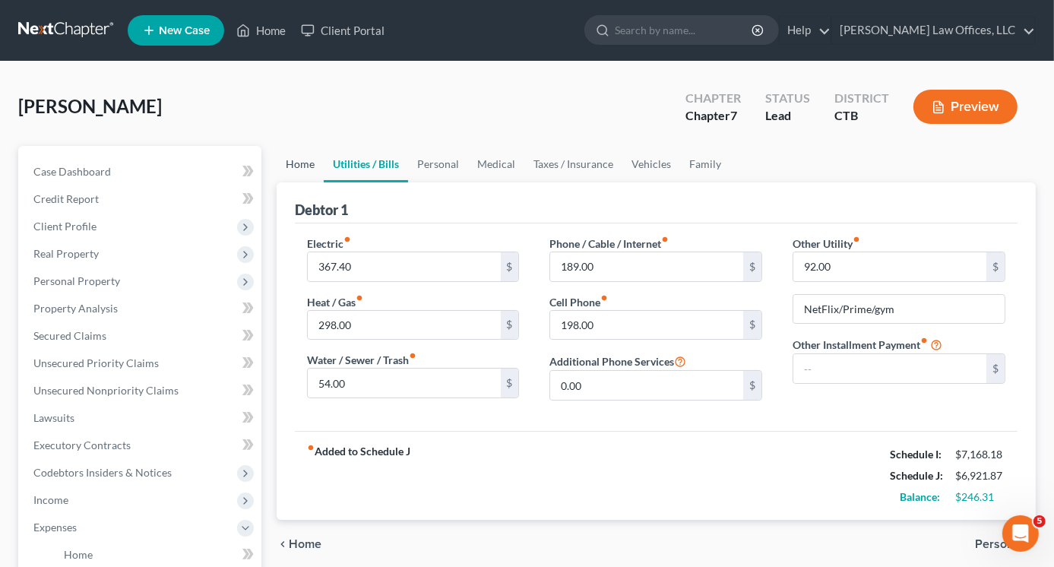
click at [299, 166] on link "Home" at bounding box center [300, 164] width 47 height 36
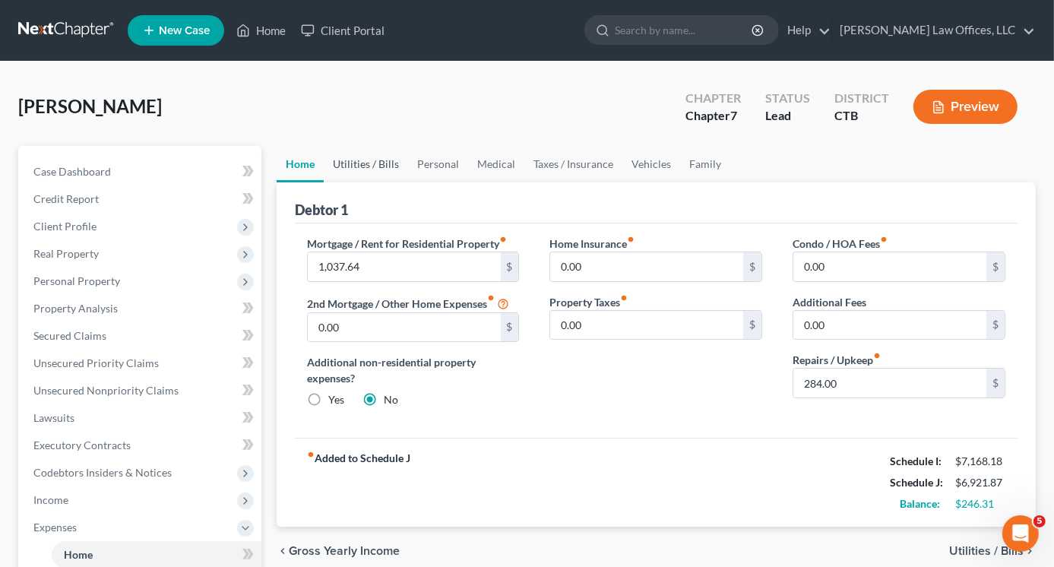
click at [363, 165] on link "Utilities / Bills" at bounding box center [366, 164] width 84 height 36
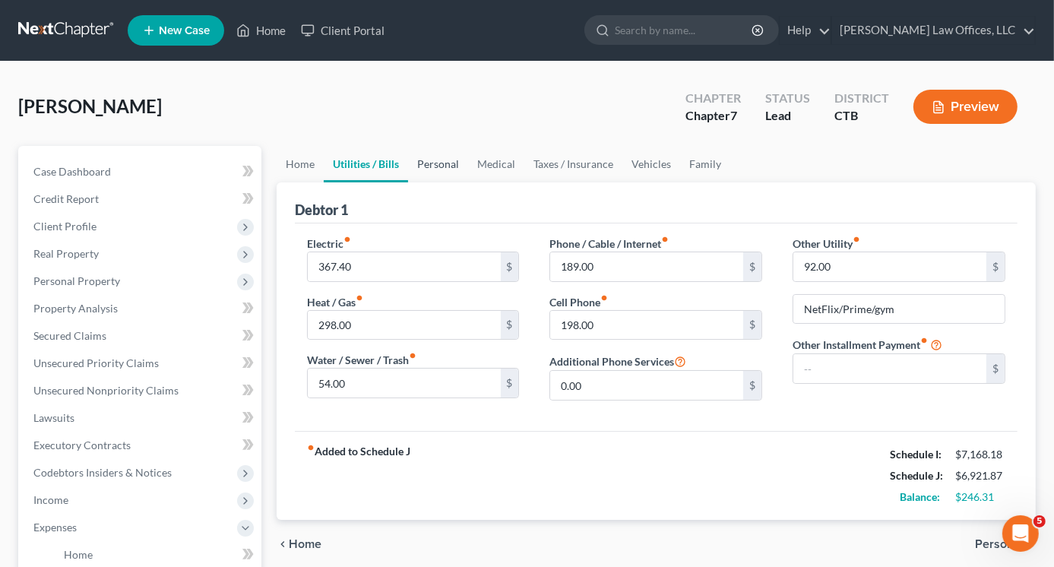
click at [443, 166] on link "Personal" at bounding box center [438, 164] width 60 height 36
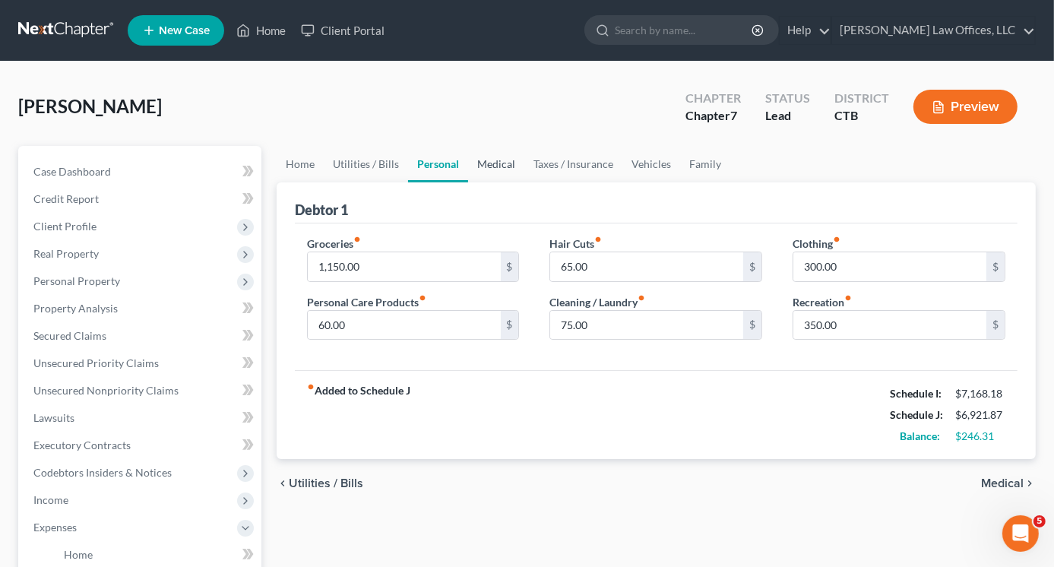
click at [492, 163] on link "Medical" at bounding box center [496, 164] width 56 height 36
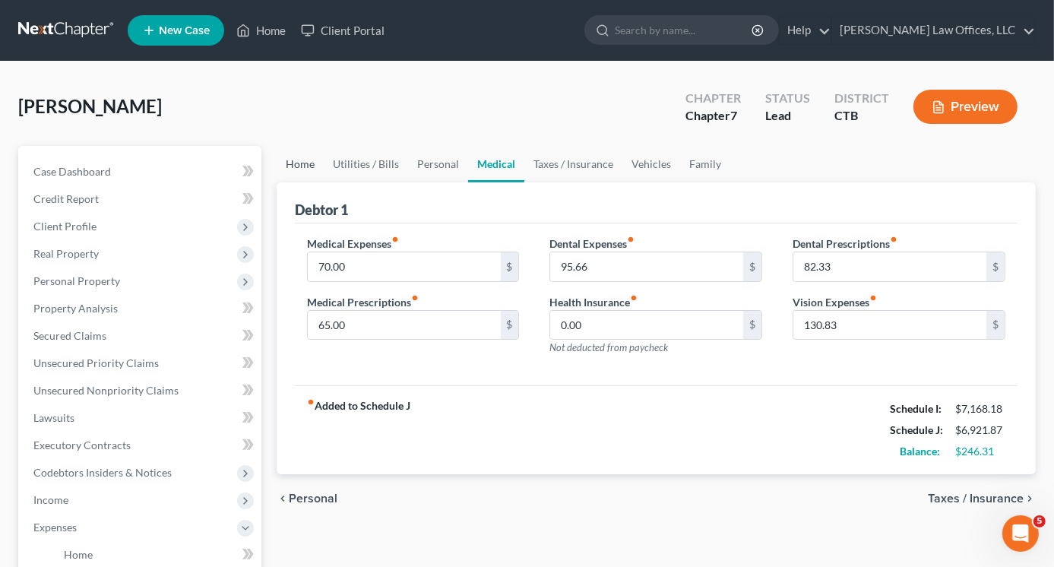
click at [301, 165] on link "Home" at bounding box center [300, 164] width 47 height 36
